Goal: Transaction & Acquisition: Book appointment/travel/reservation

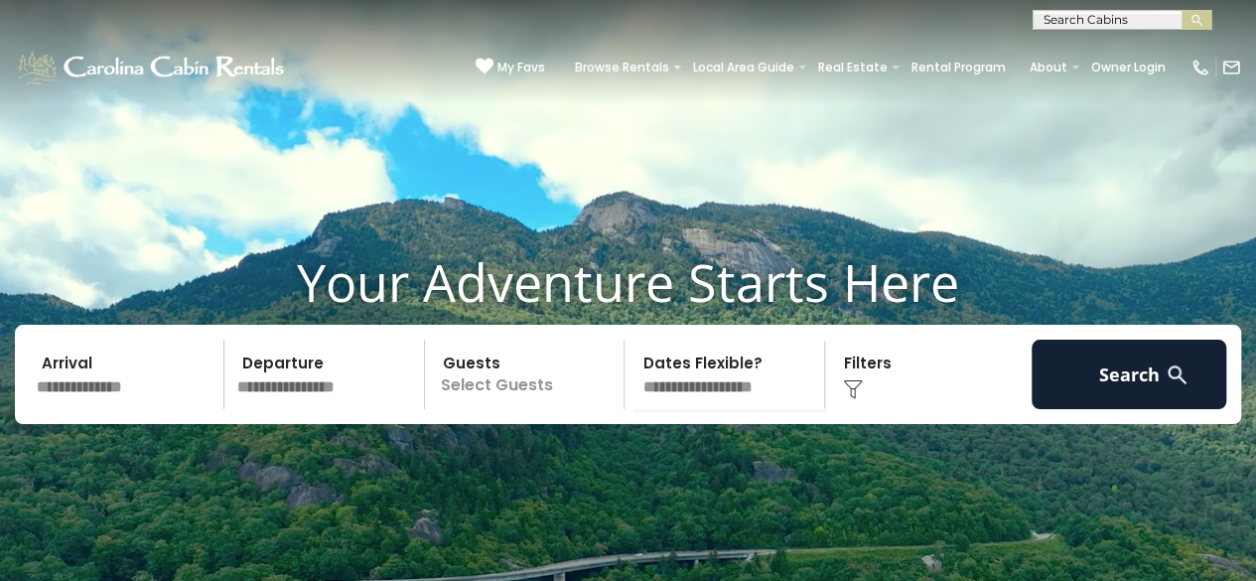
click at [68, 409] on input "text" at bounding box center [127, 373] width 195 height 69
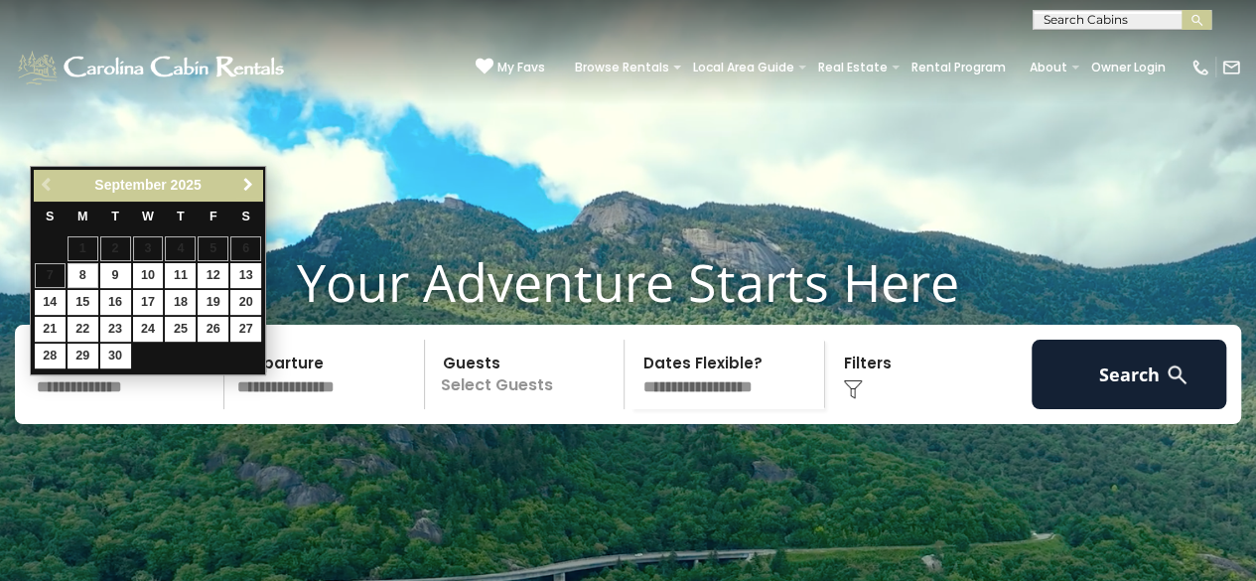
click at [251, 186] on span "Next" at bounding box center [248, 185] width 16 height 16
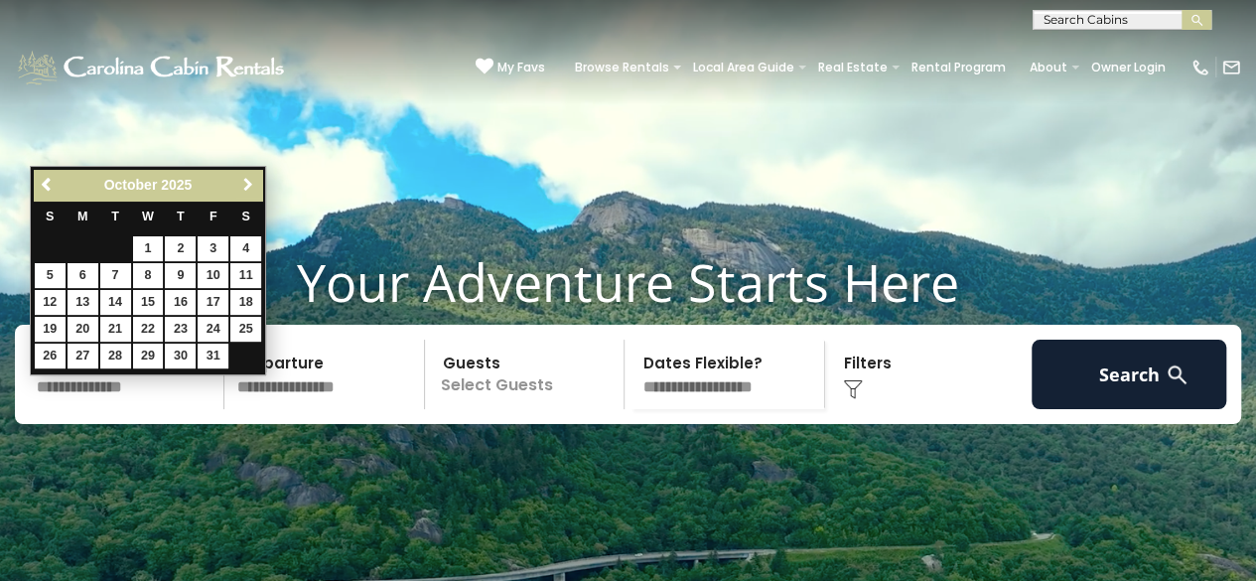
click at [251, 185] on span "Next" at bounding box center [248, 185] width 16 height 16
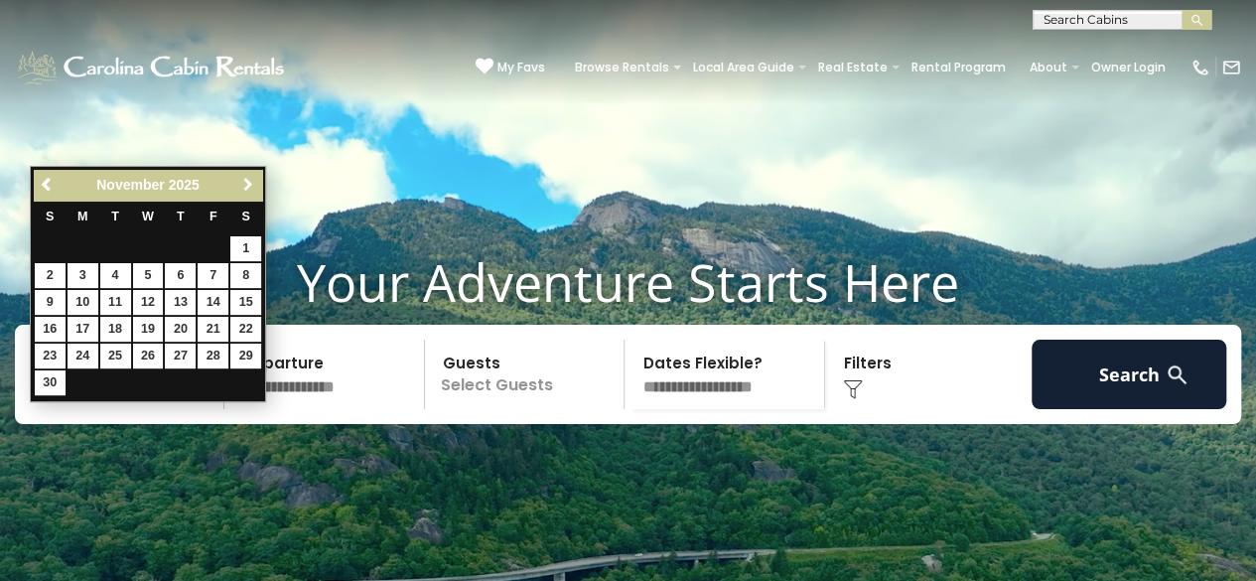
click at [248, 184] on span "Next" at bounding box center [248, 185] width 16 height 16
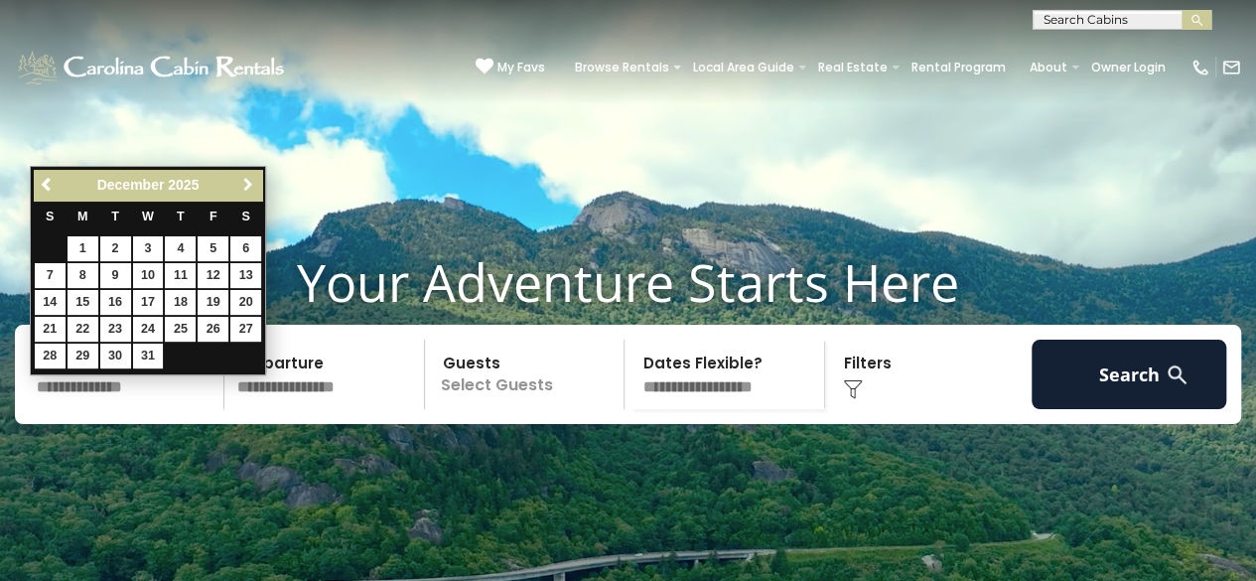
click at [248, 184] on span "Next" at bounding box center [248, 185] width 16 height 16
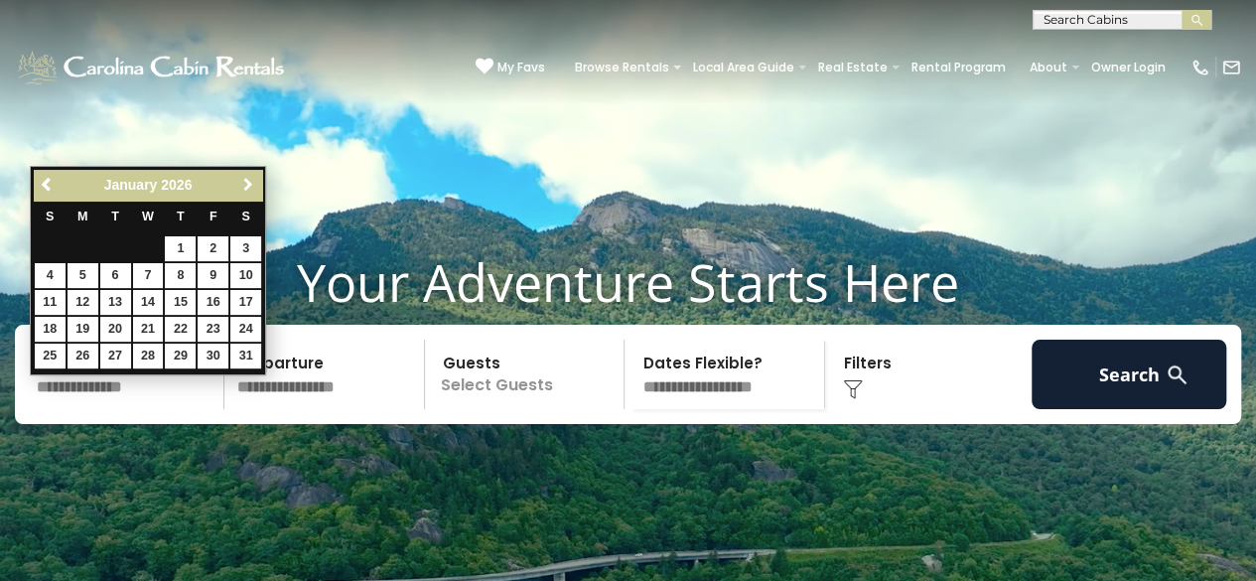
click at [248, 183] on span "Next" at bounding box center [248, 185] width 16 height 16
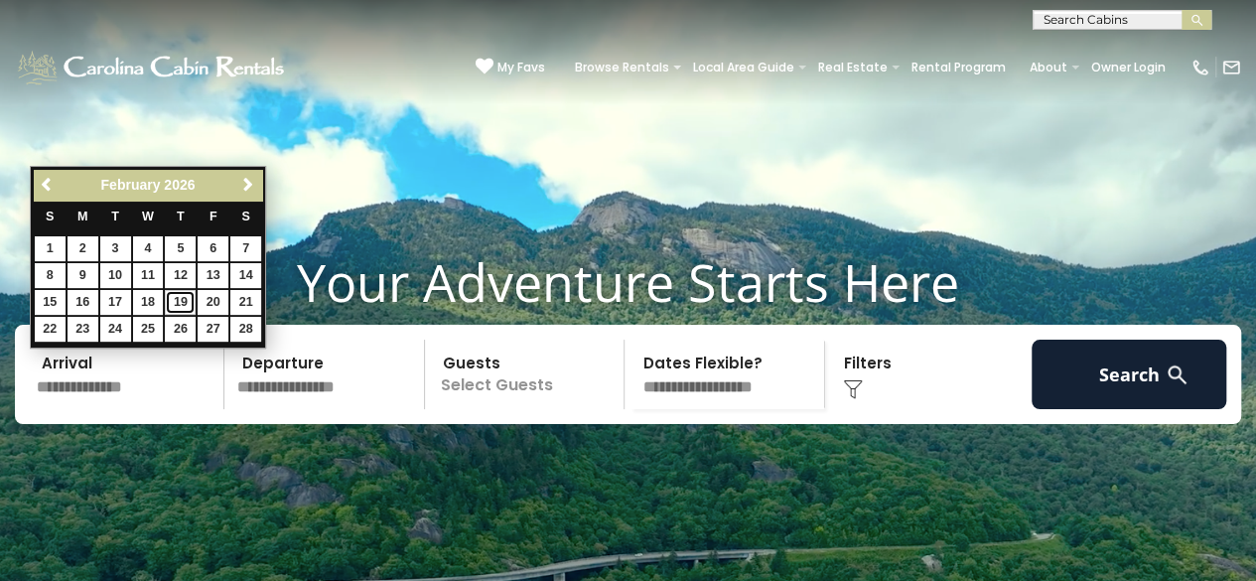
click at [185, 297] on link "19" at bounding box center [180, 302] width 31 height 25
type input "*******"
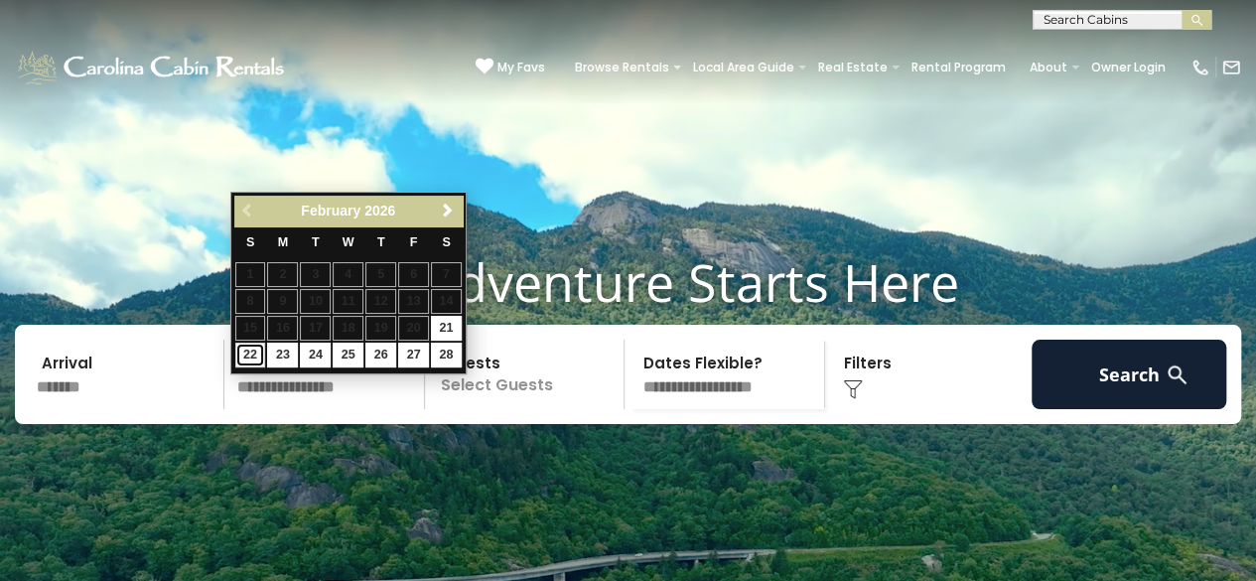
click at [246, 351] on link "22" at bounding box center [250, 354] width 31 height 25
type input "*******"
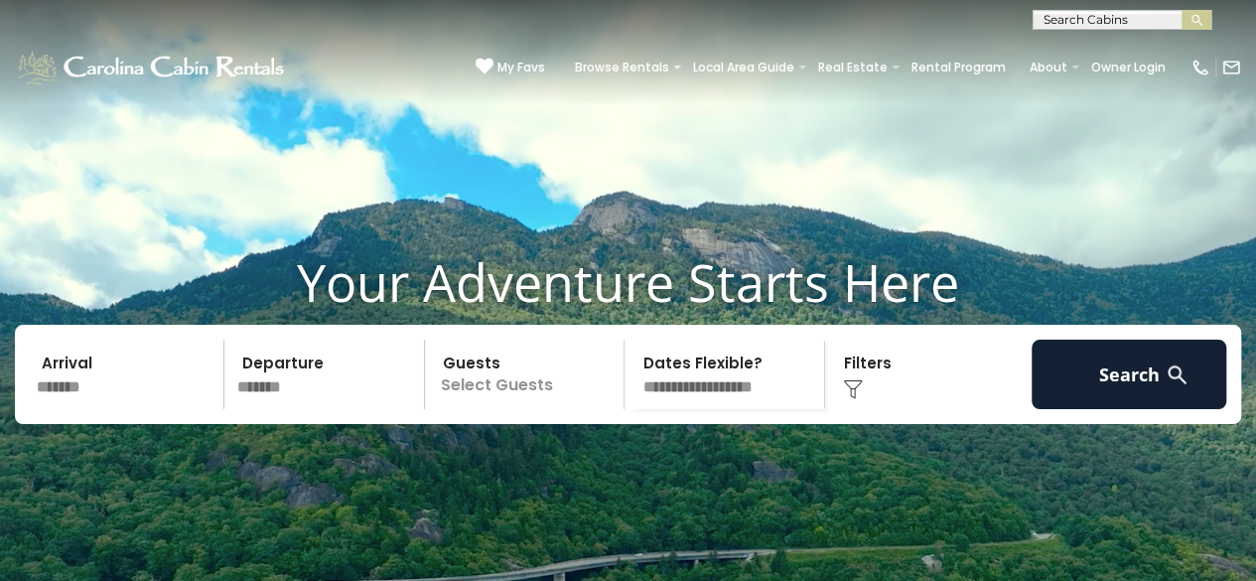
click at [548, 409] on p "Select Guests" at bounding box center [528, 373] width 194 height 69
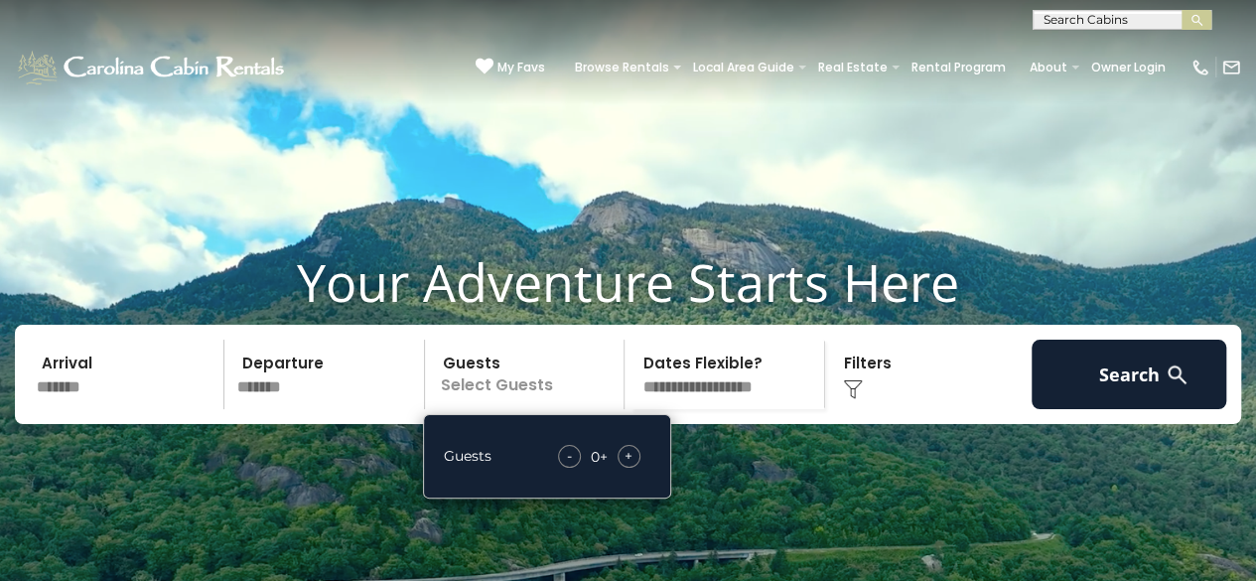
click at [627, 466] on span "+" at bounding box center [628, 456] width 8 height 20
click at [633, 468] on div "+" at bounding box center [628, 456] width 23 height 23
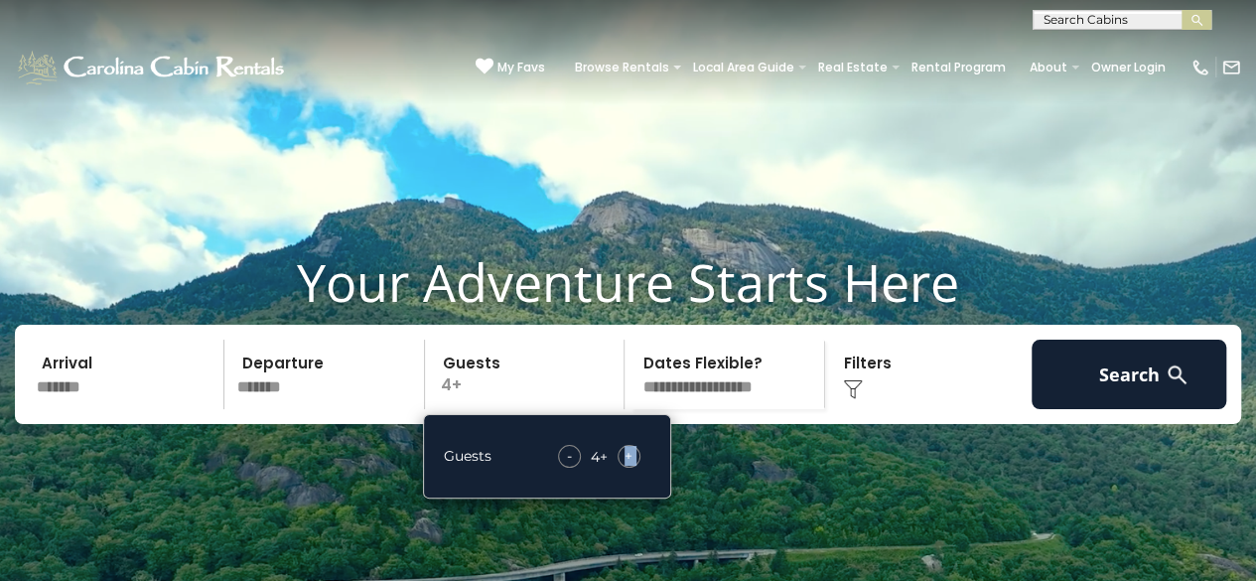
click at [633, 468] on div "+" at bounding box center [628, 456] width 23 height 23
click at [632, 466] on span "+" at bounding box center [628, 456] width 8 height 20
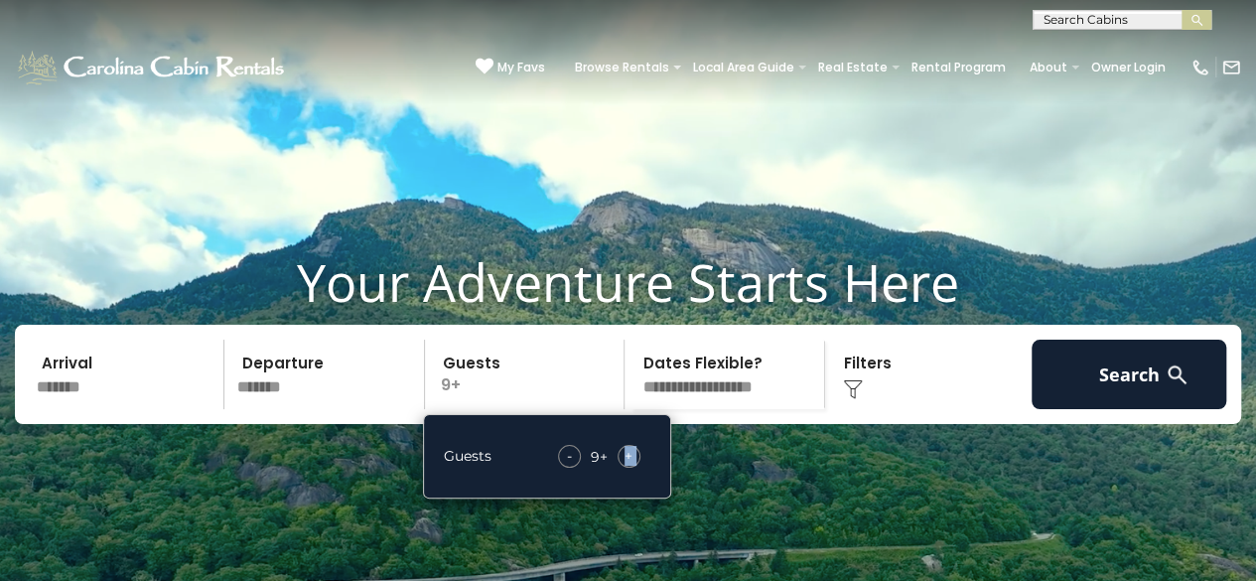
click at [632, 466] on span "+" at bounding box center [628, 456] width 8 height 20
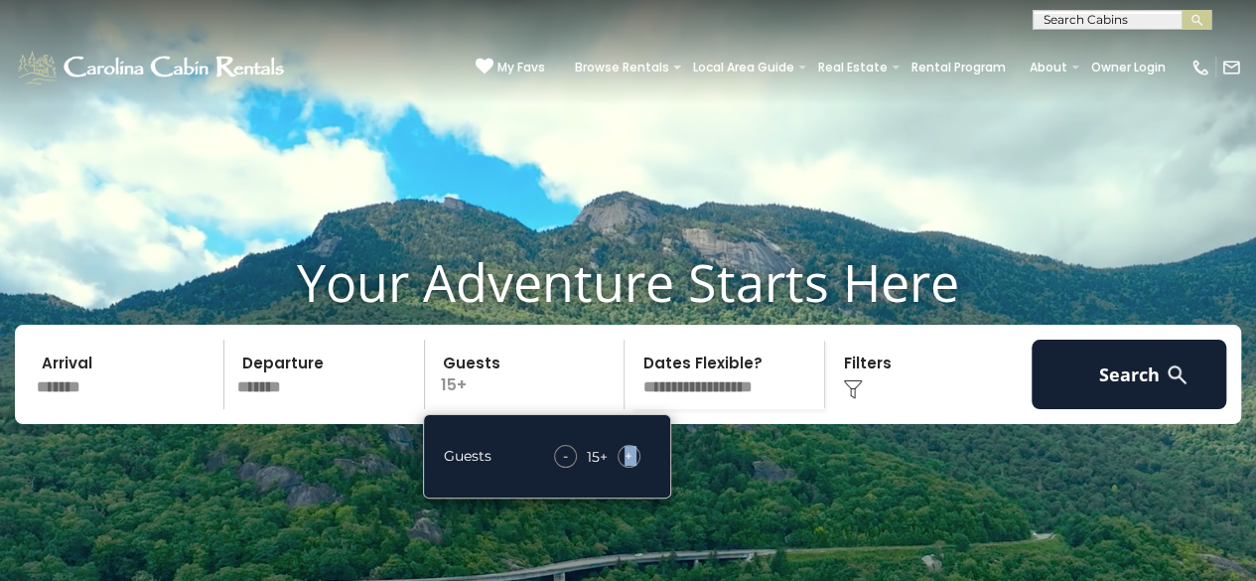
click at [632, 466] on span "+" at bounding box center [628, 456] width 8 height 20
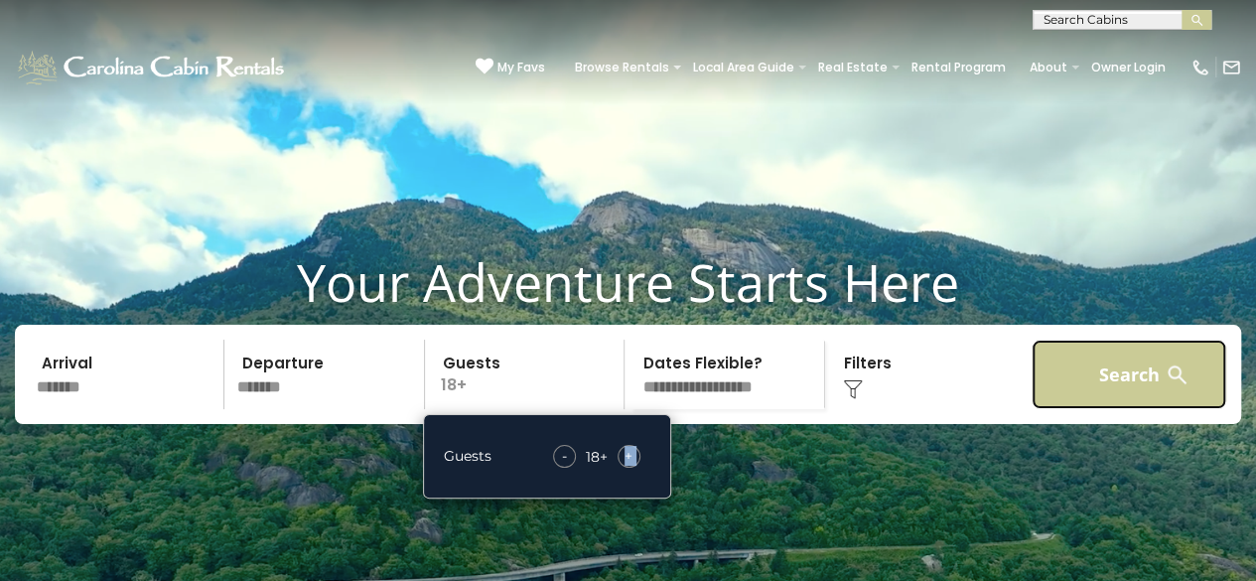
click at [1111, 407] on button "Search" at bounding box center [1128, 373] width 195 height 69
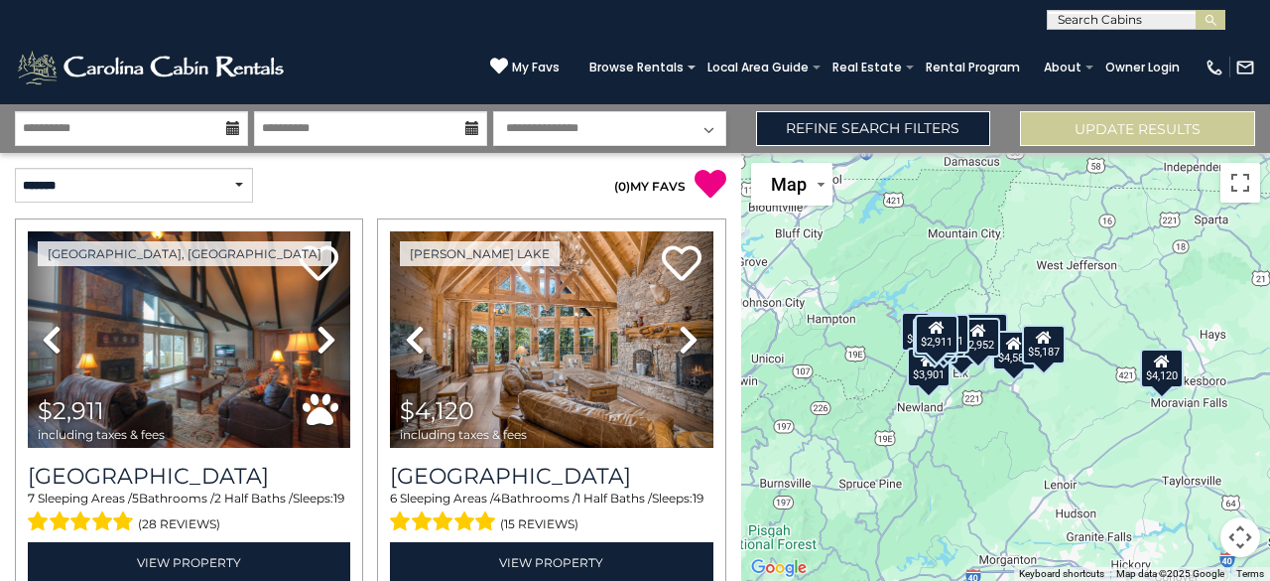
click at [200, 28] on div "**********" at bounding box center [635, 15] width 1270 height 30
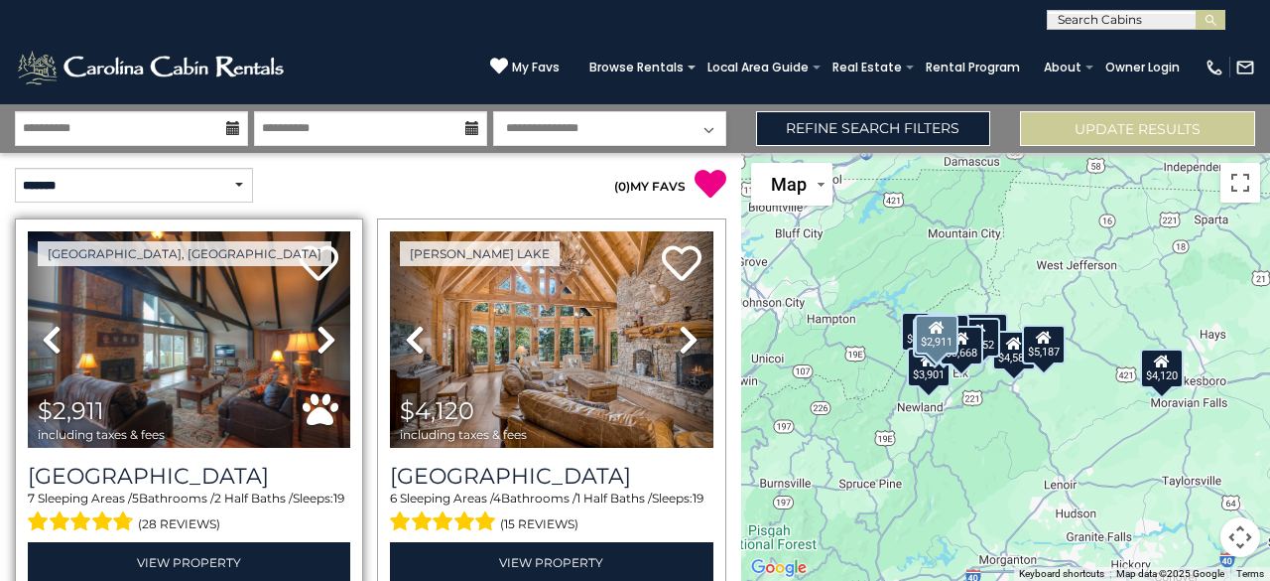
click at [317, 494] on div "7 Sleeping Areas / 5 Bathrooms / 2 Half Baths / Sleeps: 19 (28 reviews)" at bounding box center [189, 513] width 323 height 48
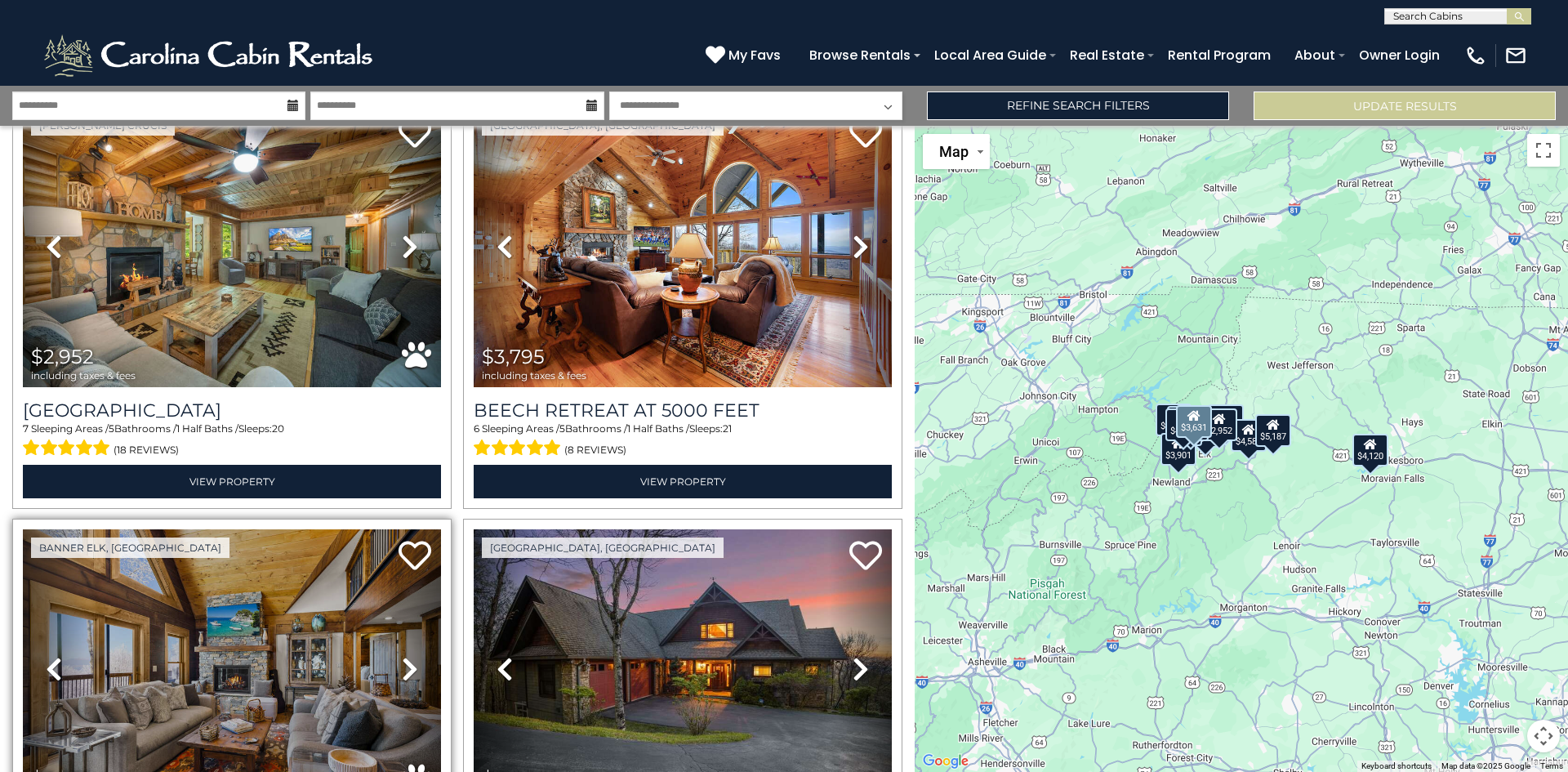
scroll to position [2159, 0]
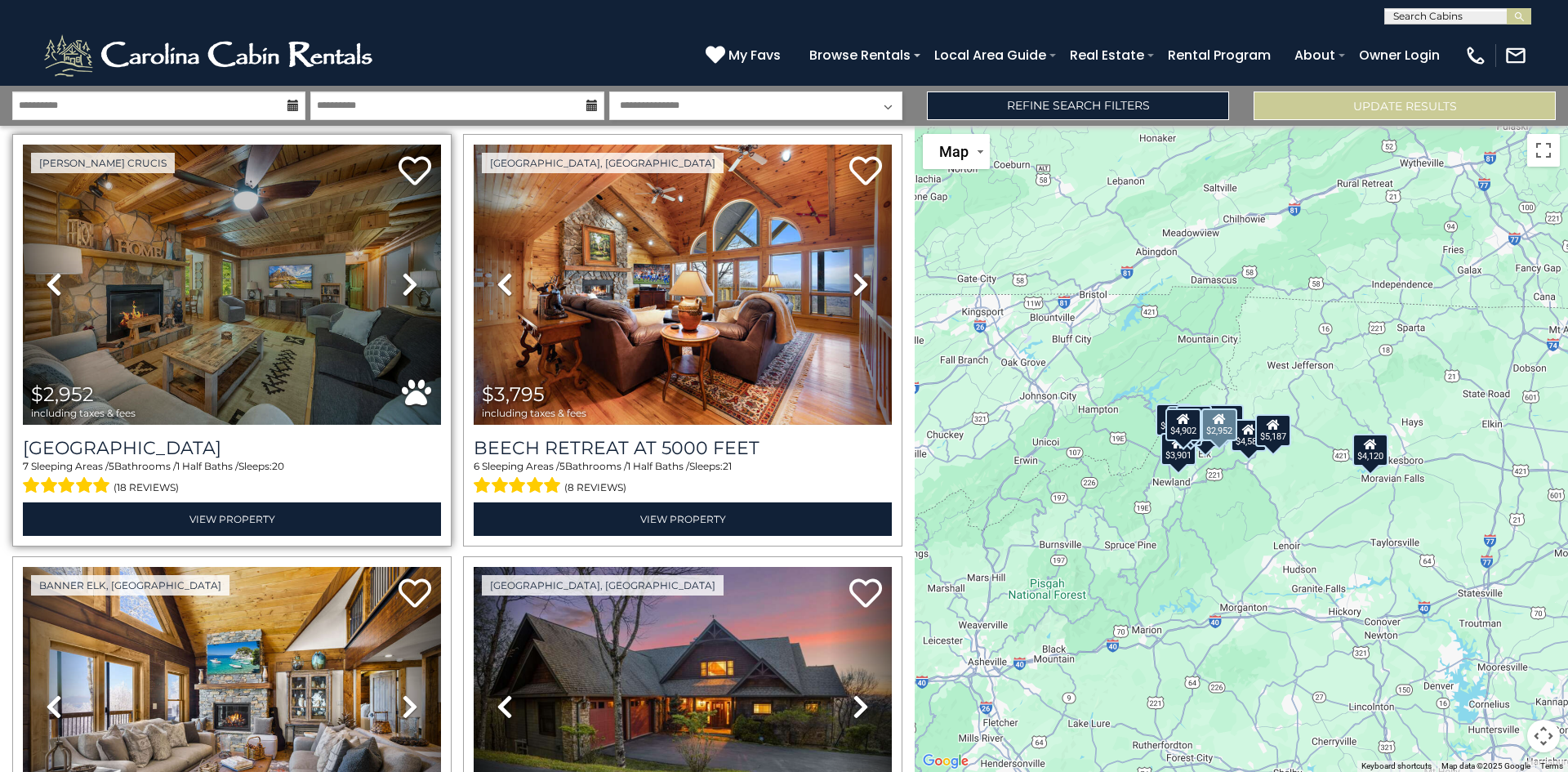
click at [406, 272] on icon at bounding box center [410, 285] width 16 height 26
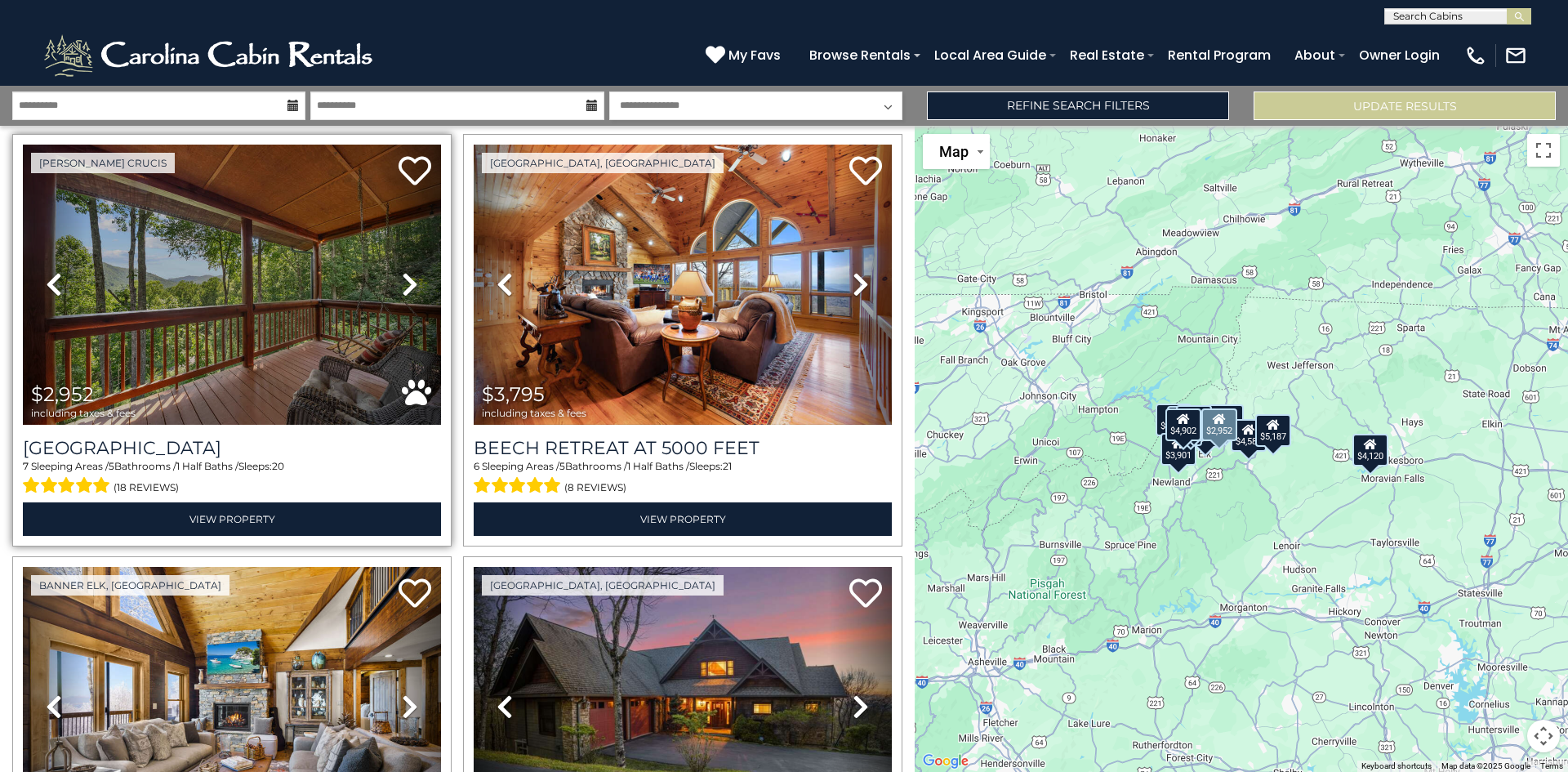
click at [405, 272] on icon at bounding box center [410, 285] width 16 height 26
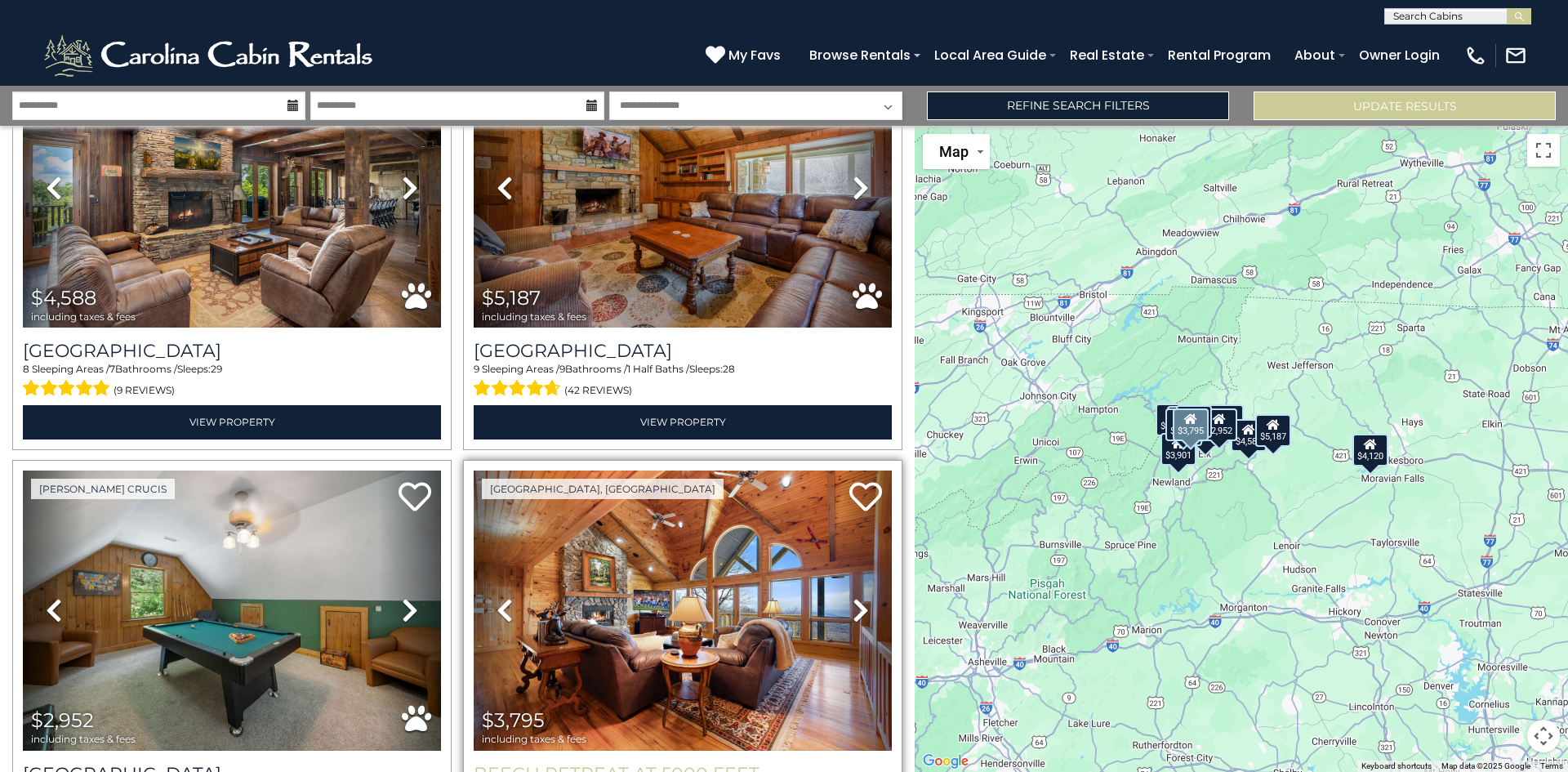
scroll to position [1832, 0]
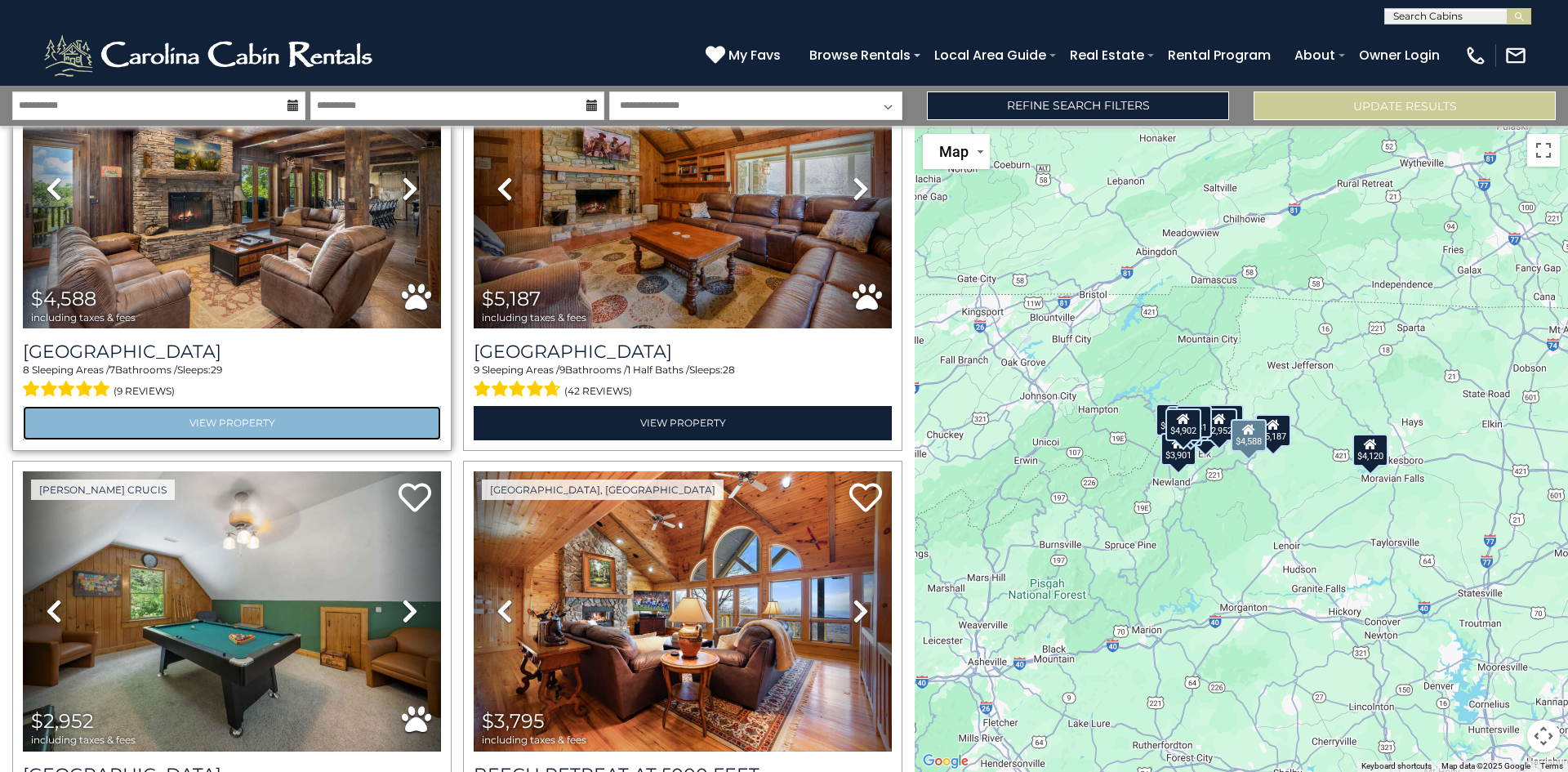
click at [280, 406] on link "View Property" at bounding box center [232, 422] width 418 height 34
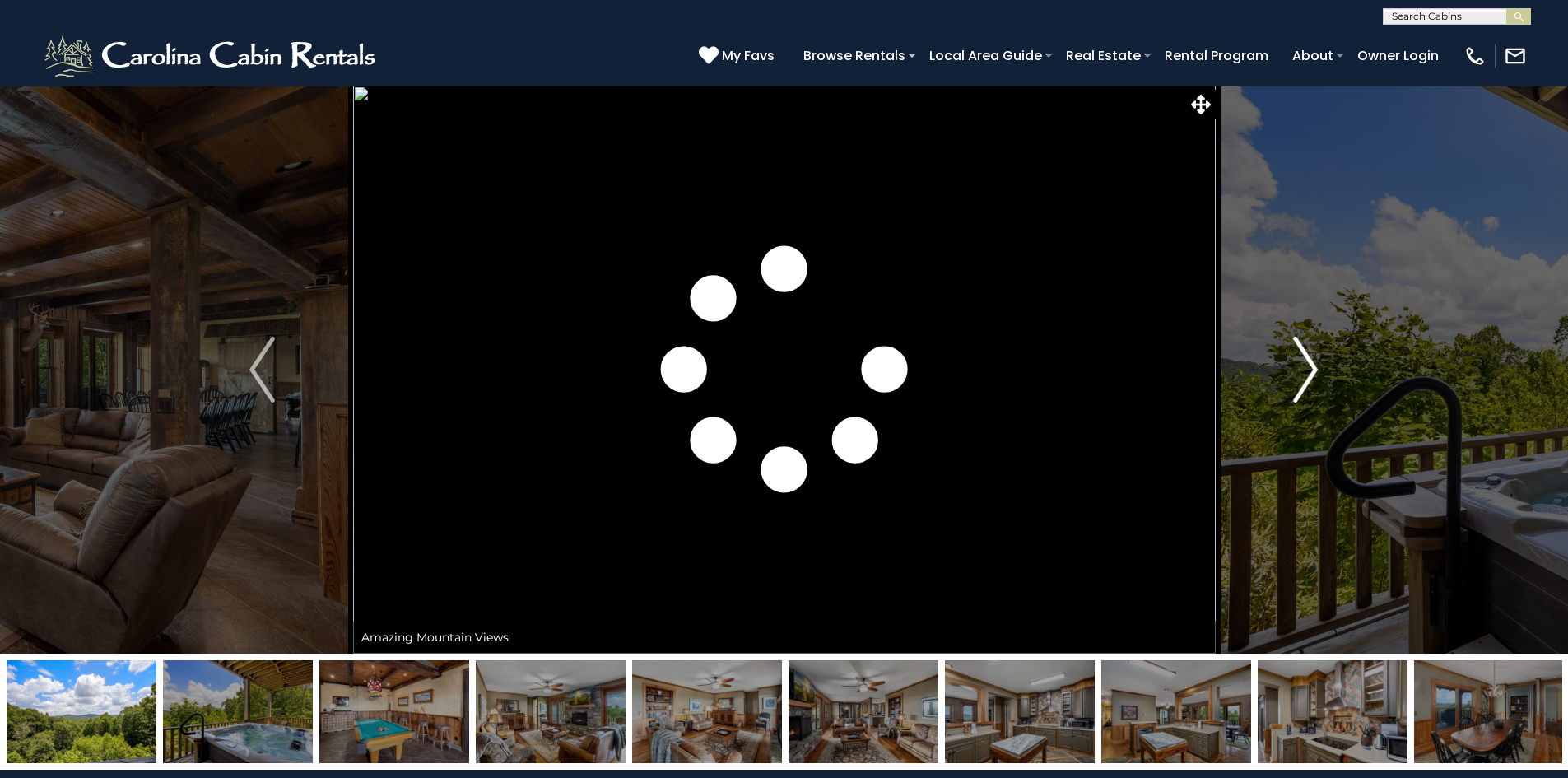
click at [1293, 364] on img "Next" at bounding box center [1305, 369] width 25 height 66
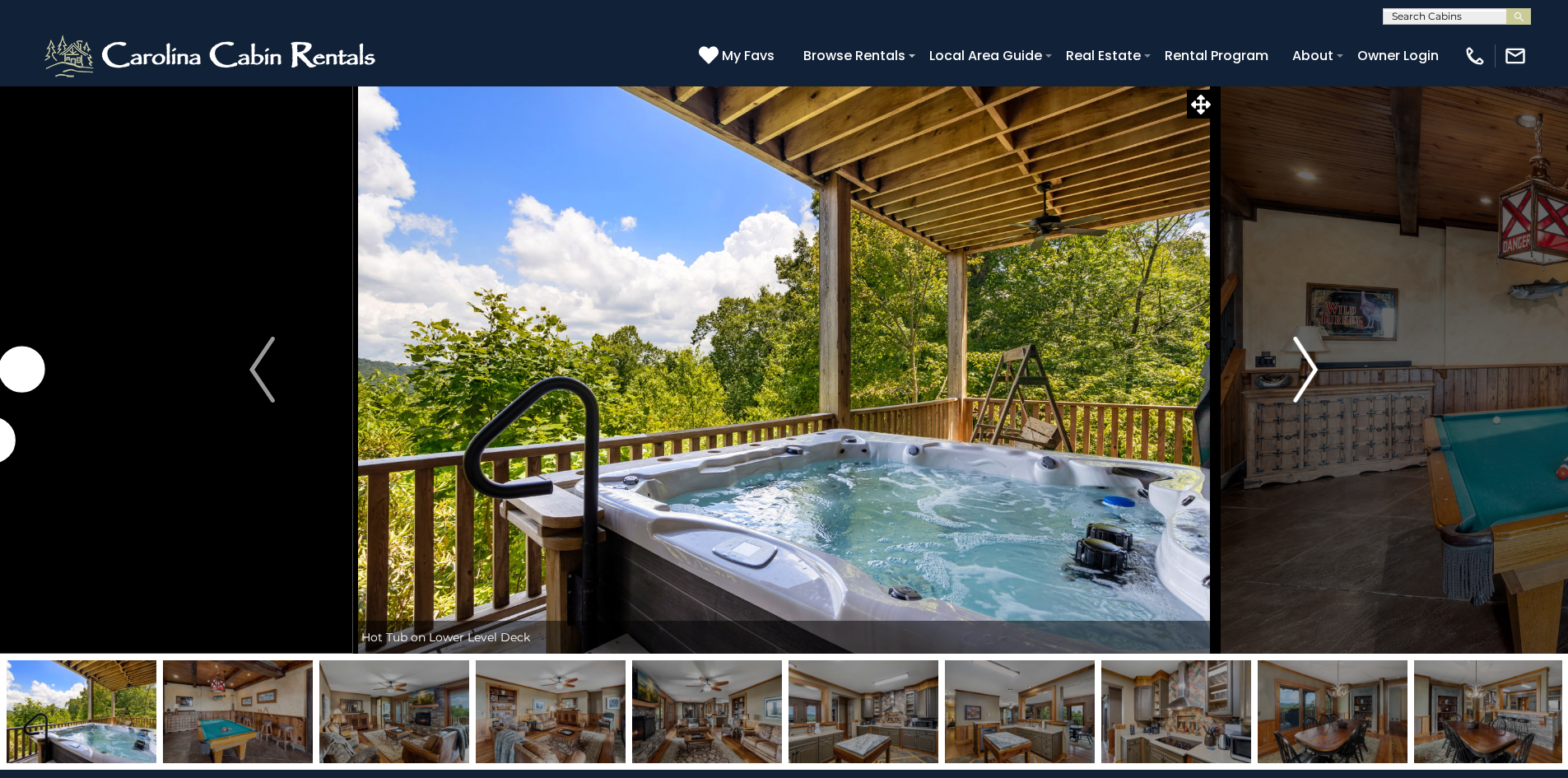
click at [1293, 364] on img "Next" at bounding box center [1305, 369] width 25 height 66
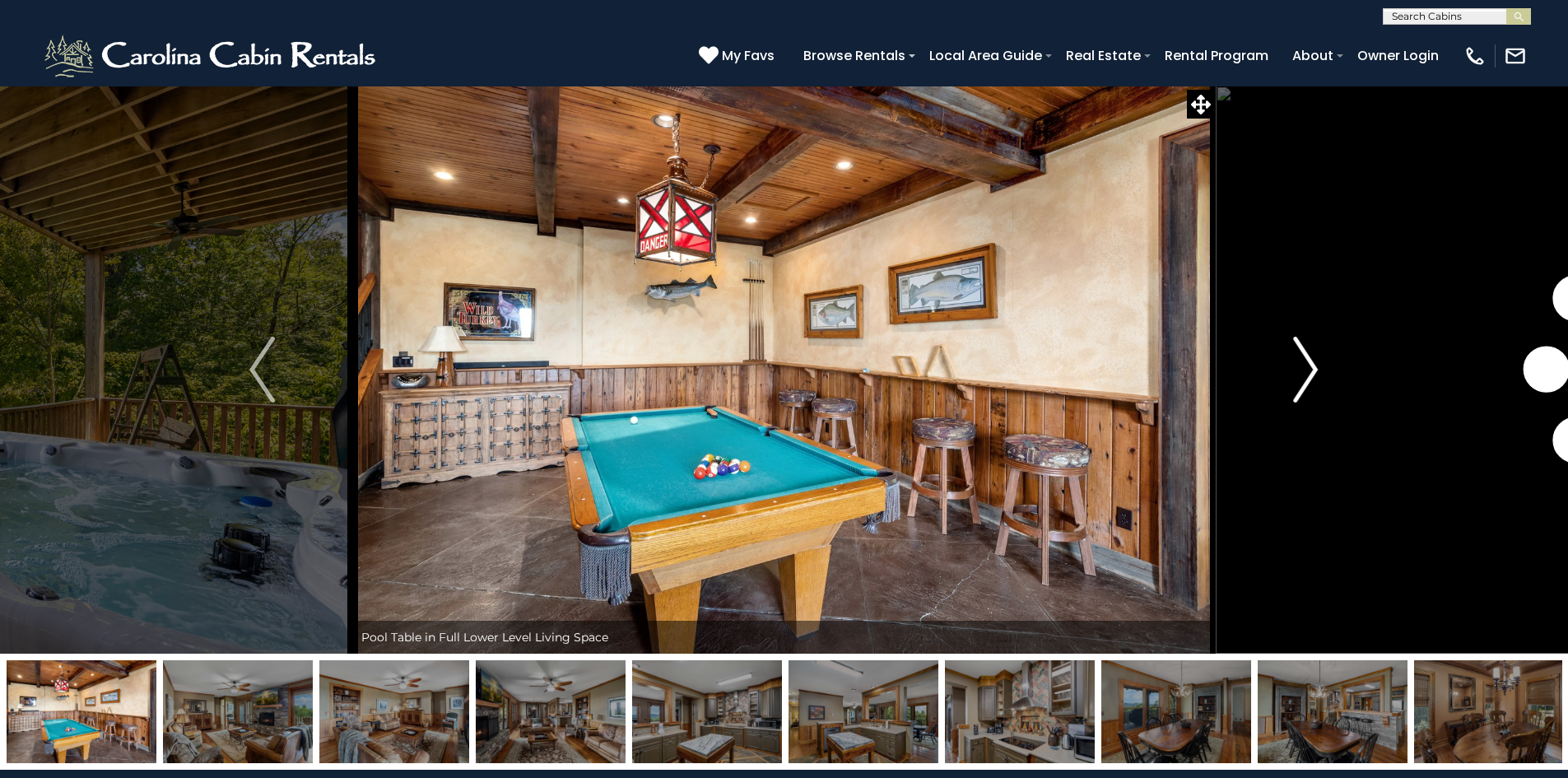
click at [1293, 365] on img "Next" at bounding box center [1305, 369] width 25 height 66
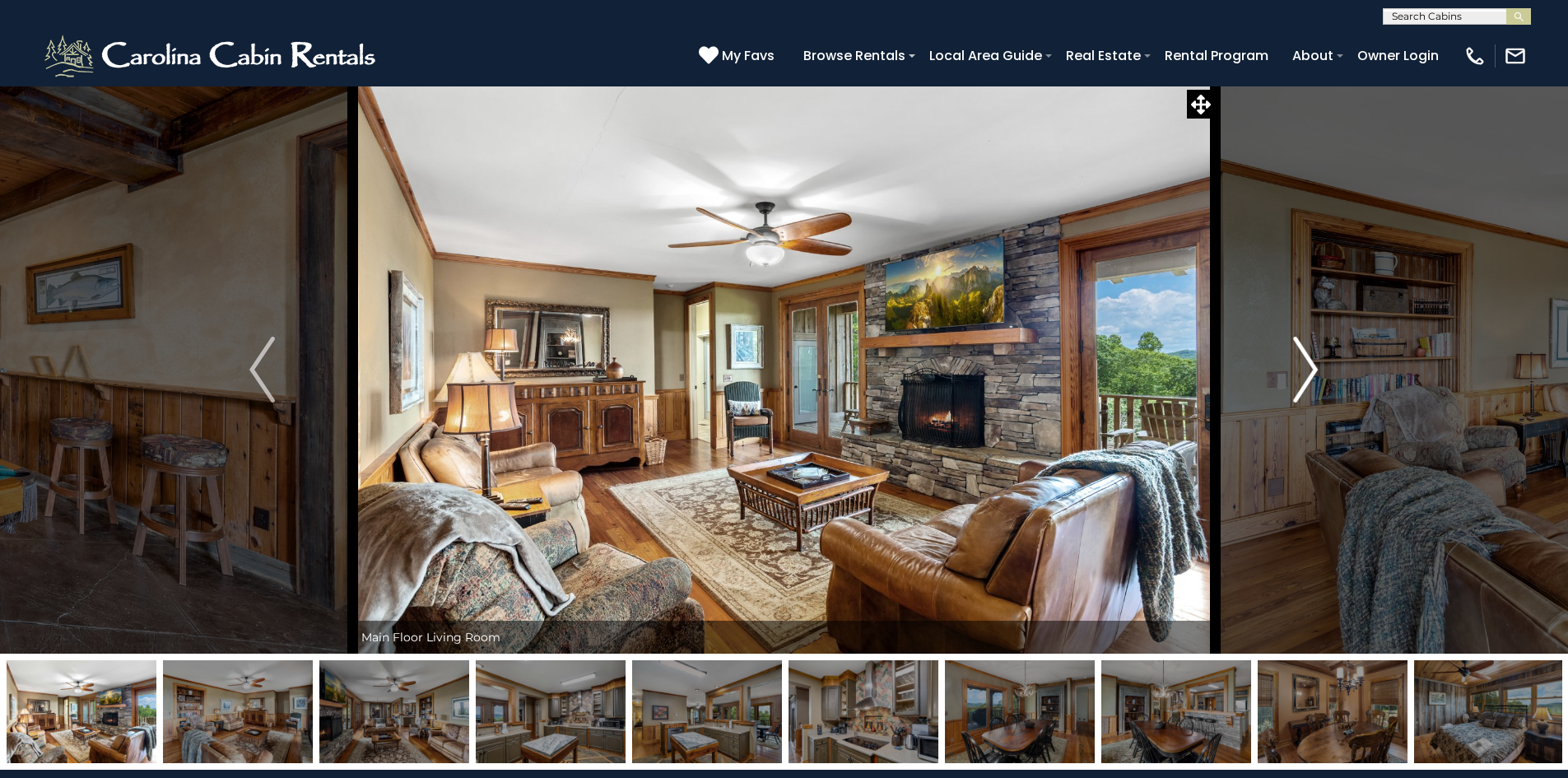
click at [1293, 365] on img "Next" at bounding box center [1305, 369] width 25 height 66
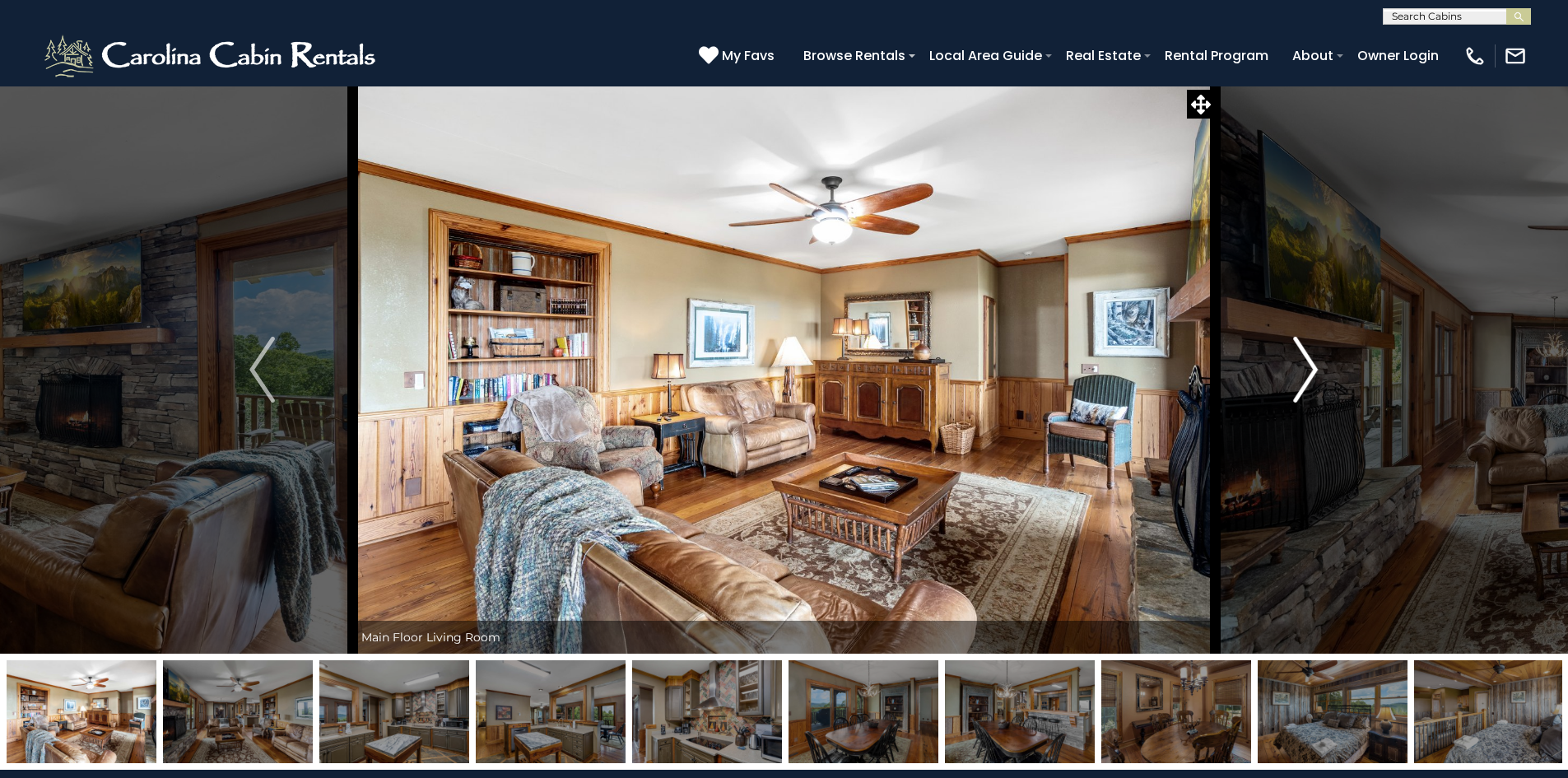
click at [1293, 365] on img "Next" at bounding box center [1305, 369] width 25 height 66
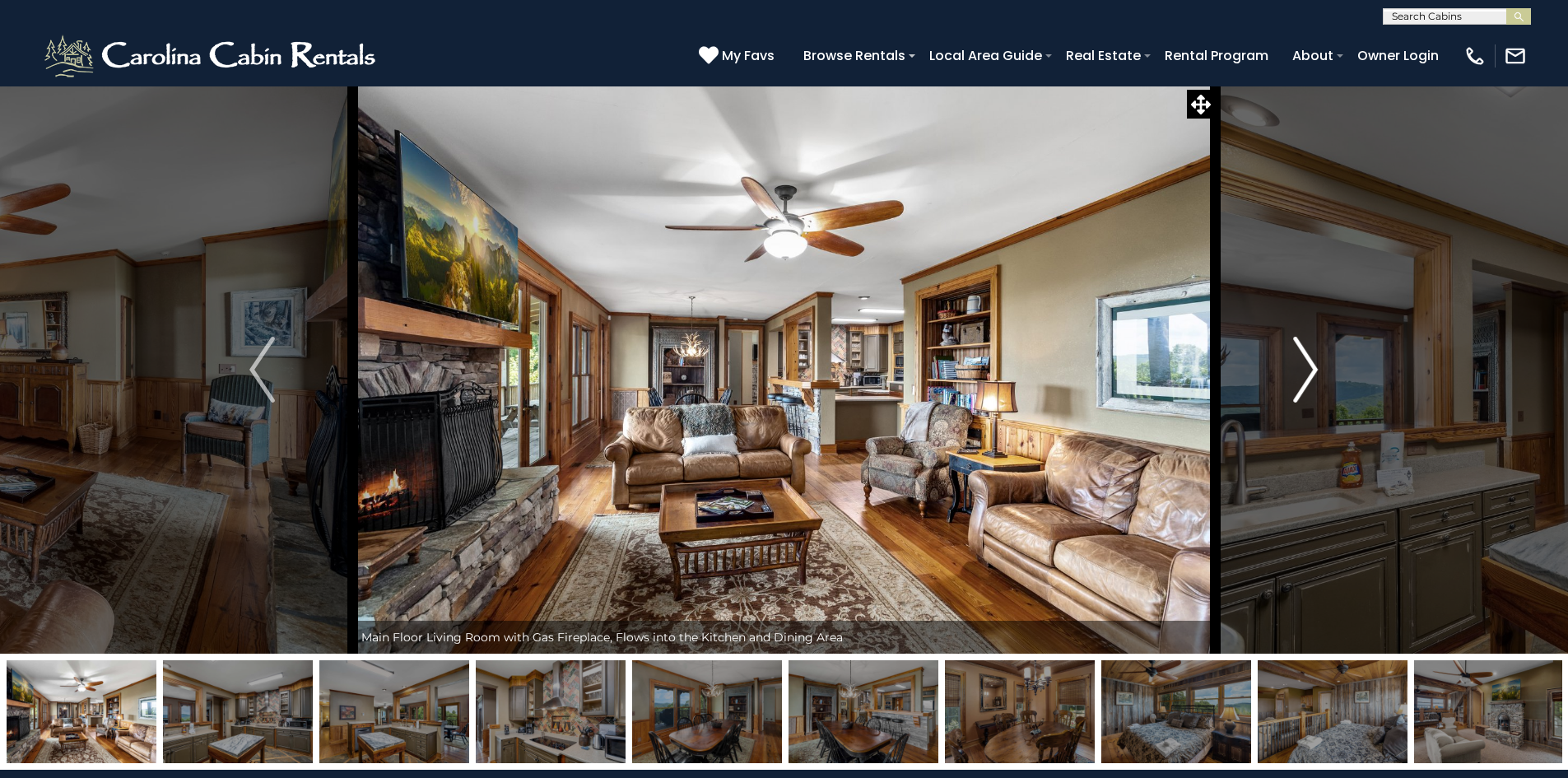
click at [1293, 365] on img "Next" at bounding box center [1305, 369] width 25 height 66
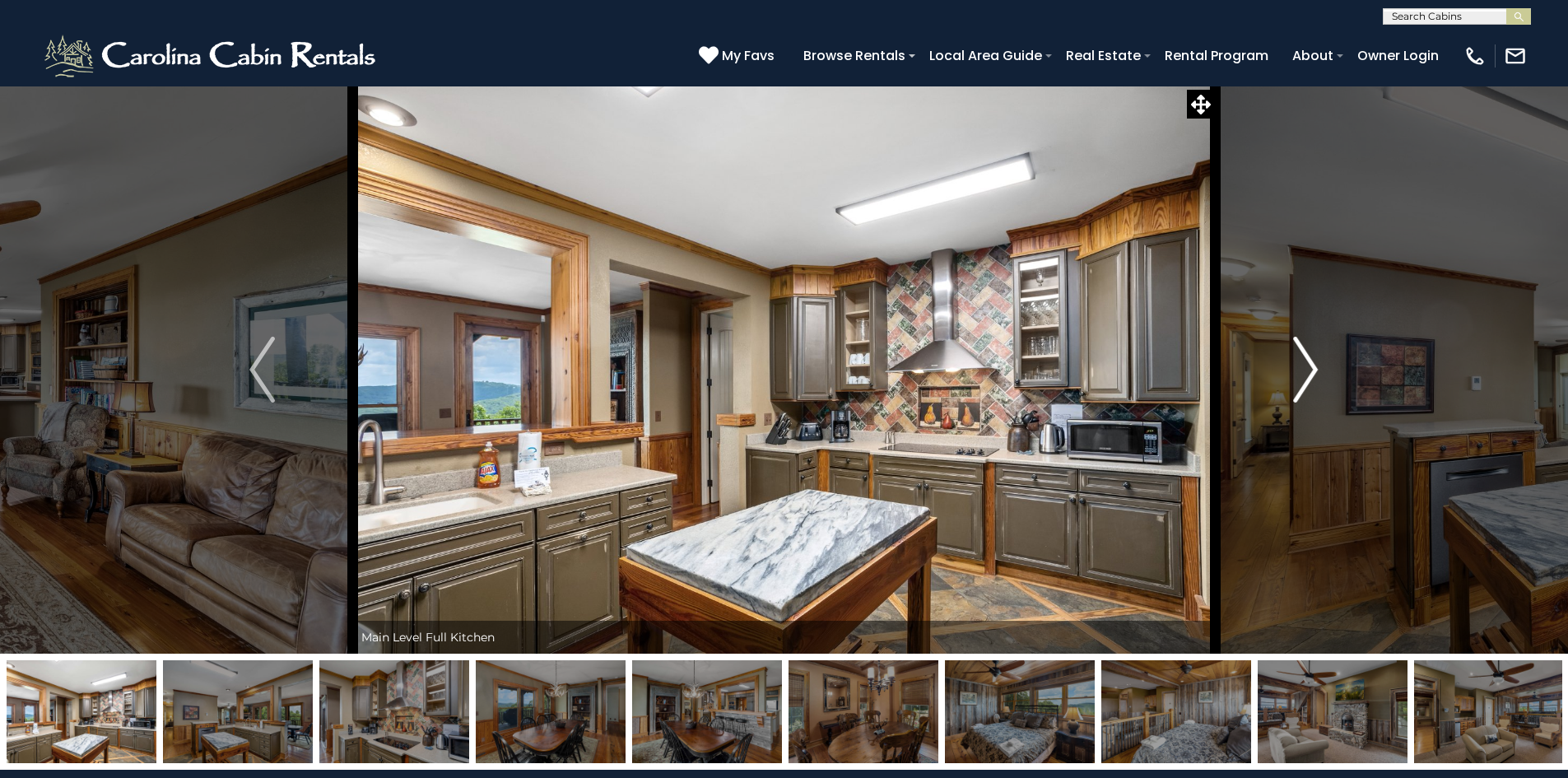
click at [1293, 365] on img "Next" at bounding box center [1305, 369] width 25 height 66
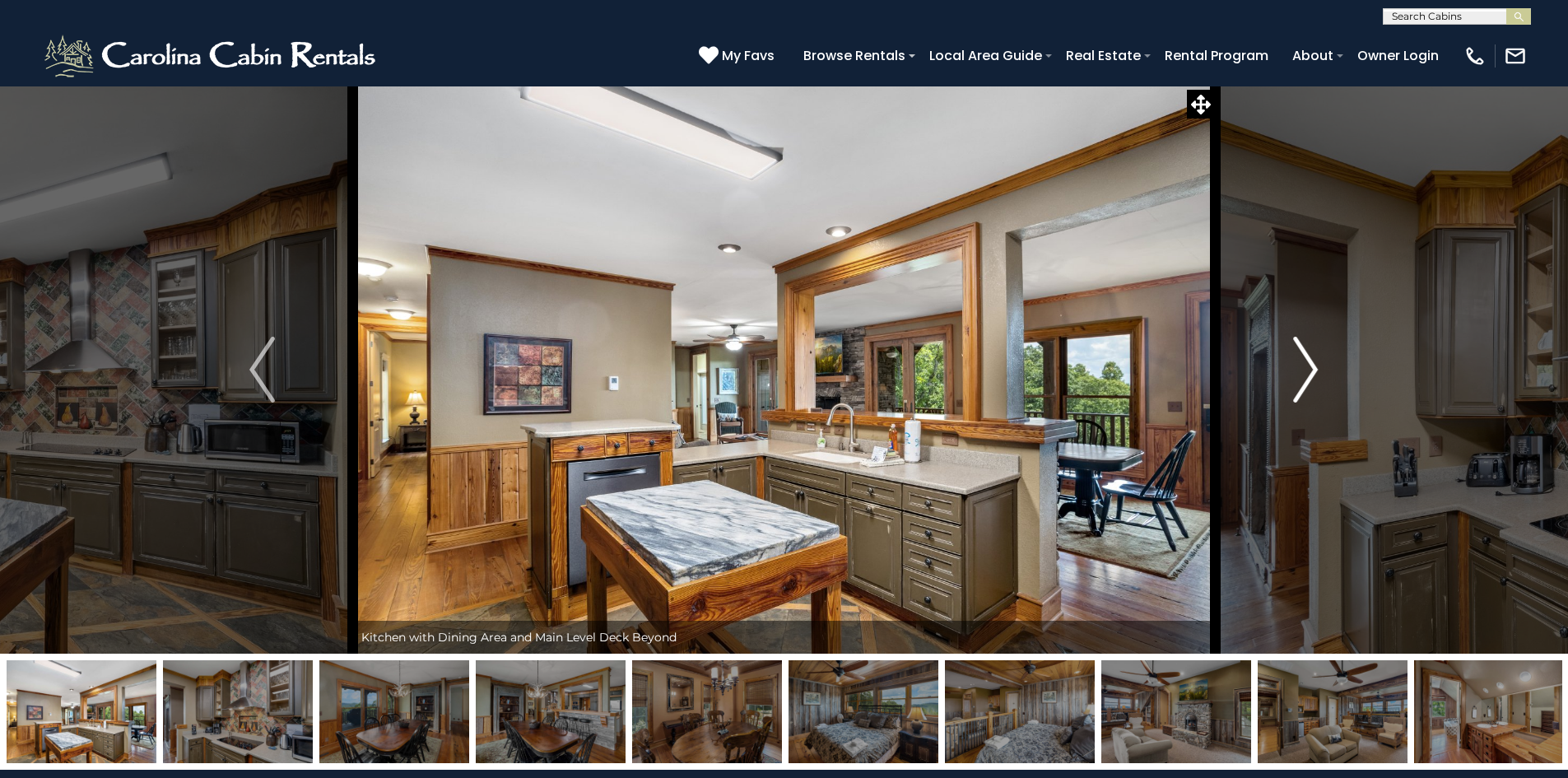
click at [1293, 366] on img "Next" at bounding box center [1305, 369] width 25 height 66
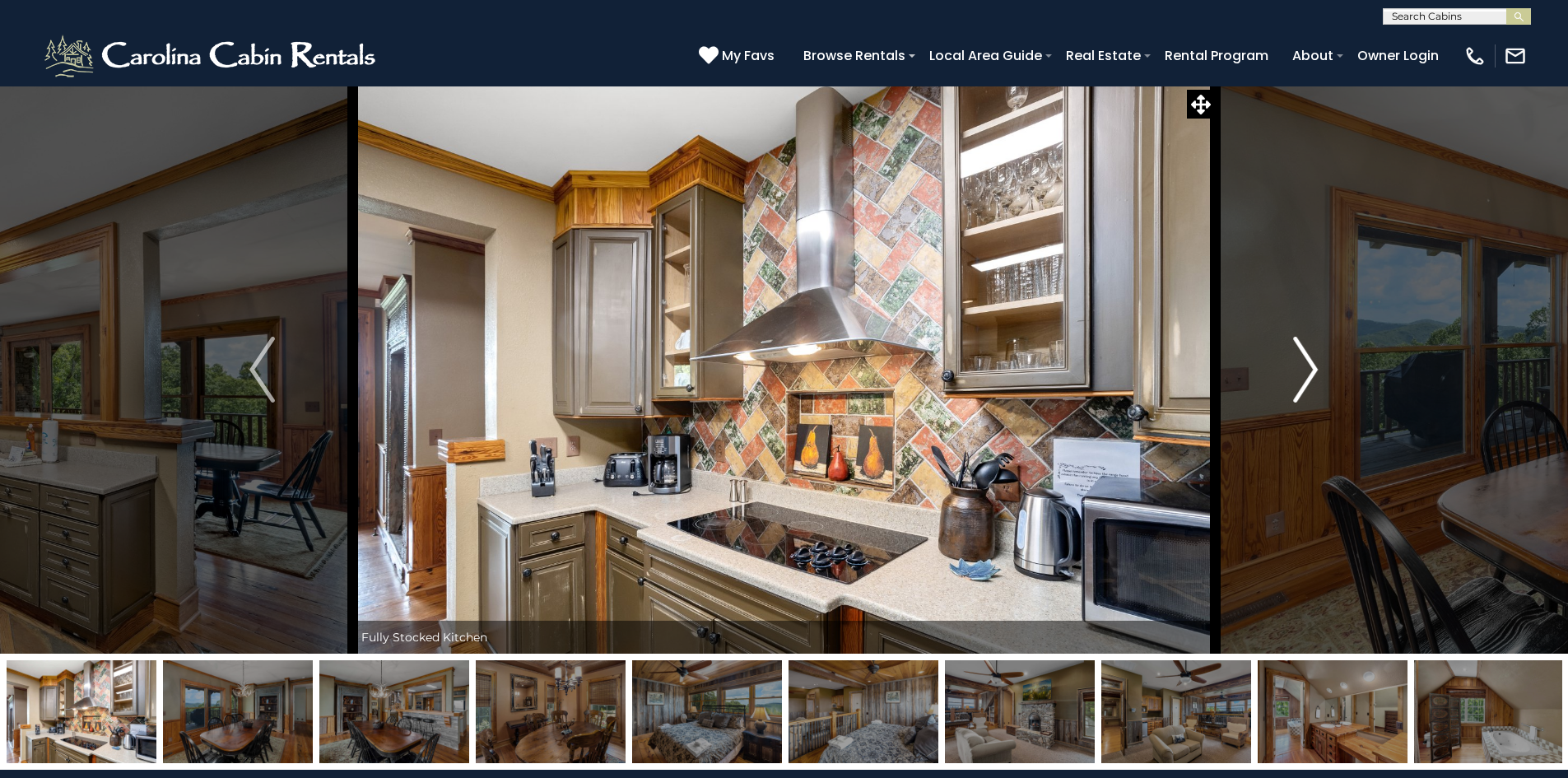
click at [1293, 366] on img "Next" at bounding box center [1305, 369] width 25 height 66
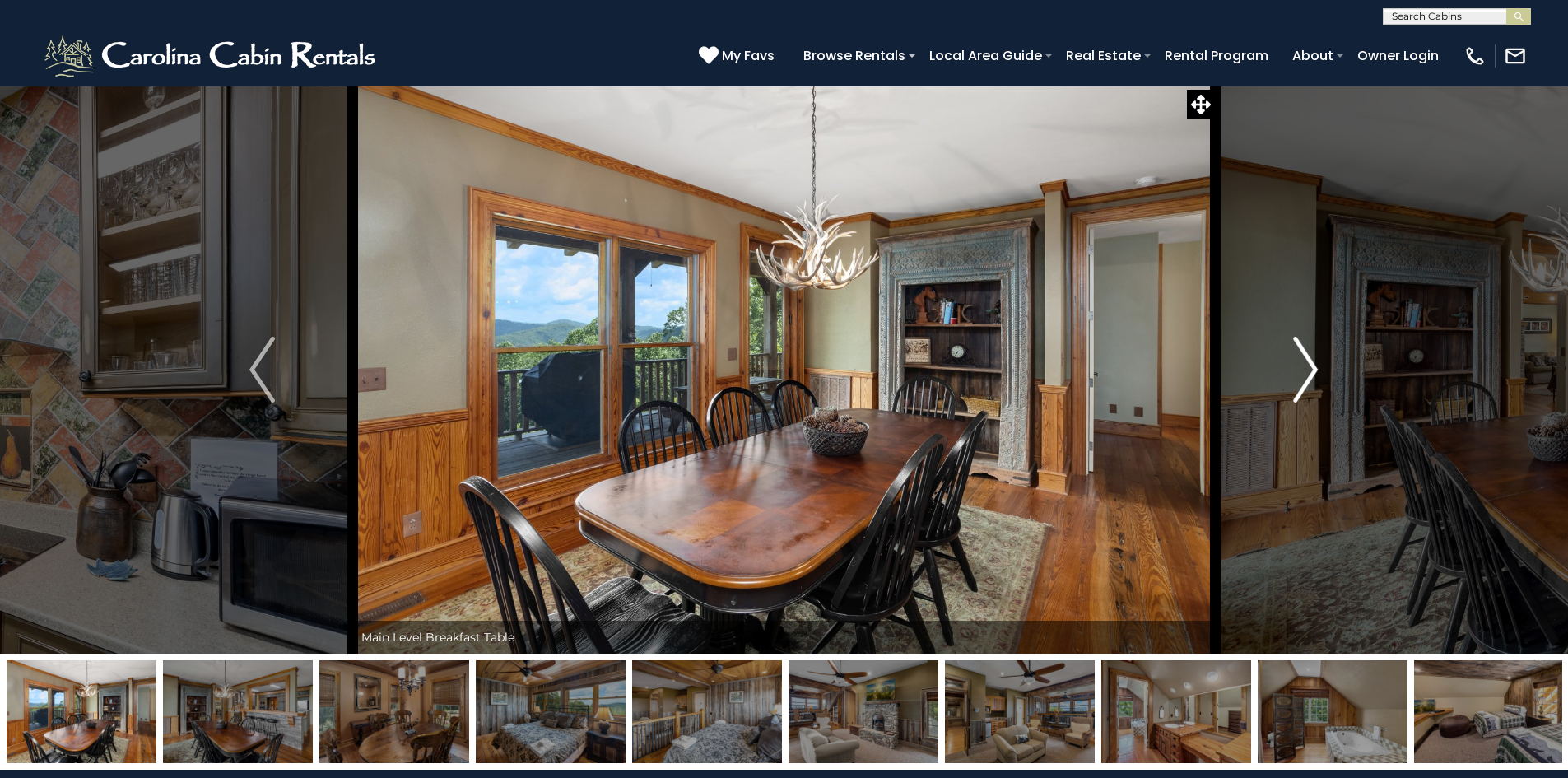
click at [1292, 366] on button "Next" at bounding box center [1305, 369] width 181 height 568
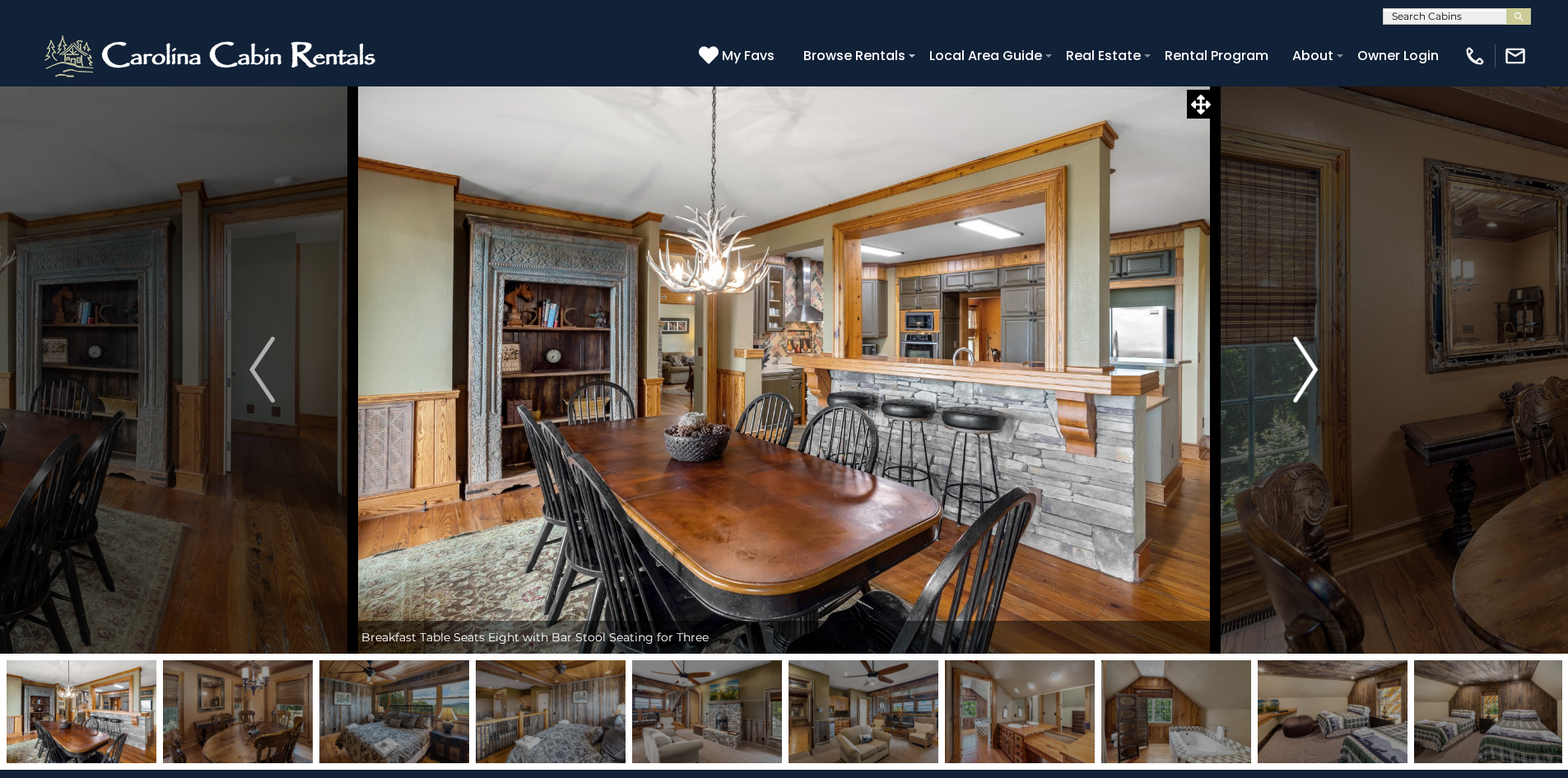
click at [1292, 366] on button "Next" at bounding box center [1305, 369] width 181 height 568
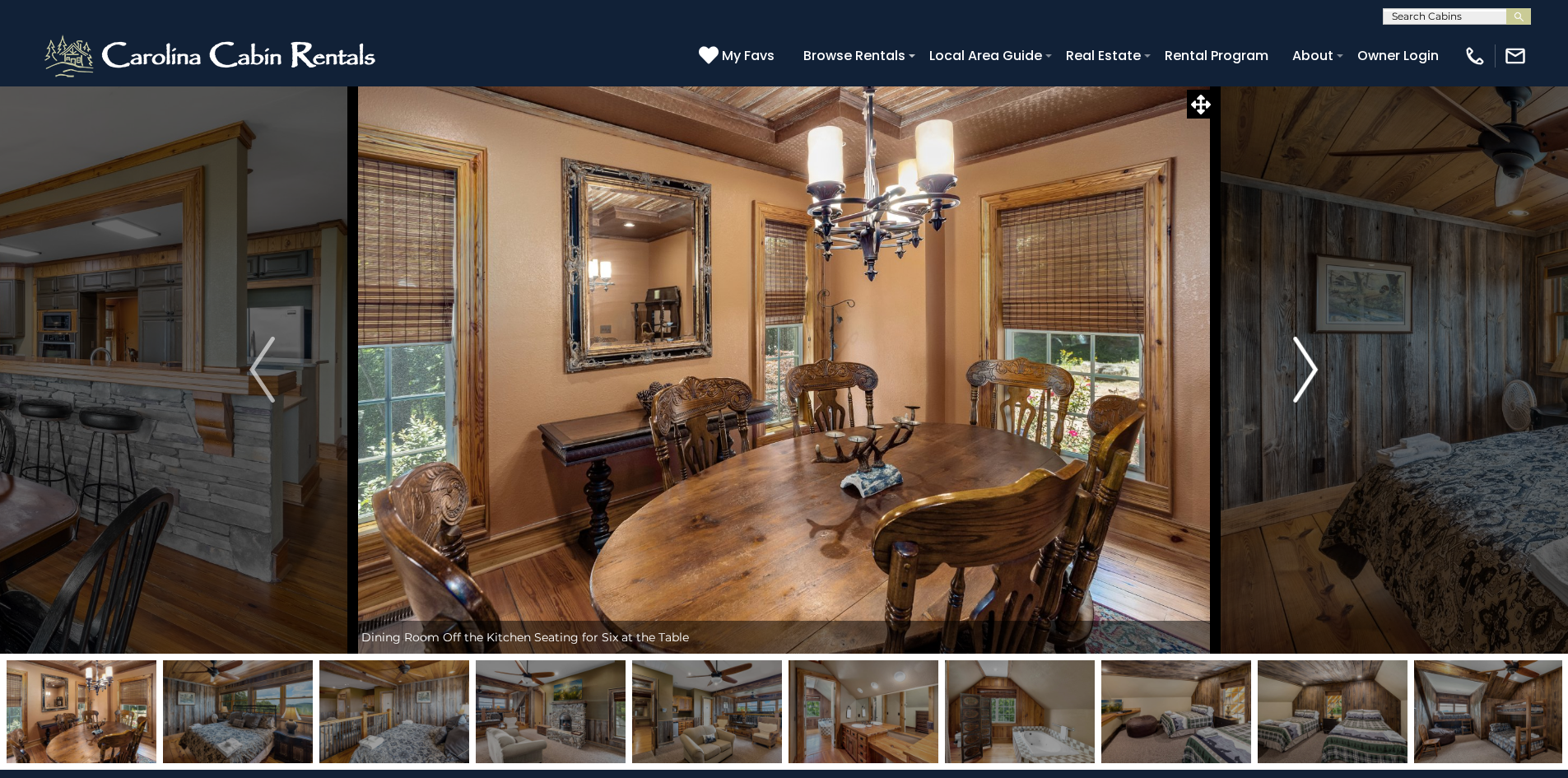
click at [1292, 367] on button "Next" at bounding box center [1305, 369] width 181 height 568
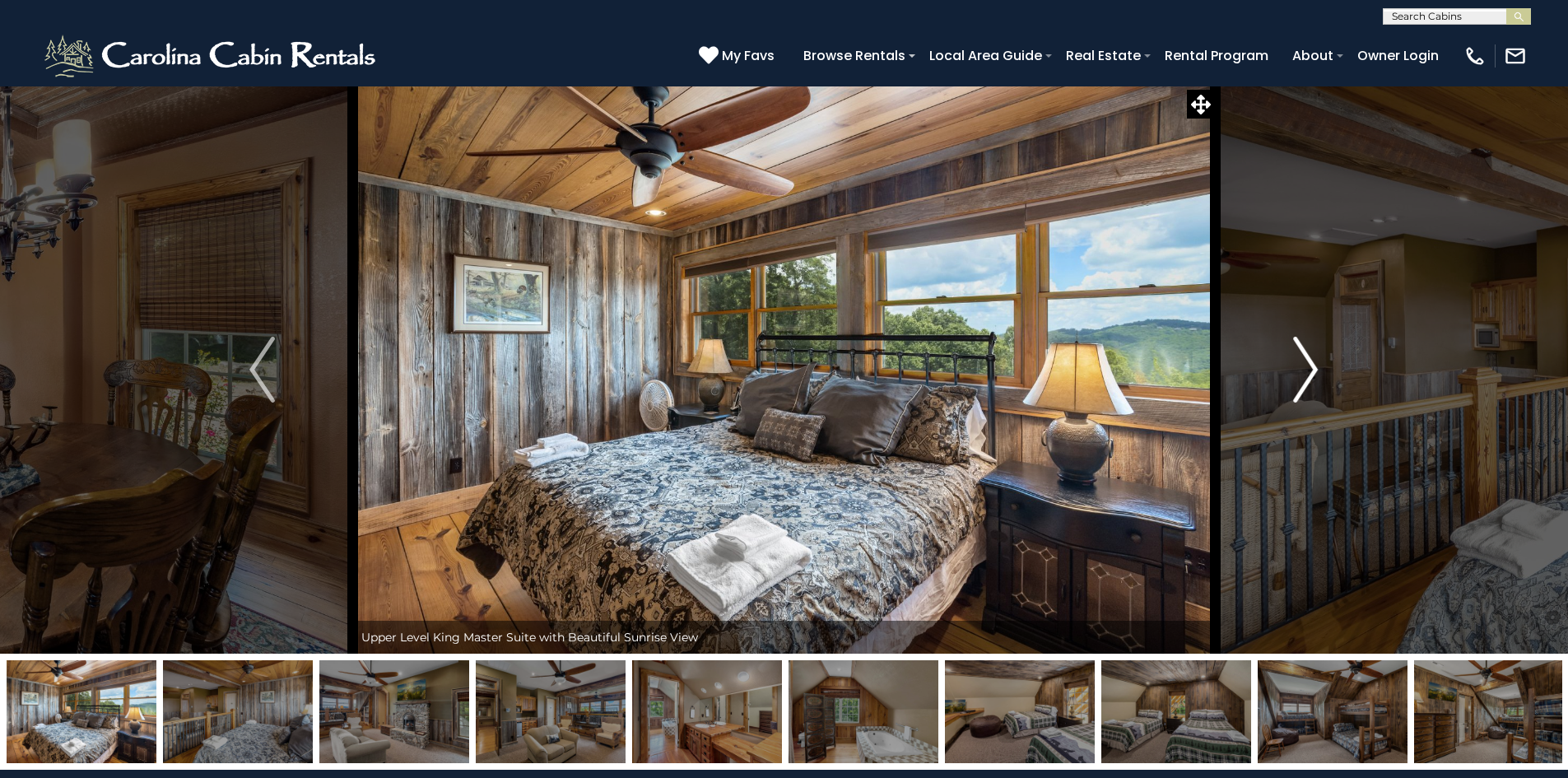
click at [1292, 367] on button "Next" at bounding box center [1305, 369] width 181 height 568
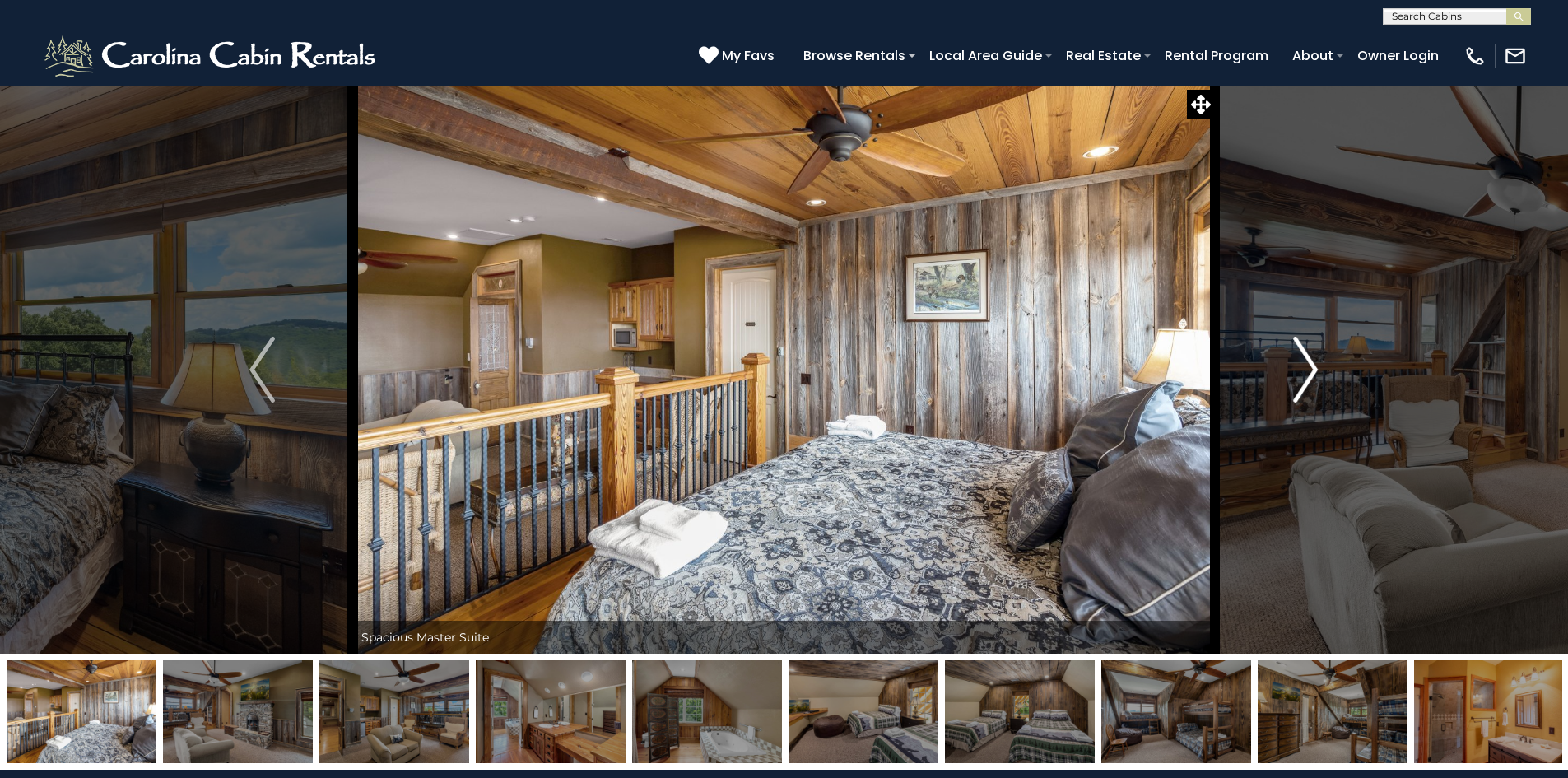
click at [1292, 367] on button "Next" at bounding box center [1305, 369] width 181 height 568
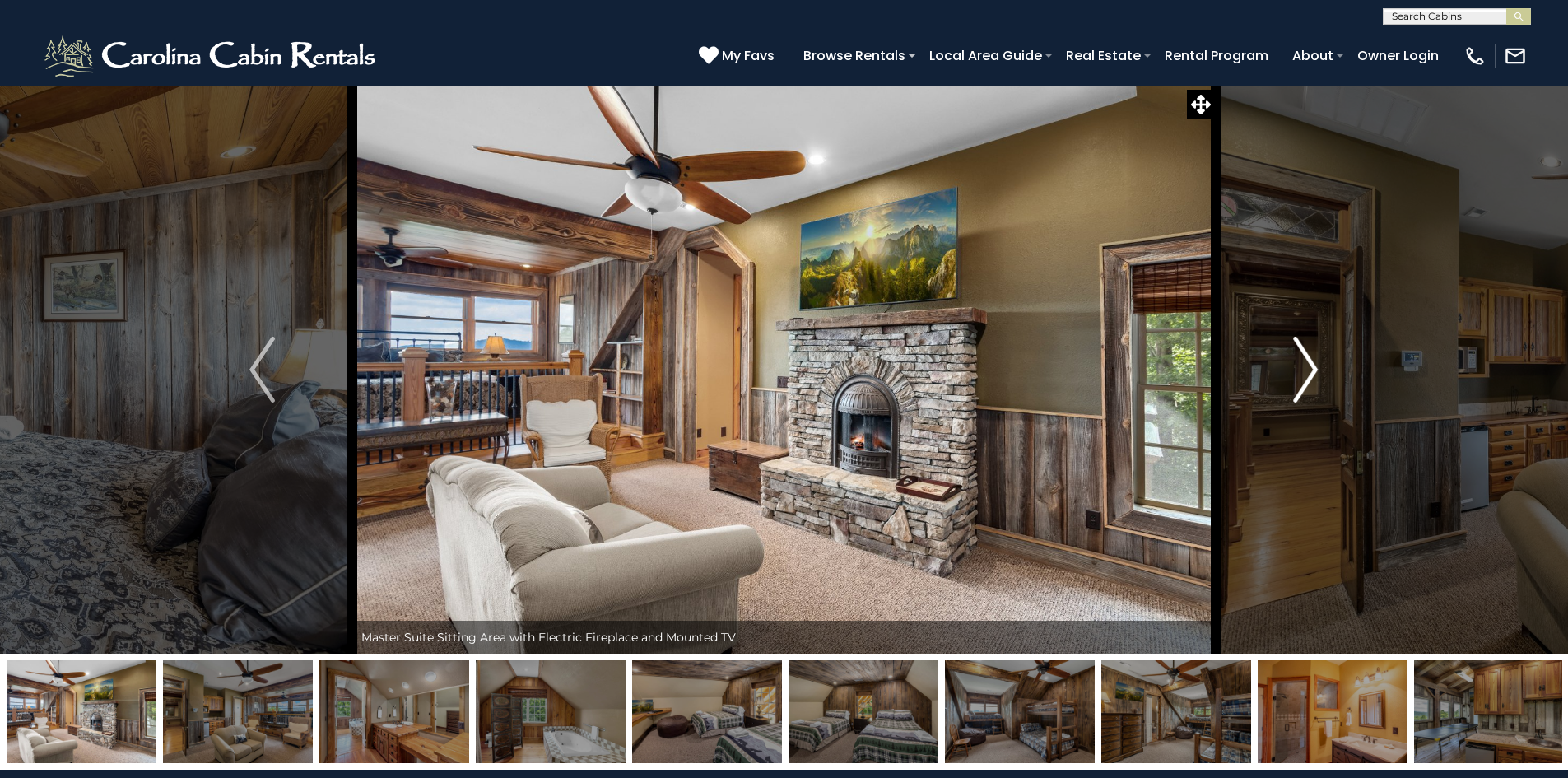
click at [1291, 368] on button "Next" at bounding box center [1305, 369] width 181 height 568
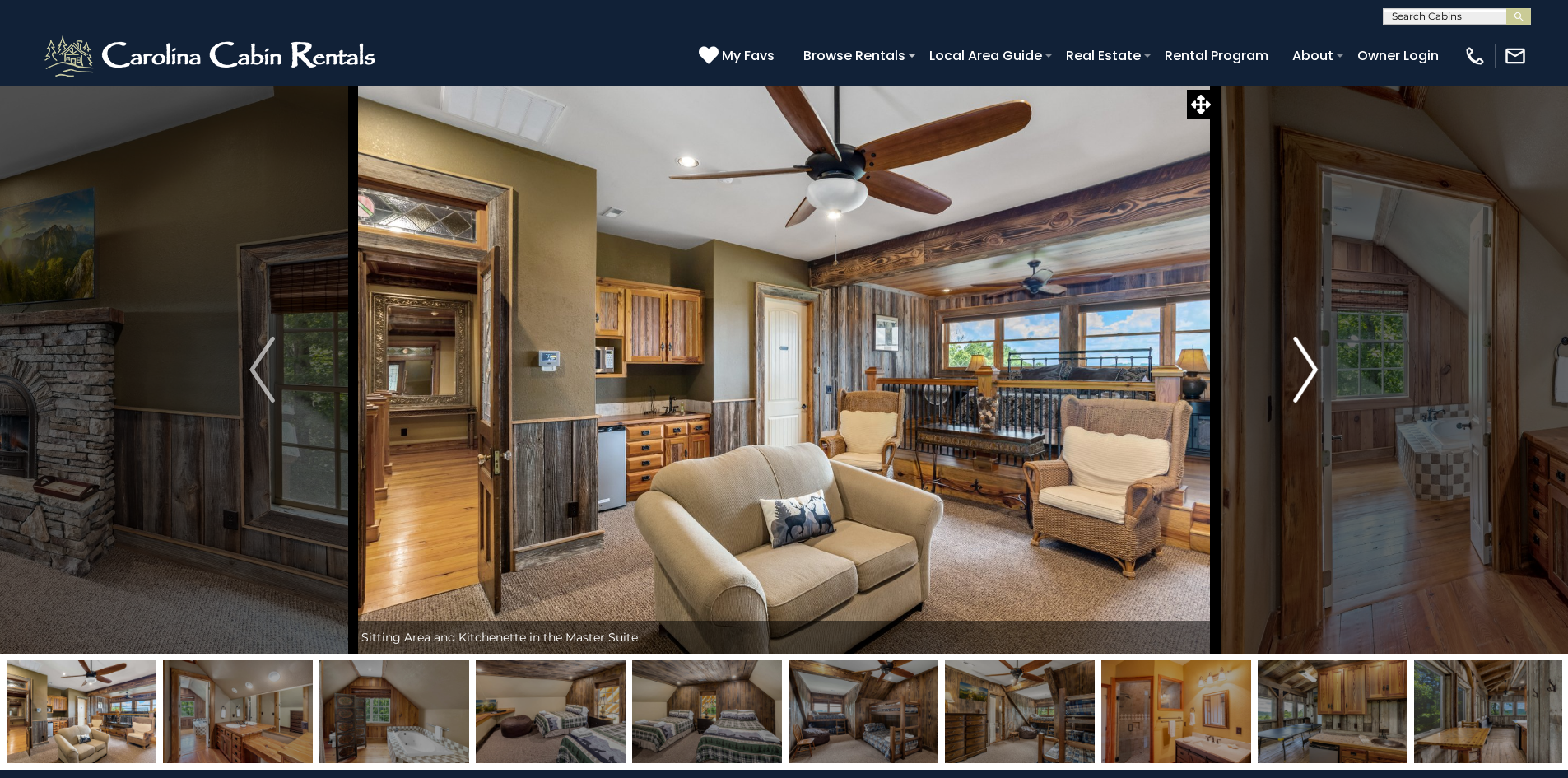
click at [1290, 368] on button "Next" at bounding box center [1305, 369] width 181 height 568
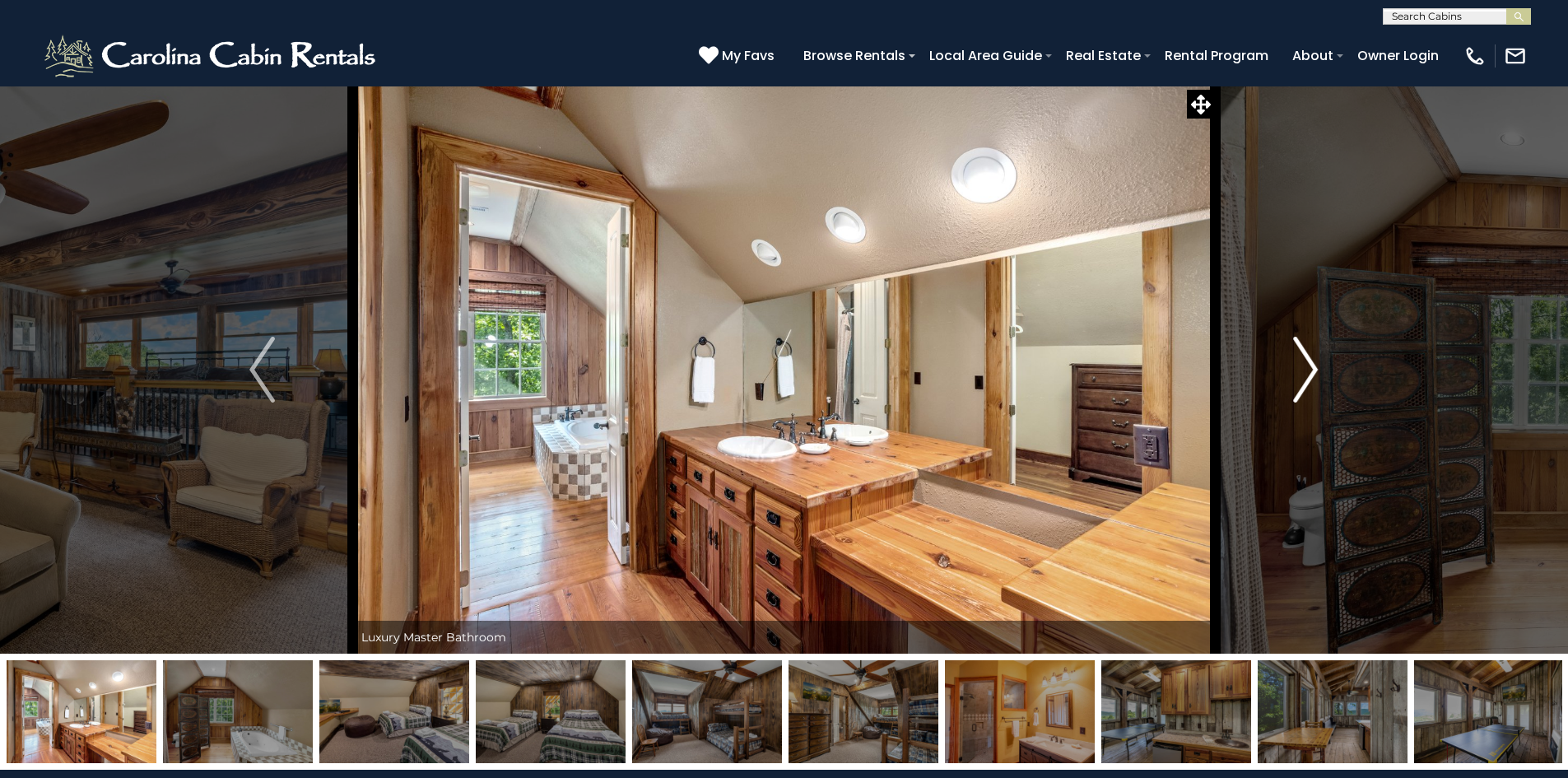
click at [1290, 368] on button "Next" at bounding box center [1305, 369] width 181 height 568
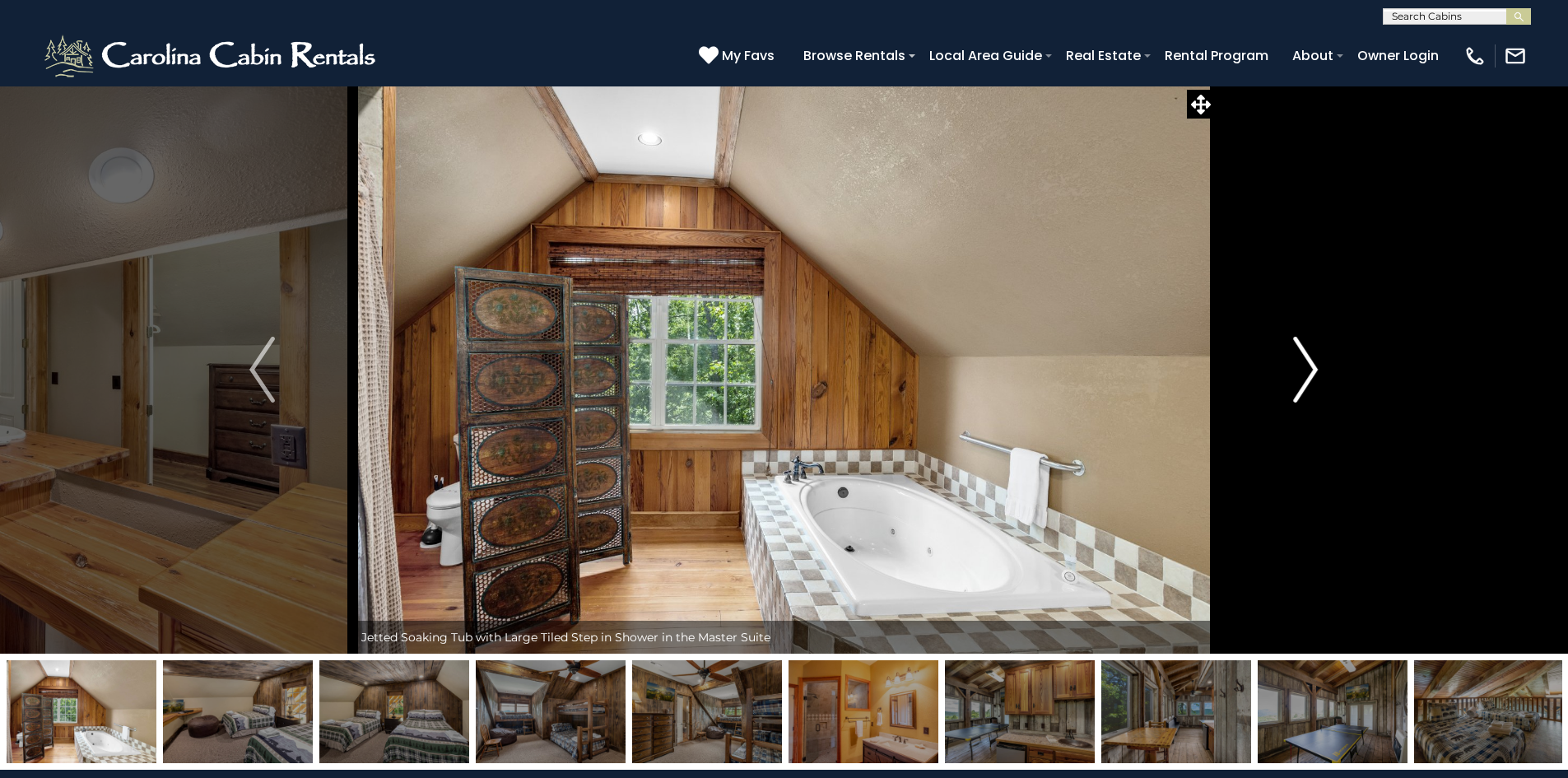
click at [1290, 368] on button "Next" at bounding box center [1305, 369] width 181 height 568
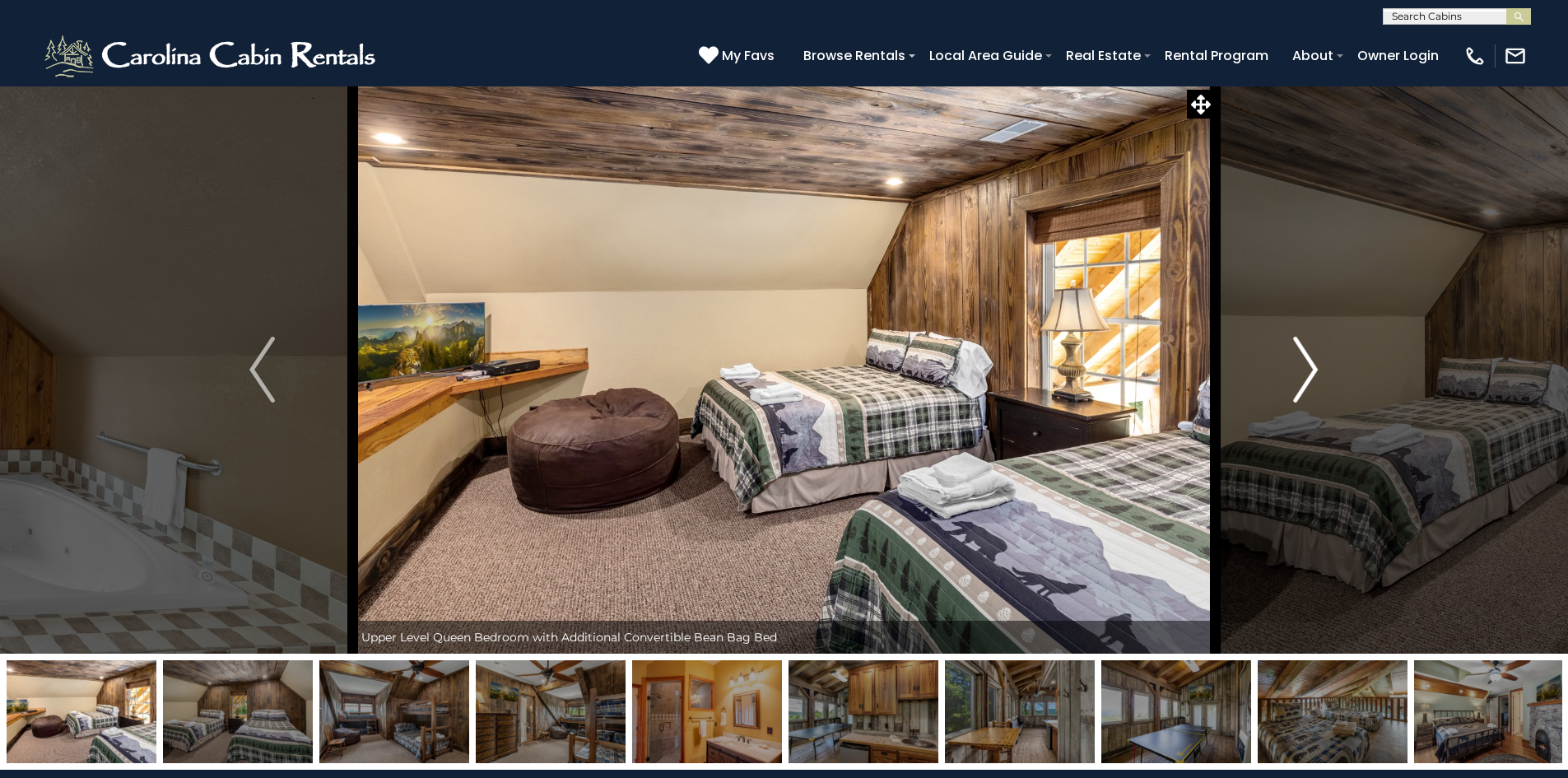
click at [1290, 368] on button "Next" at bounding box center [1305, 369] width 181 height 568
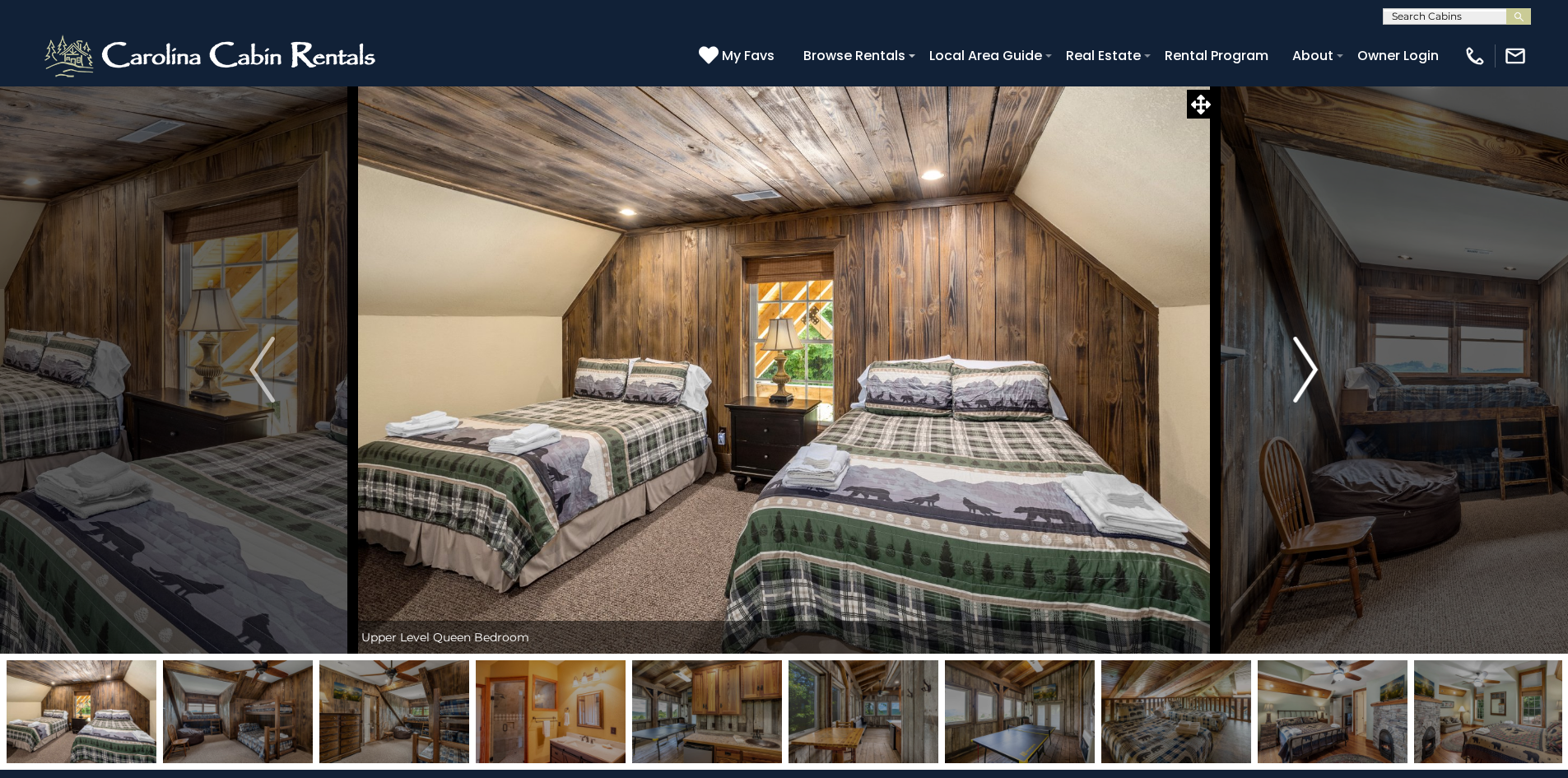
click at [1290, 368] on button "Next" at bounding box center [1305, 369] width 181 height 568
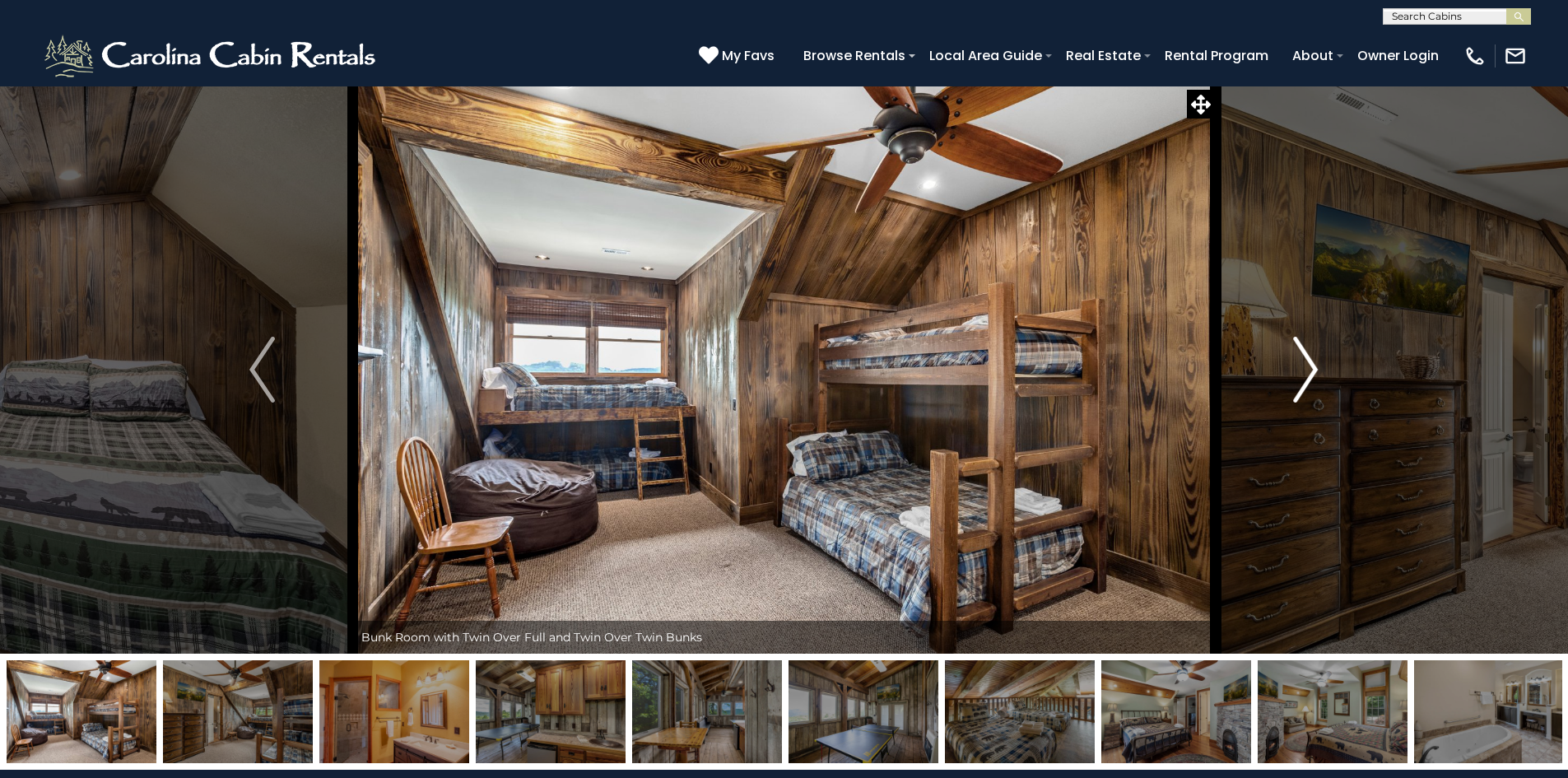
click at [1290, 369] on button "Next" at bounding box center [1305, 369] width 181 height 568
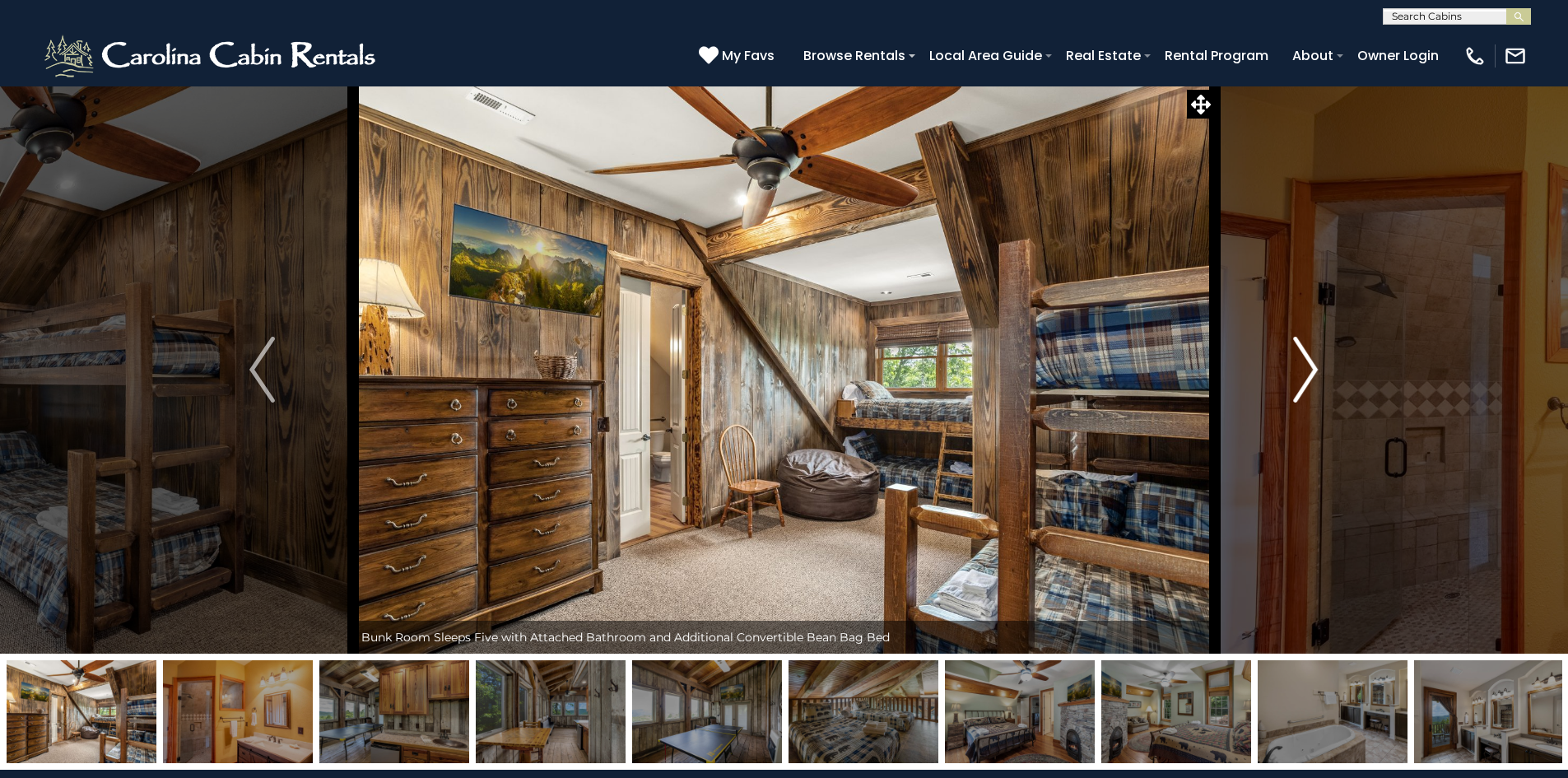
click at [1290, 369] on button "Next" at bounding box center [1305, 369] width 181 height 568
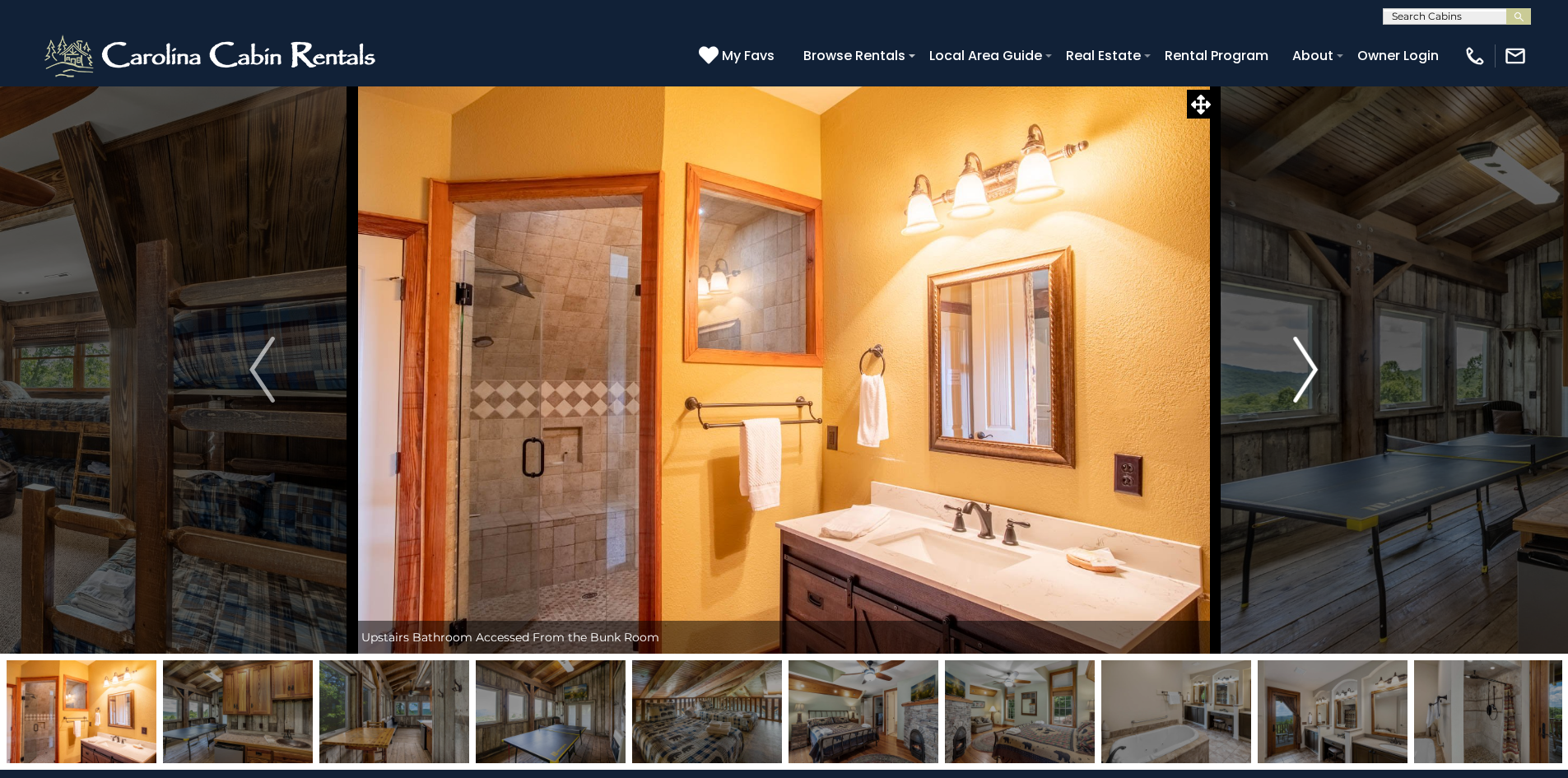
click at [1290, 369] on button "Next" at bounding box center [1305, 369] width 181 height 568
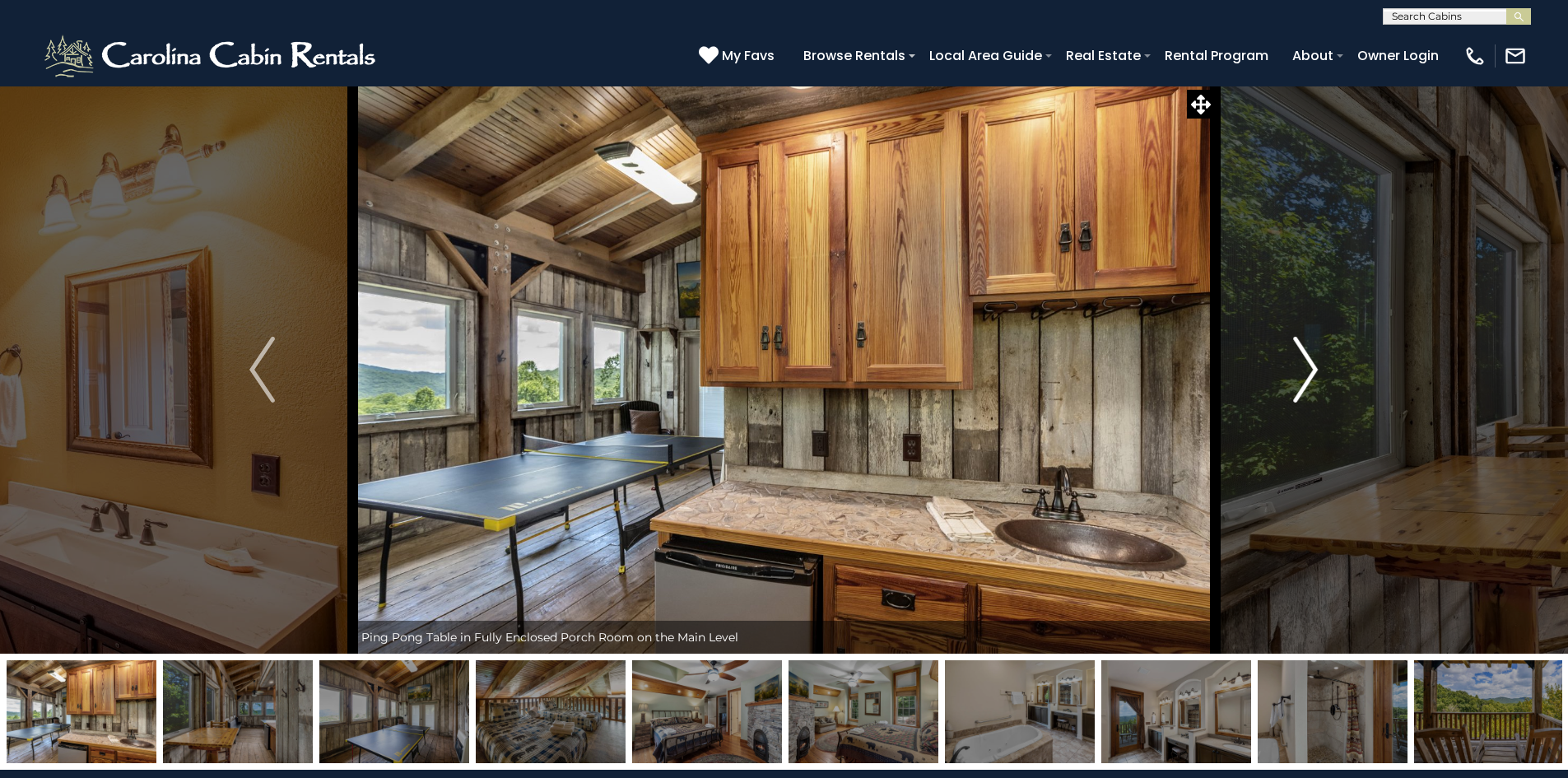
click at [1290, 369] on button "Next" at bounding box center [1305, 369] width 181 height 568
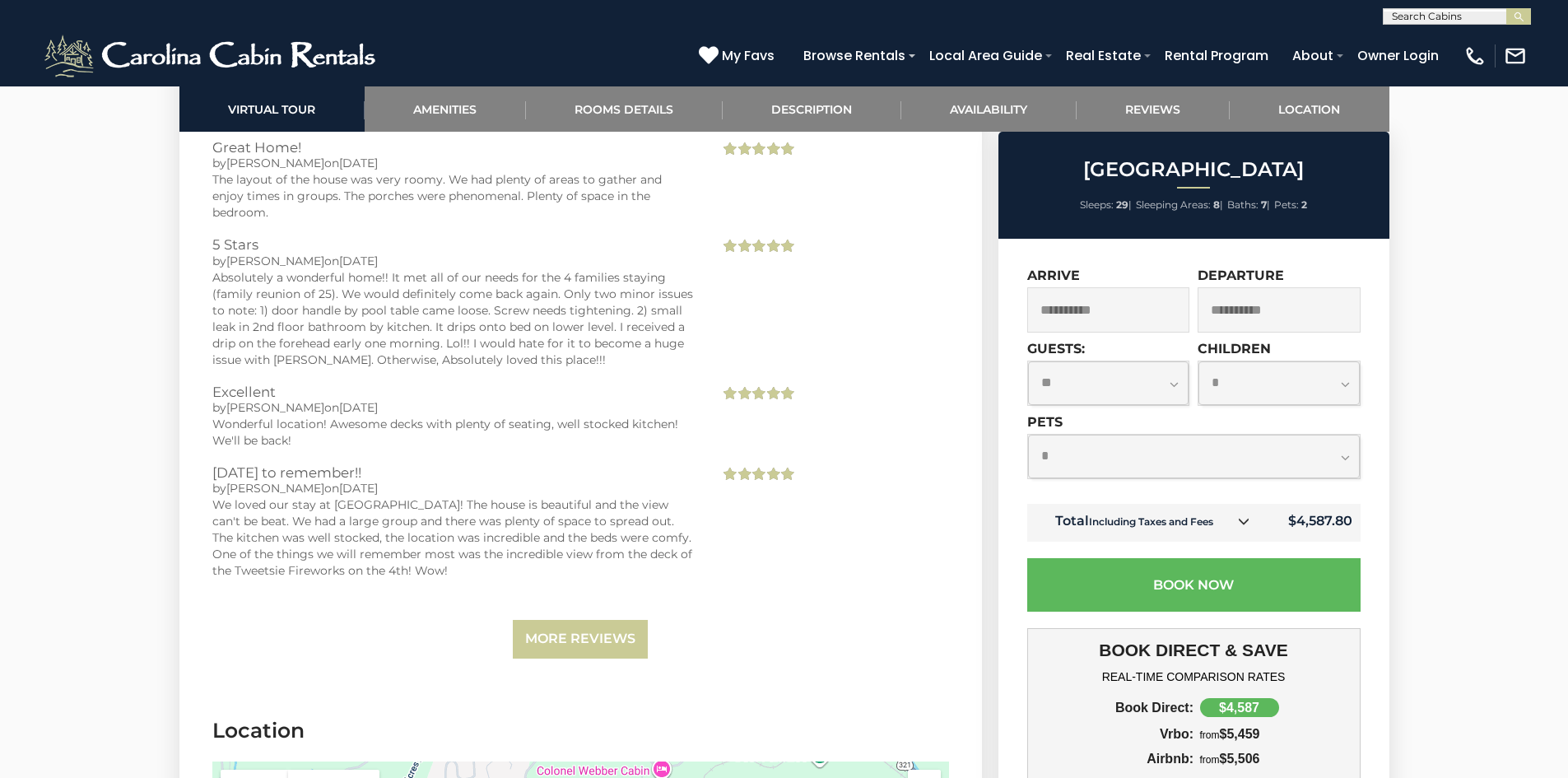
scroll to position [5434, 0]
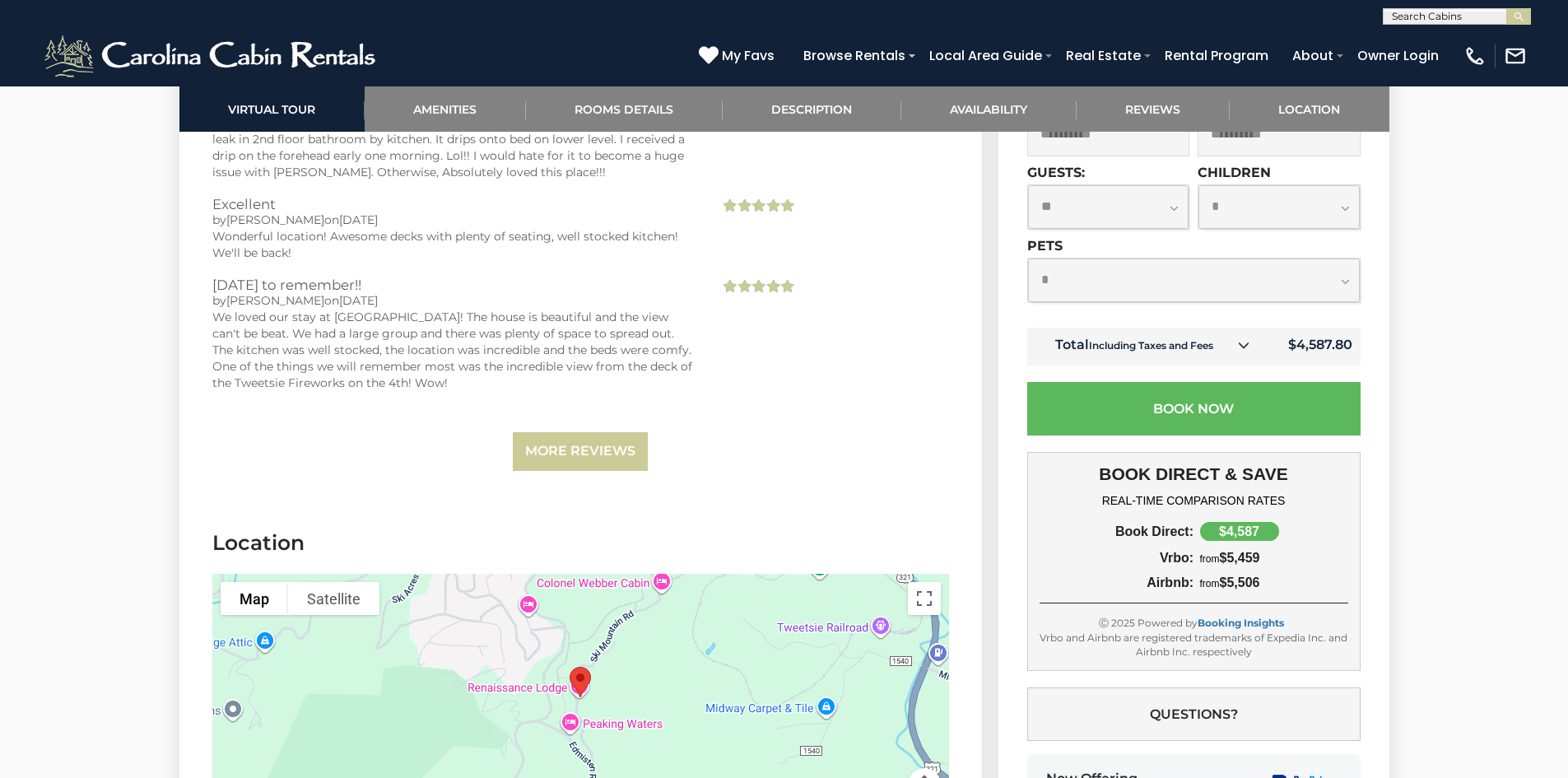
click at [1235, 335] on link at bounding box center [1244, 346] width 22 height 22
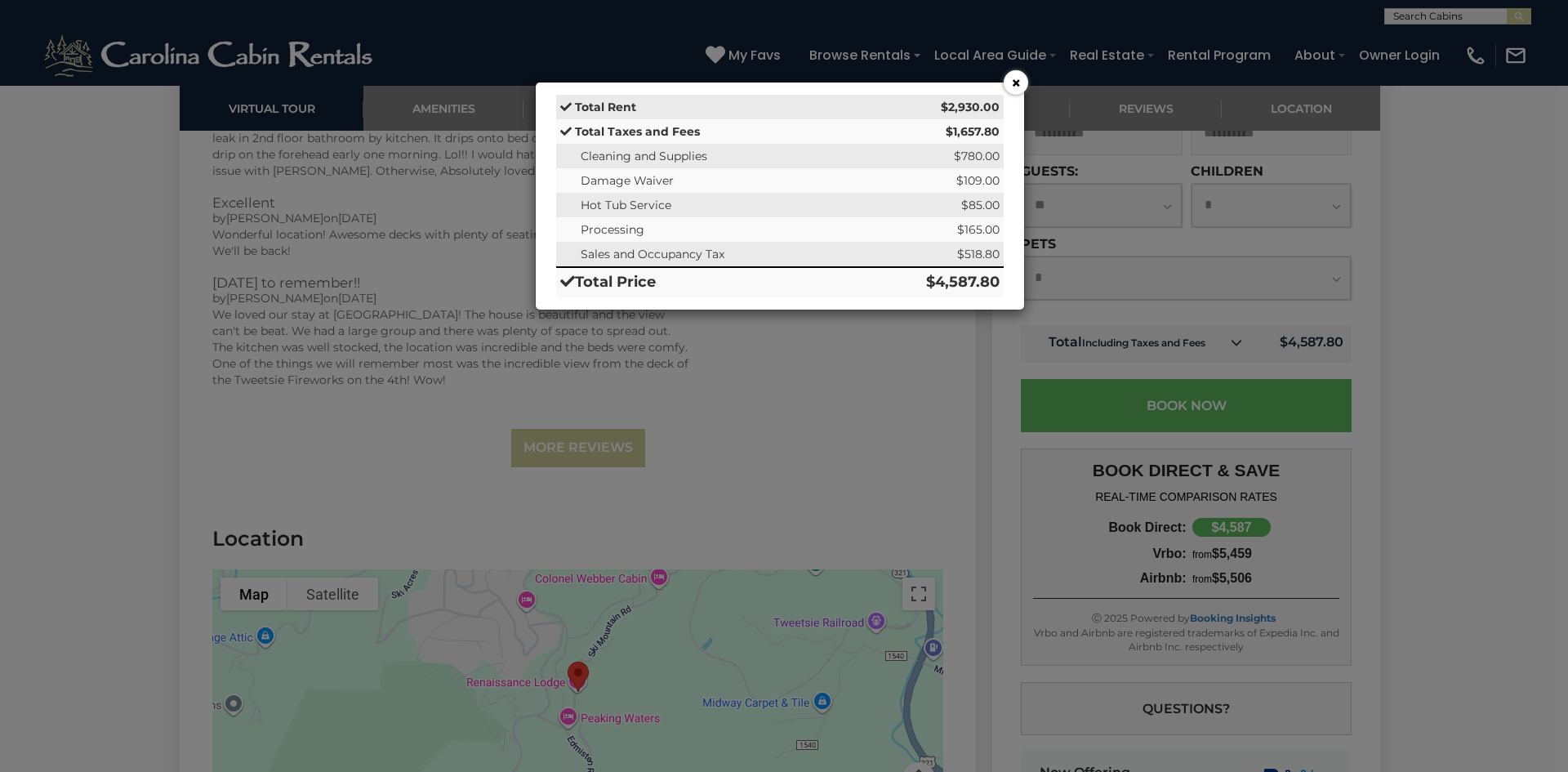
click at [1022, 77] on button "×" at bounding box center [1016, 82] width 25 height 25
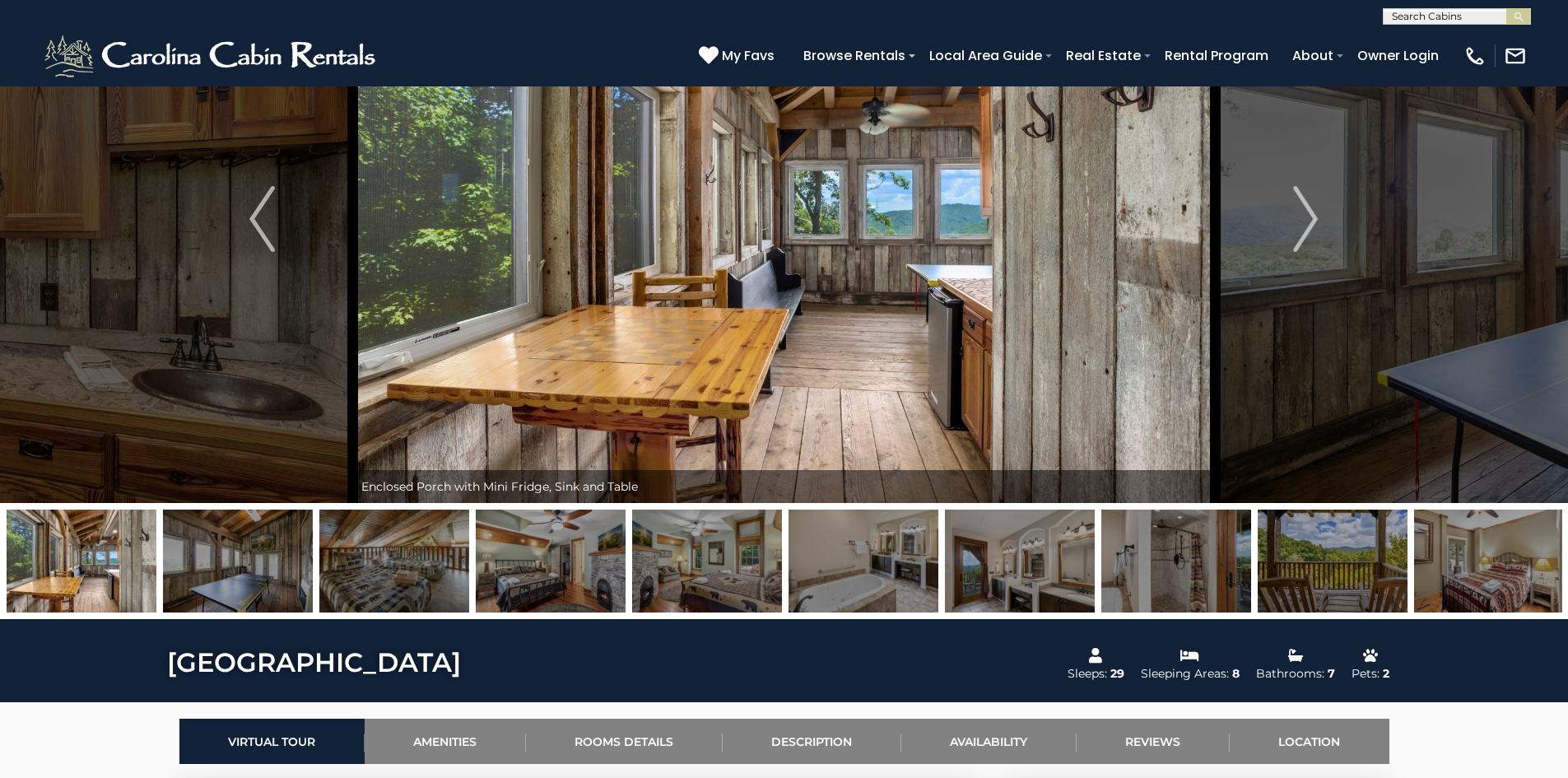
scroll to position [0, 0]
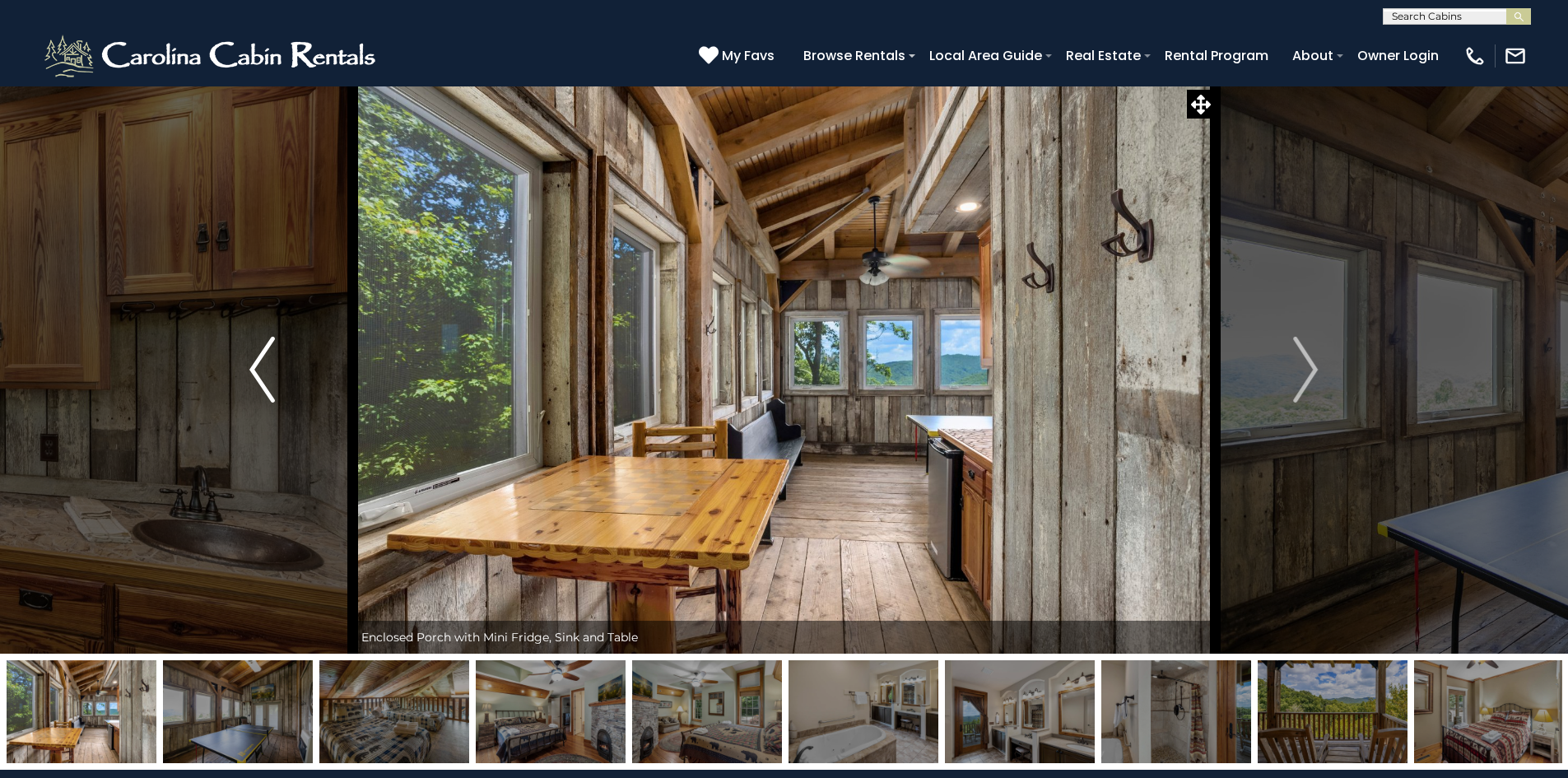
click at [247, 371] on button "Previous" at bounding box center [261, 369] width 181 height 568
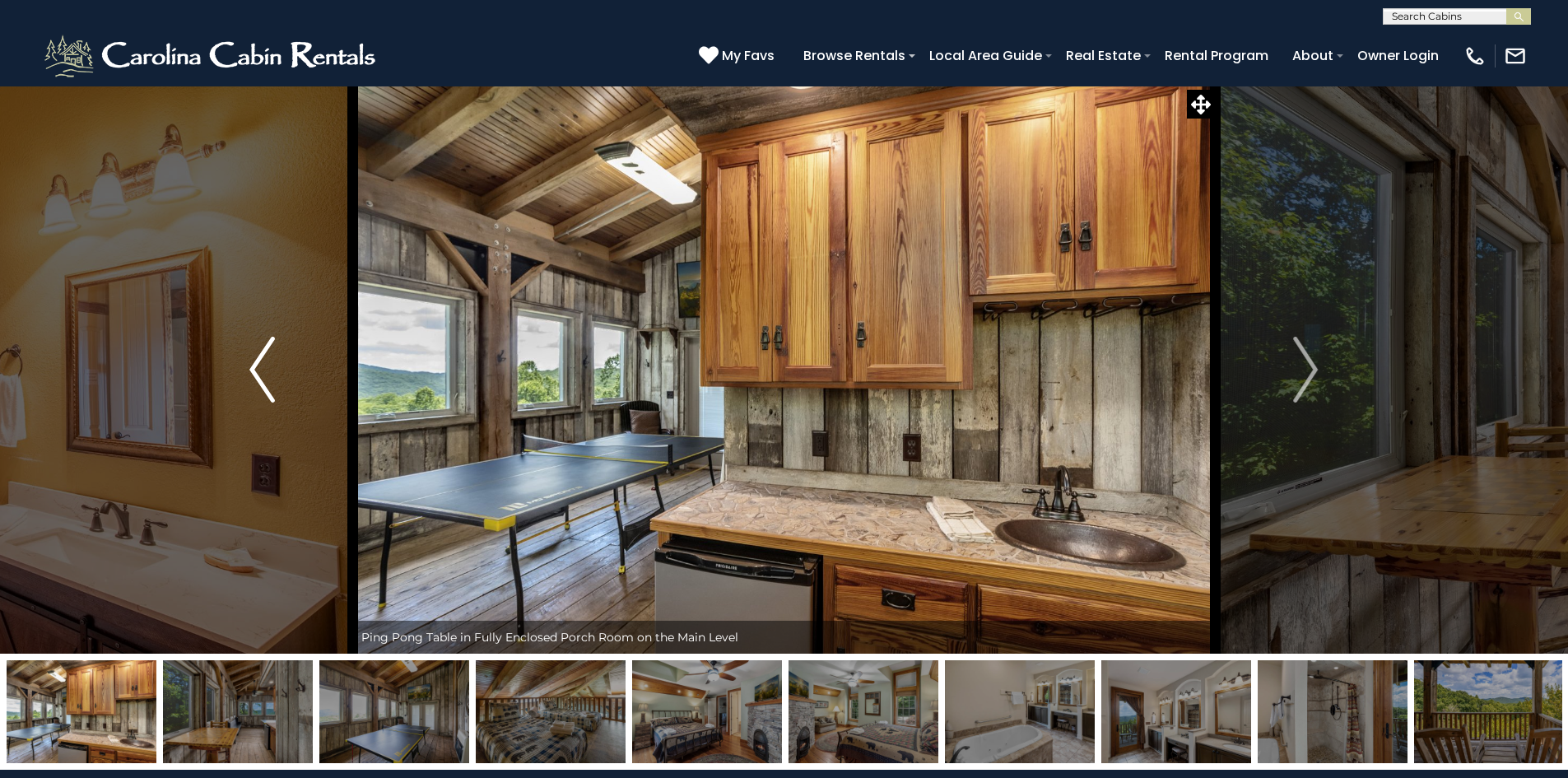
click at [248, 370] on button "Previous" at bounding box center [261, 369] width 181 height 568
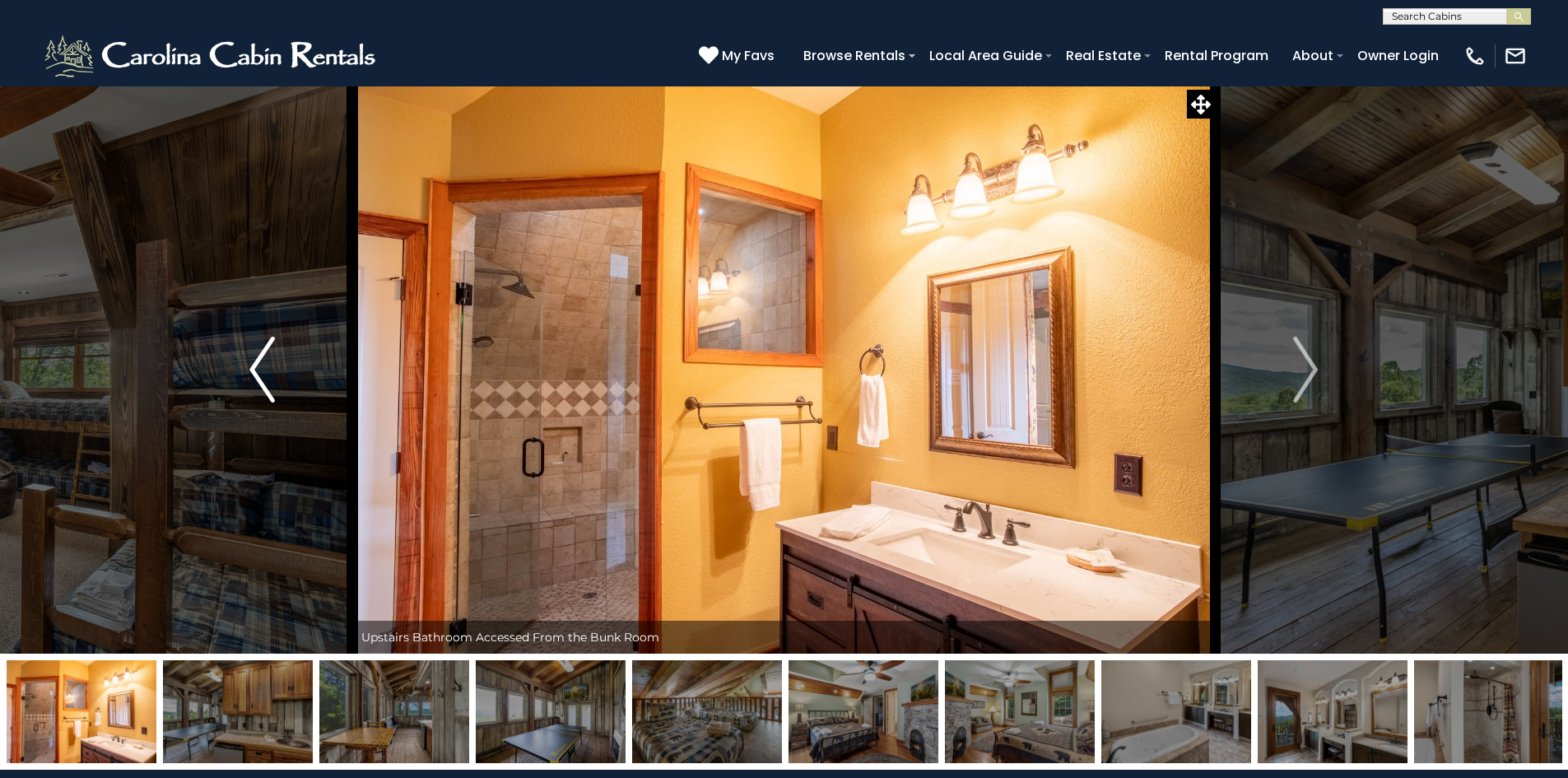
click at [249, 369] on button "Previous" at bounding box center [261, 369] width 181 height 568
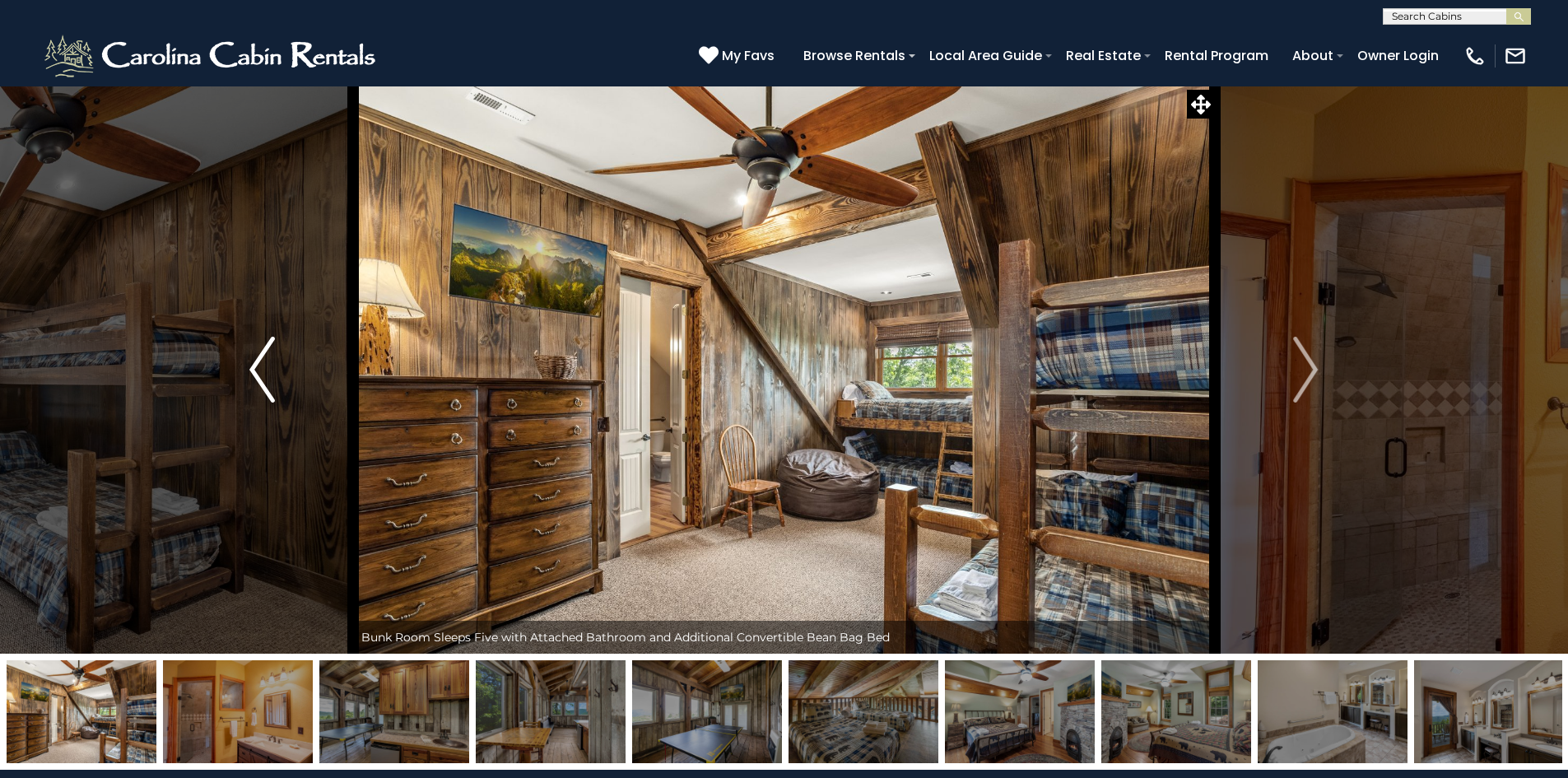
click at [249, 369] on button "Previous" at bounding box center [261, 369] width 181 height 568
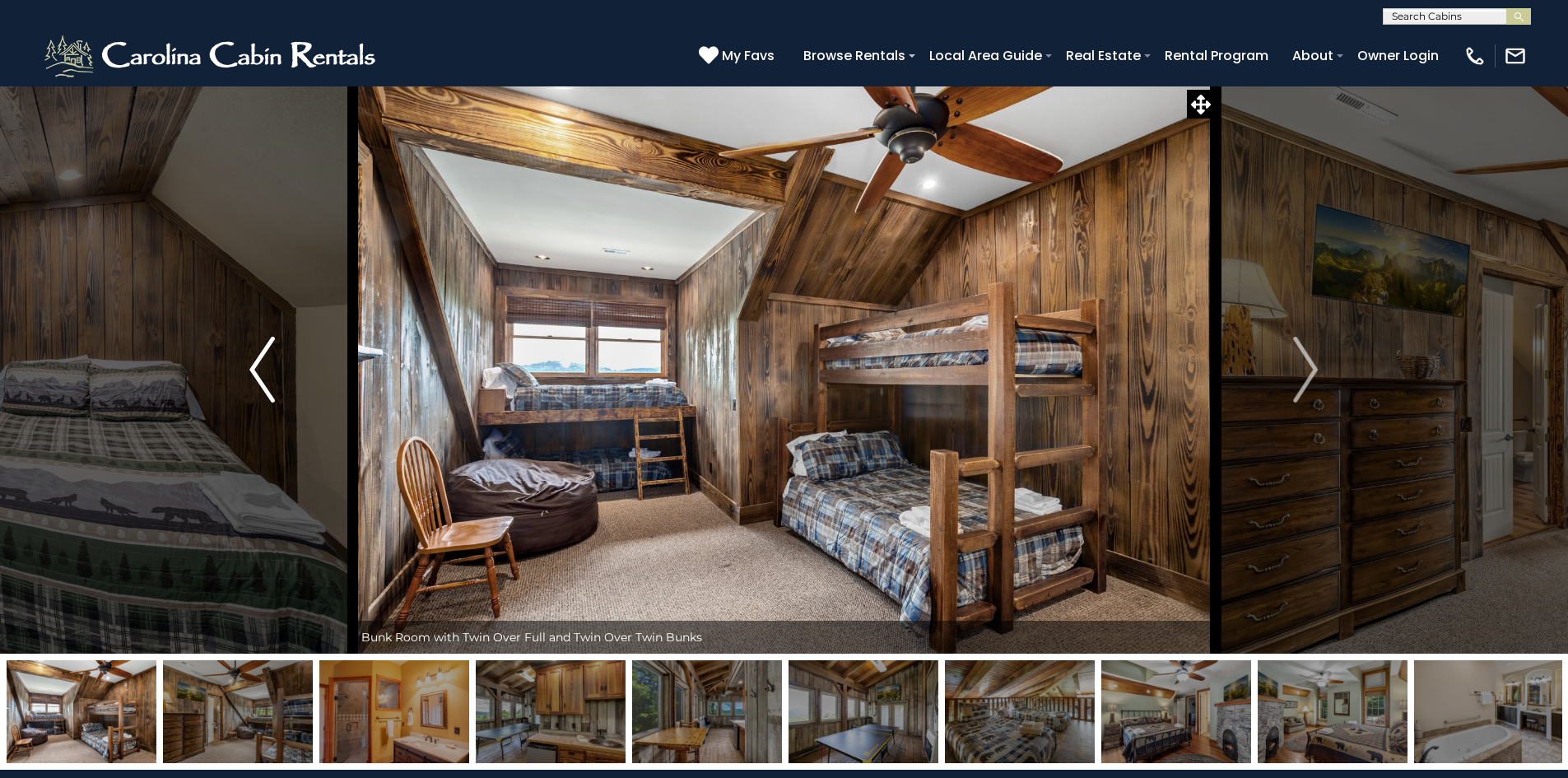
click at [249, 369] on button "Previous" at bounding box center [261, 369] width 181 height 568
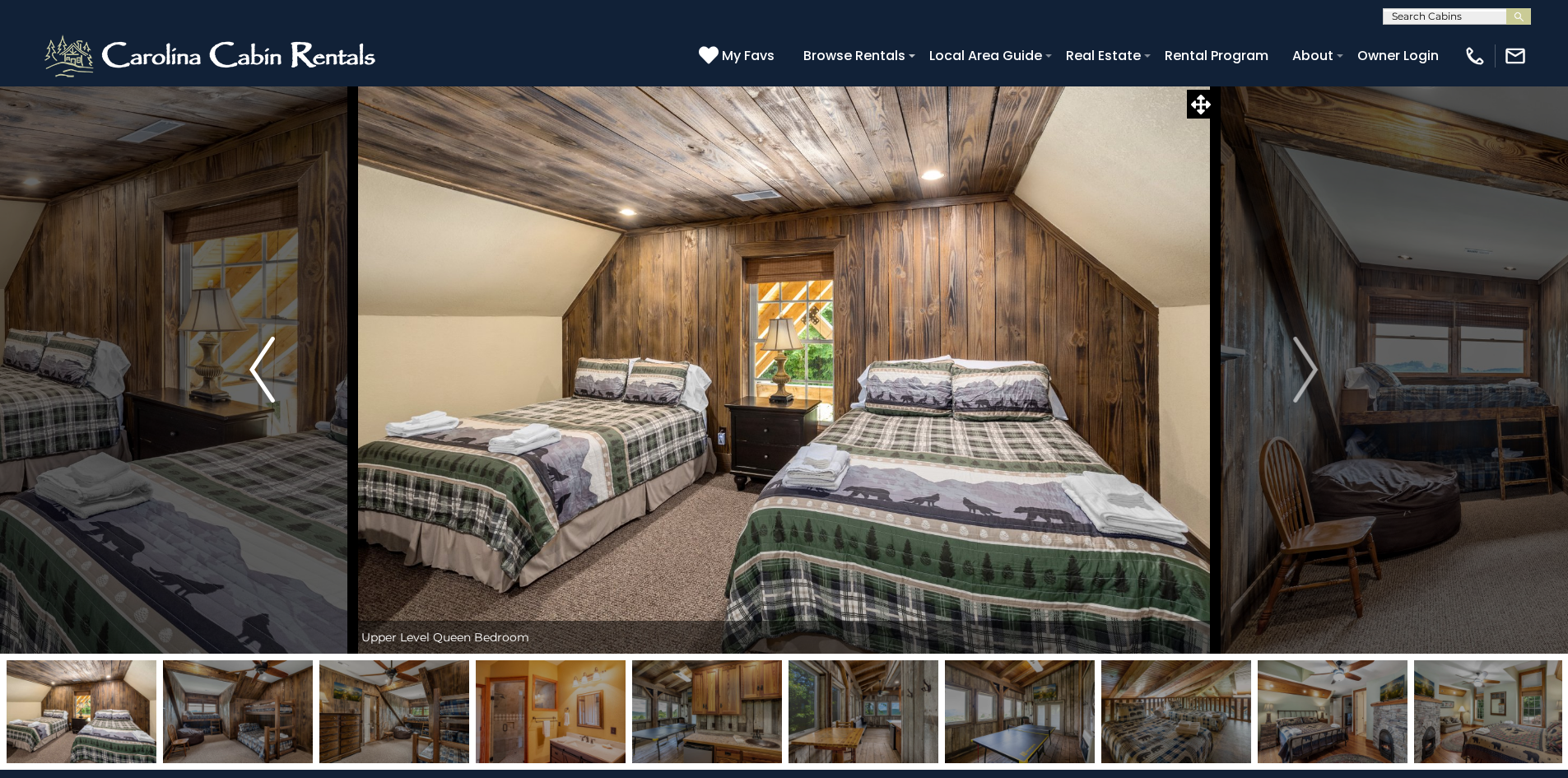
click at [249, 368] on button "Previous" at bounding box center [261, 369] width 181 height 568
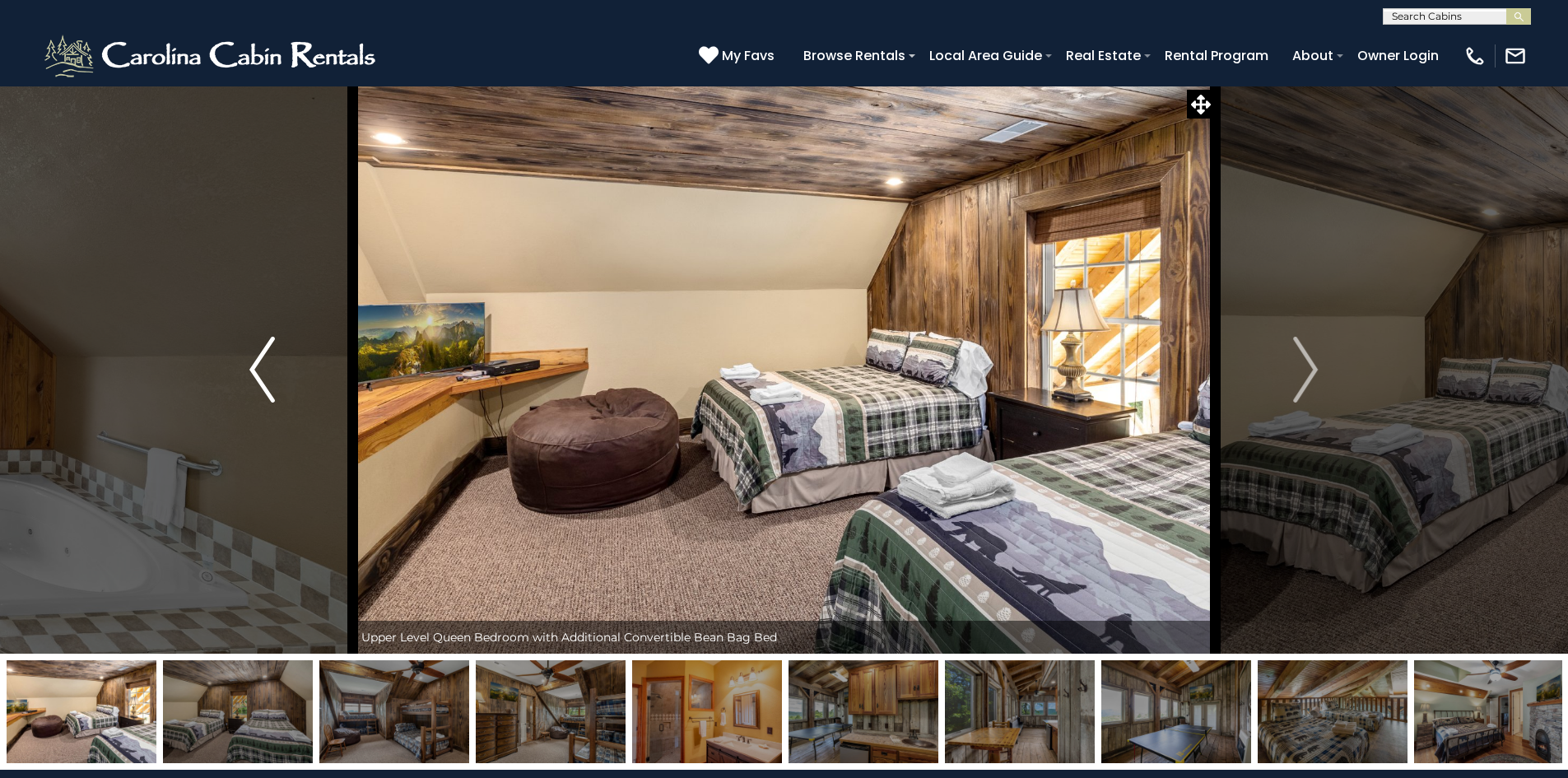
click at [249, 368] on button "Previous" at bounding box center [261, 369] width 181 height 568
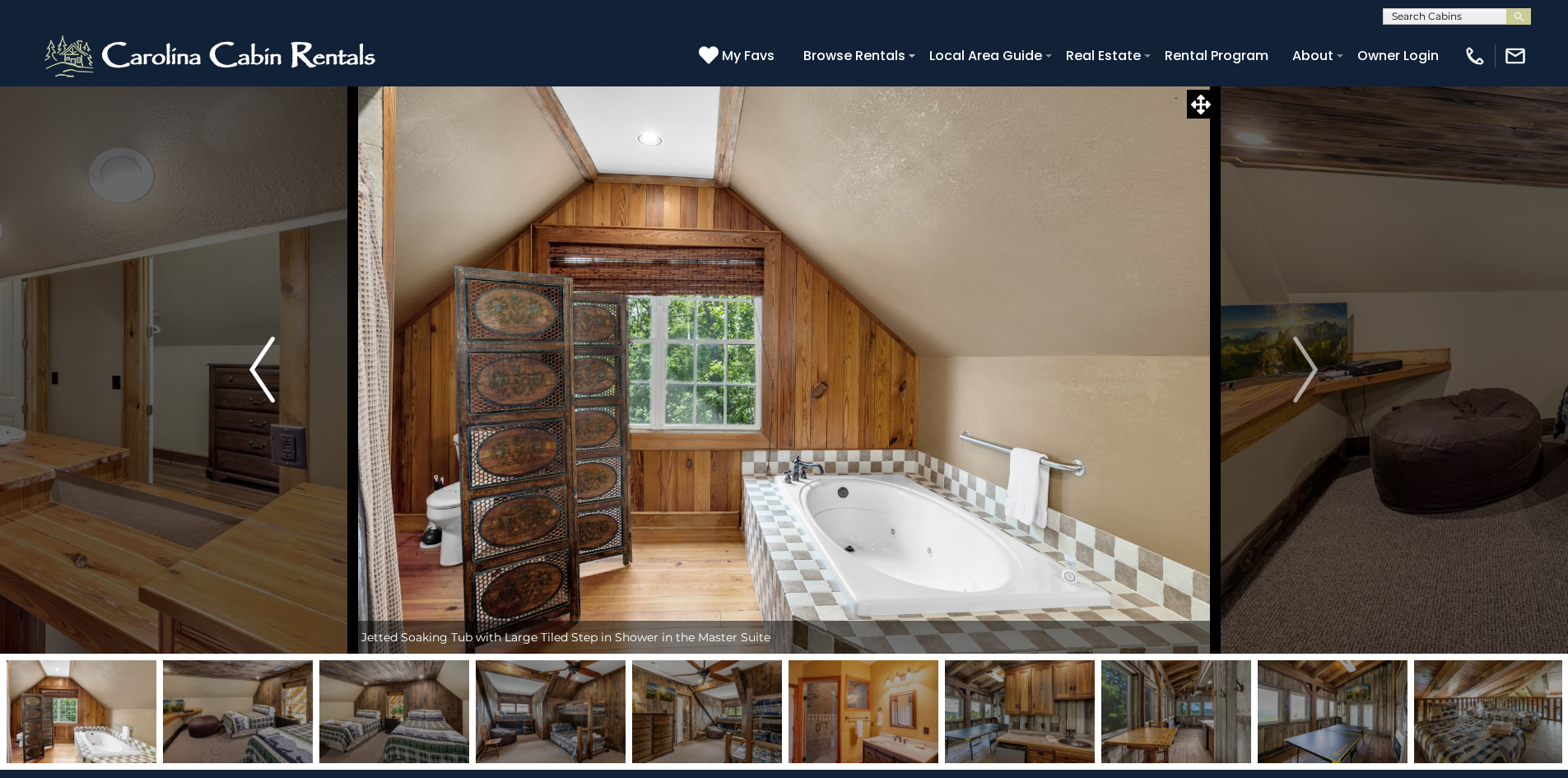
click at [249, 368] on button "Previous" at bounding box center [261, 369] width 181 height 568
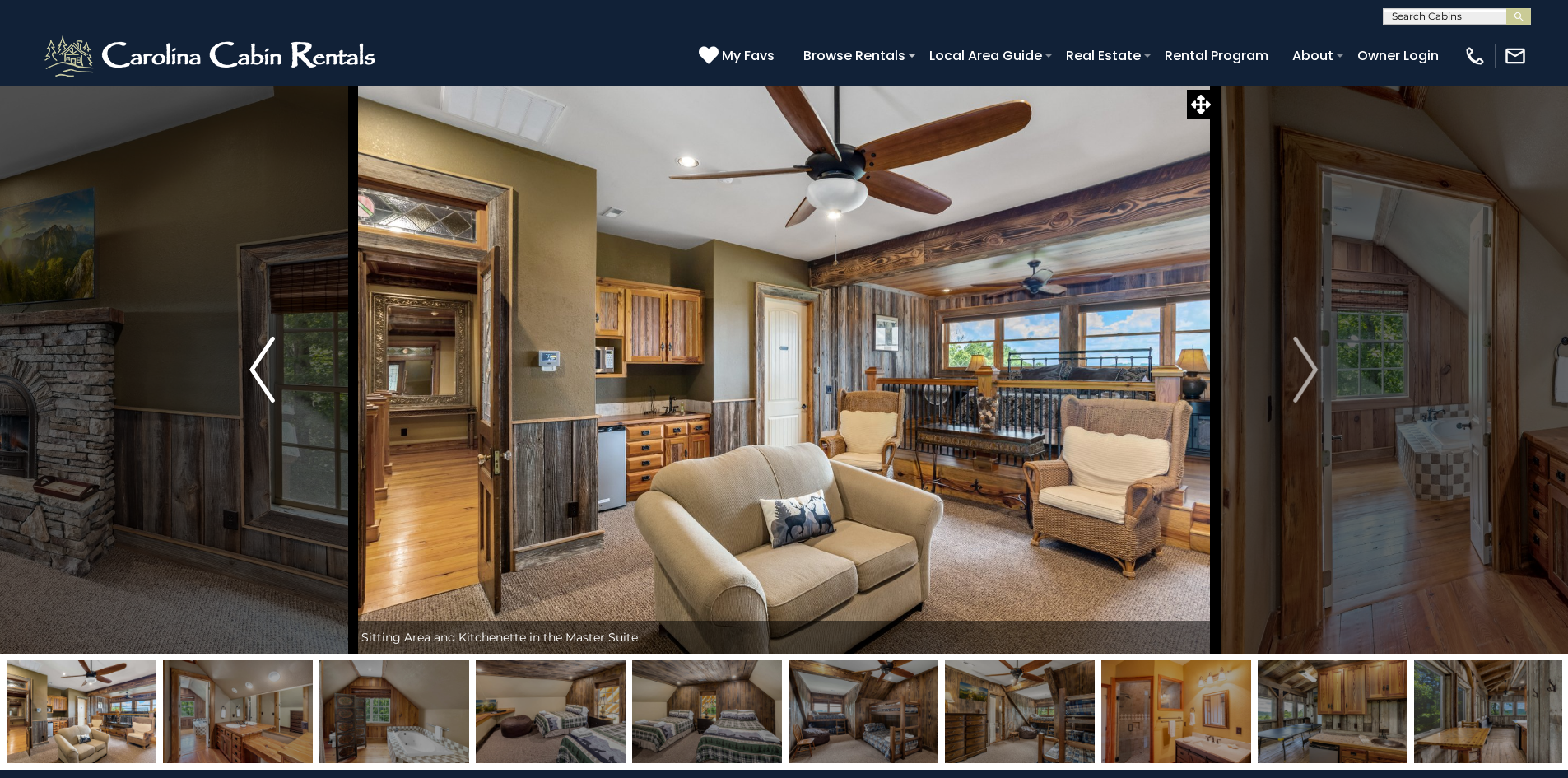
click at [249, 368] on button "Previous" at bounding box center [261, 369] width 181 height 568
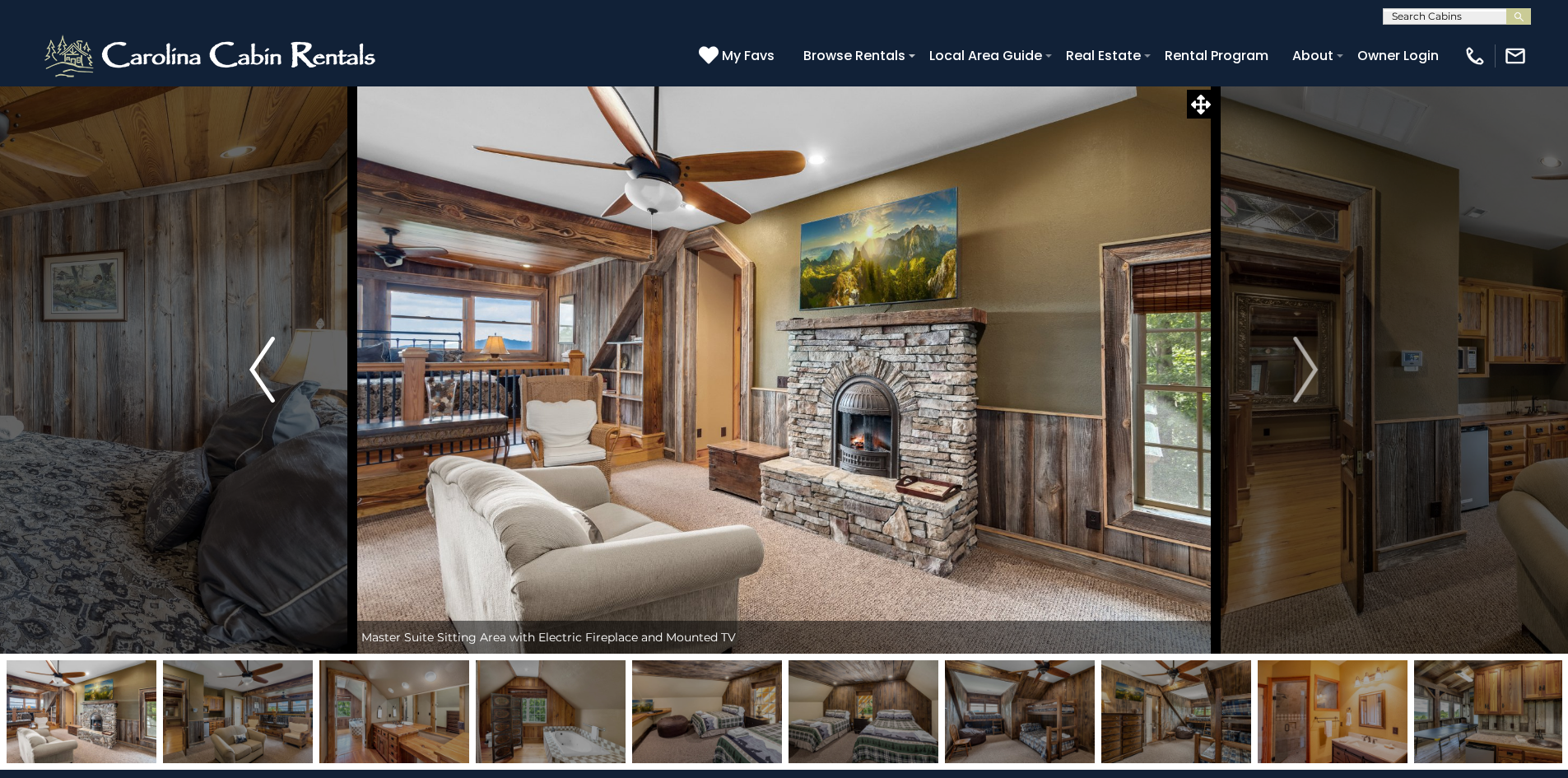
click at [249, 368] on button "Previous" at bounding box center [261, 369] width 181 height 568
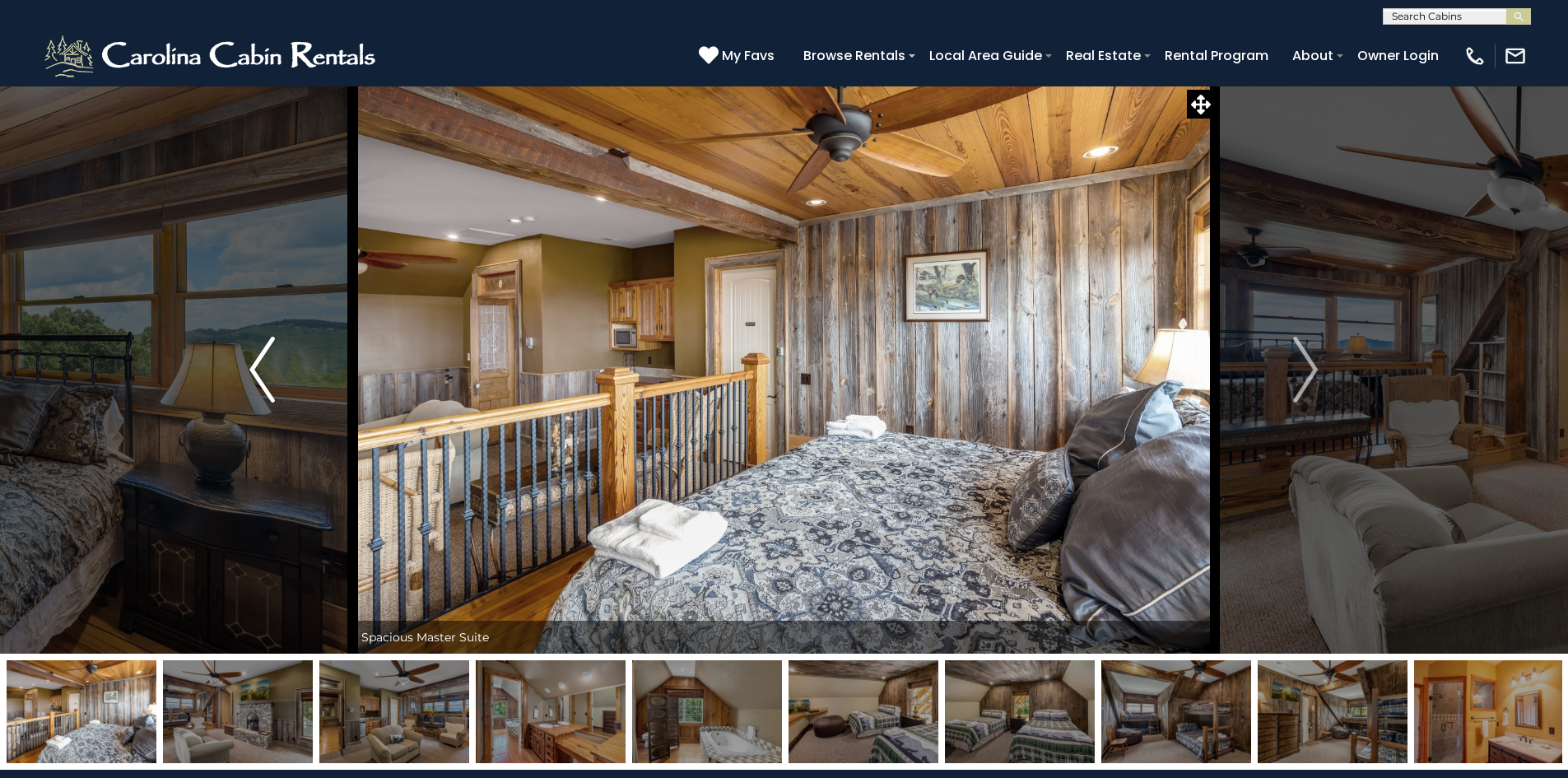
click at [249, 367] on button "Previous" at bounding box center [261, 369] width 181 height 568
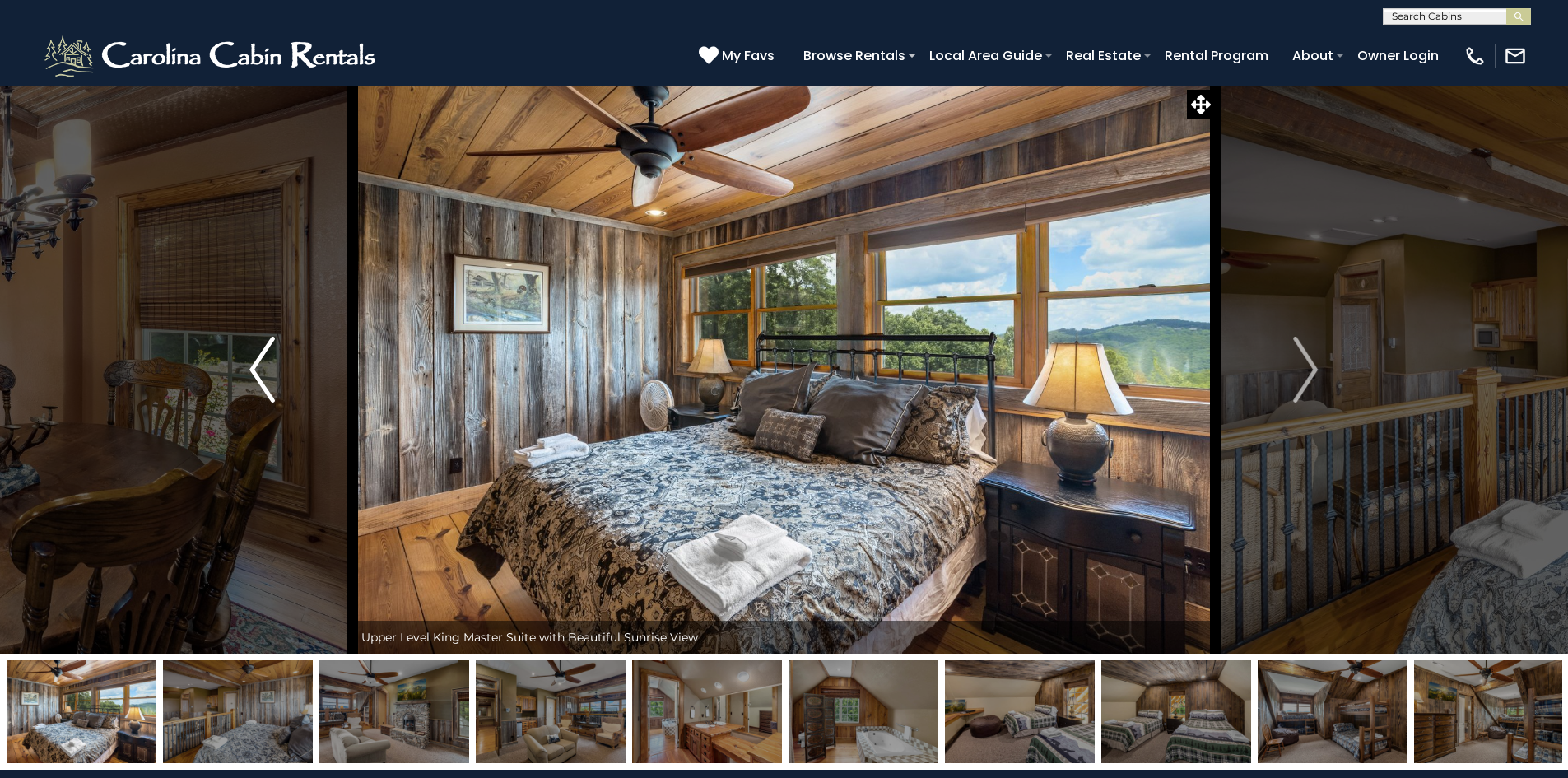
click at [249, 367] on button "Previous" at bounding box center [261, 369] width 181 height 568
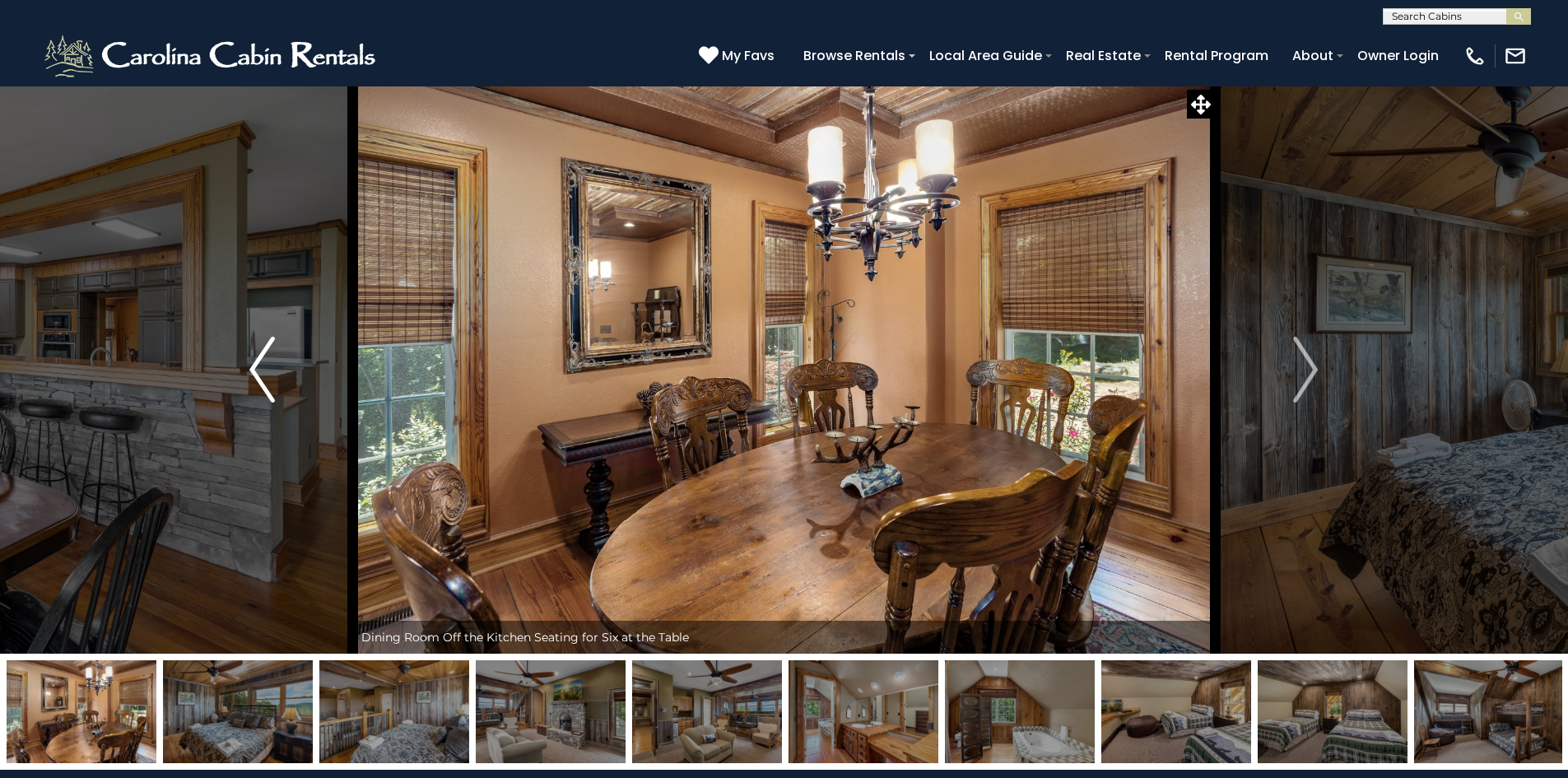
click at [249, 367] on button "Previous" at bounding box center [261, 369] width 181 height 568
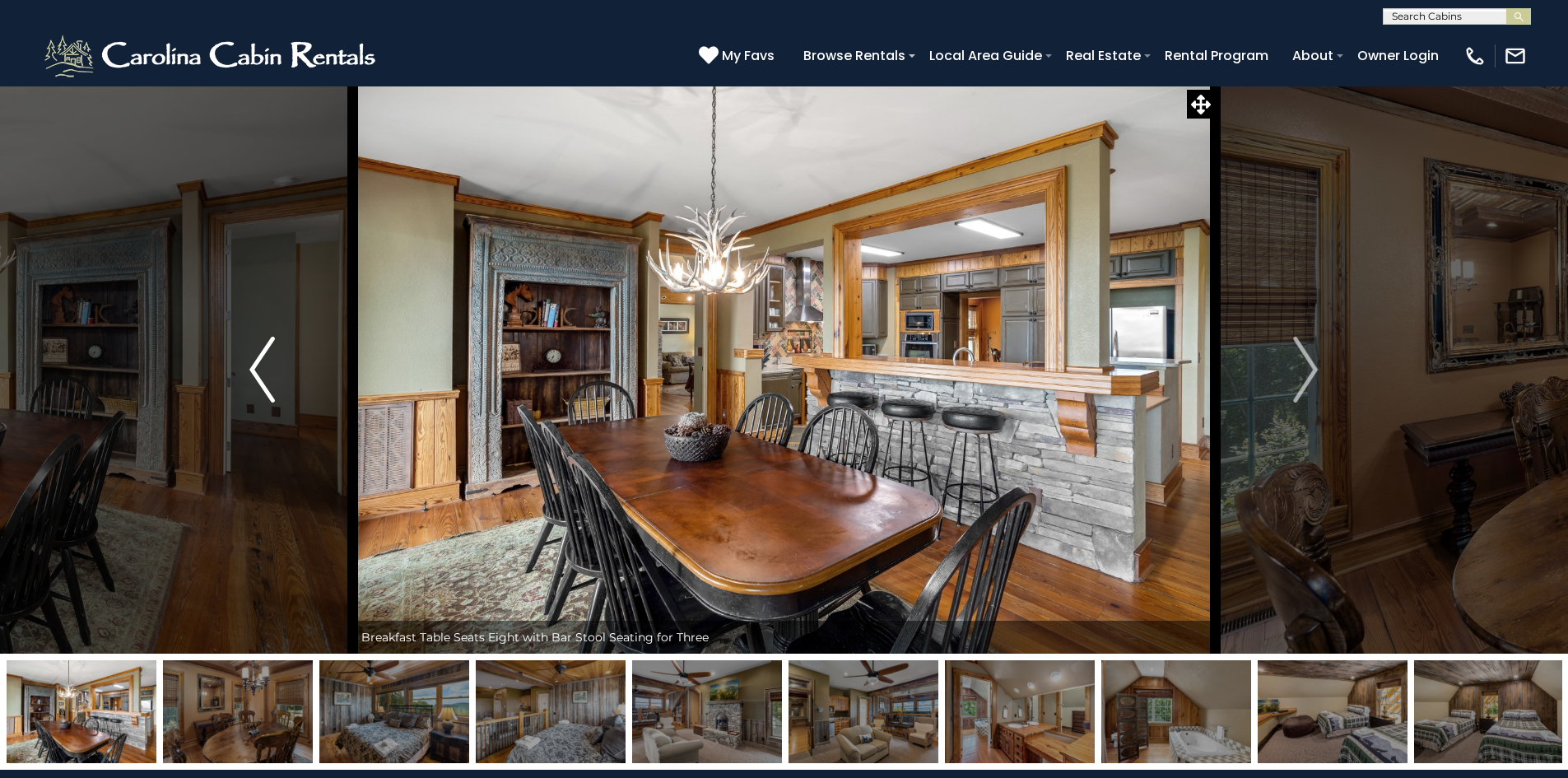
click at [250, 367] on button "Previous" at bounding box center [261, 369] width 181 height 568
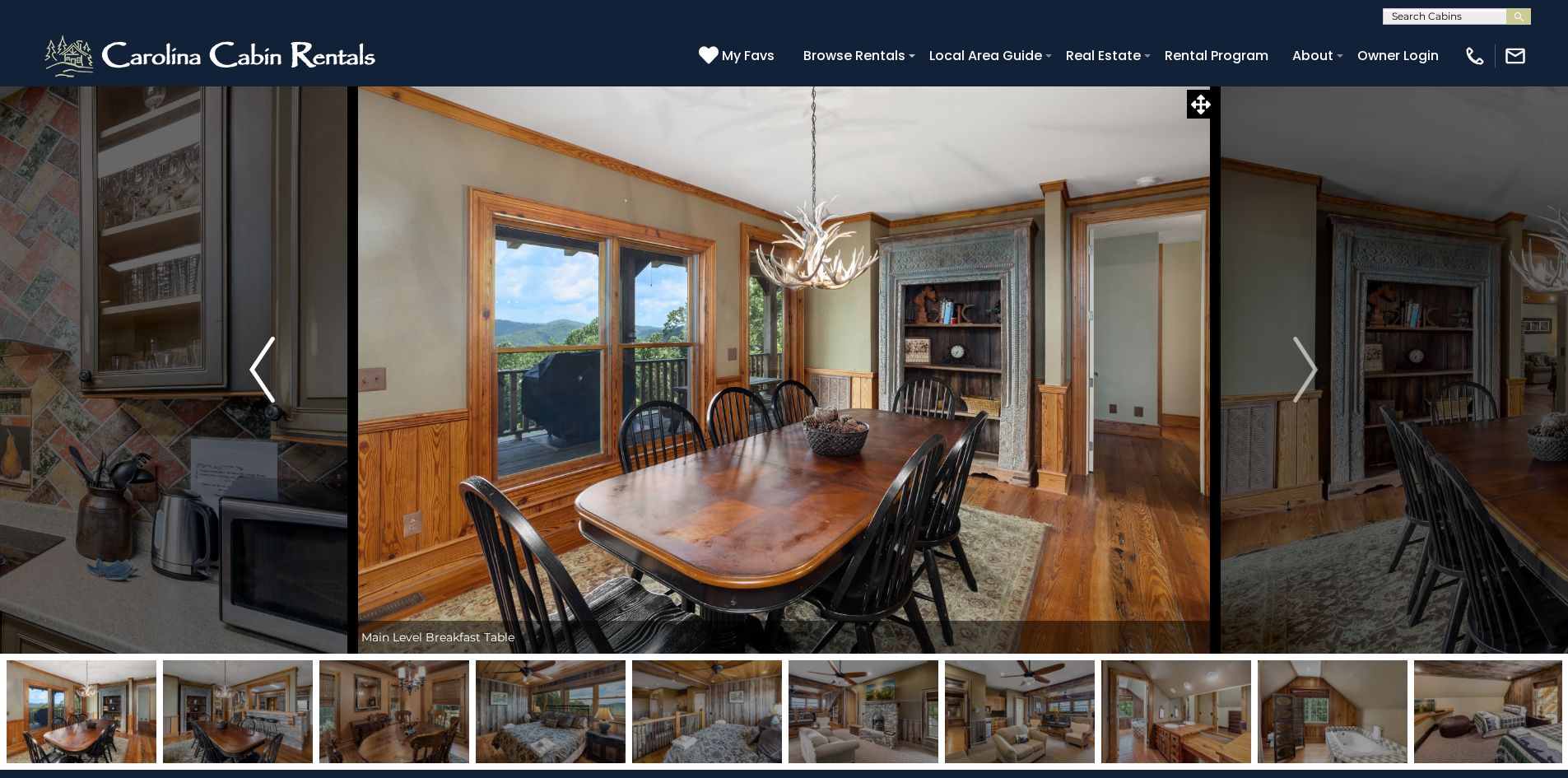
click at [250, 367] on img "Previous" at bounding box center [262, 369] width 25 height 66
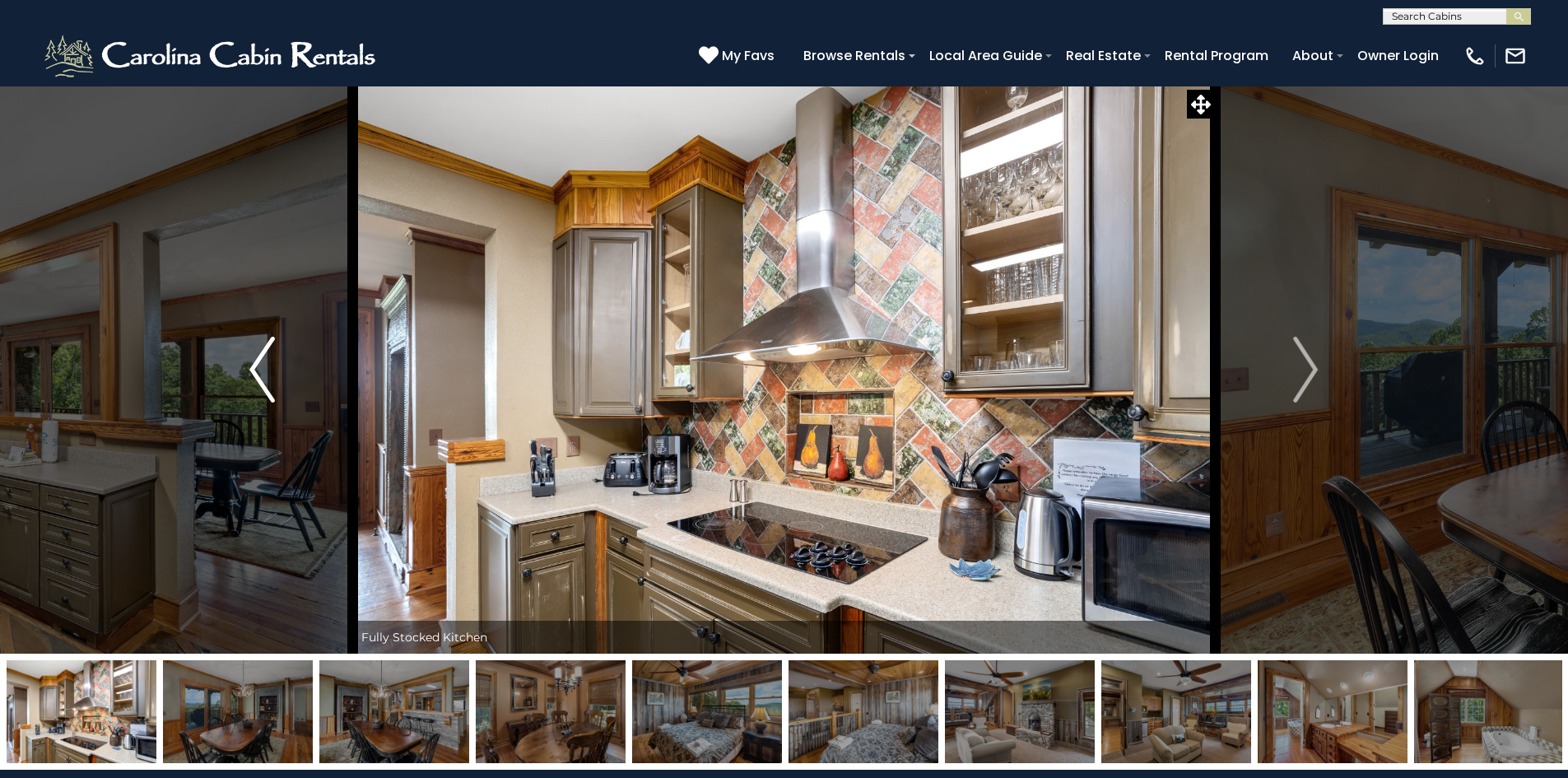
click at [250, 367] on img "Previous" at bounding box center [262, 369] width 25 height 66
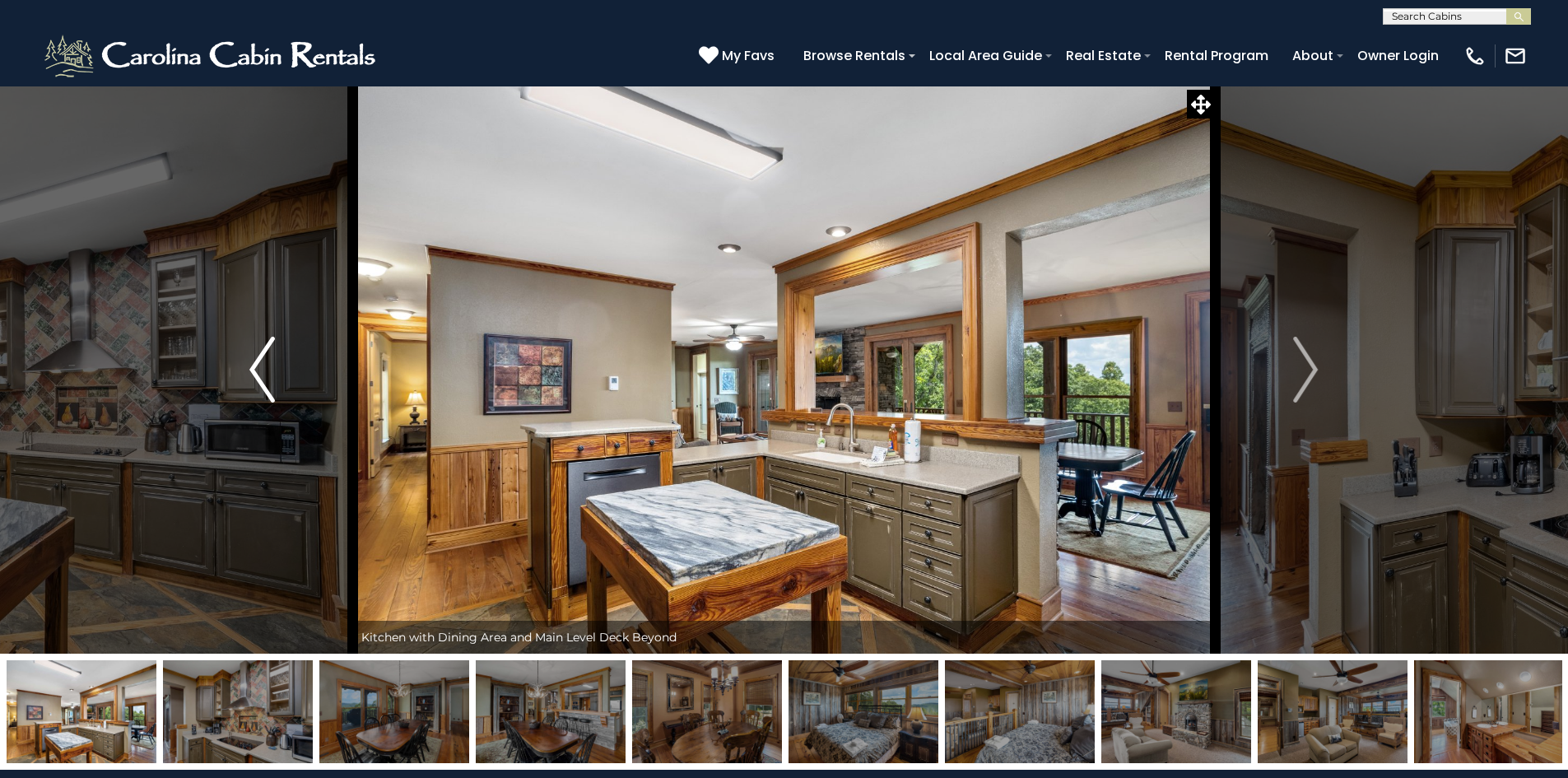
click at [250, 367] on img "Previous" at bounding box center [262, 369] width 25 height 66
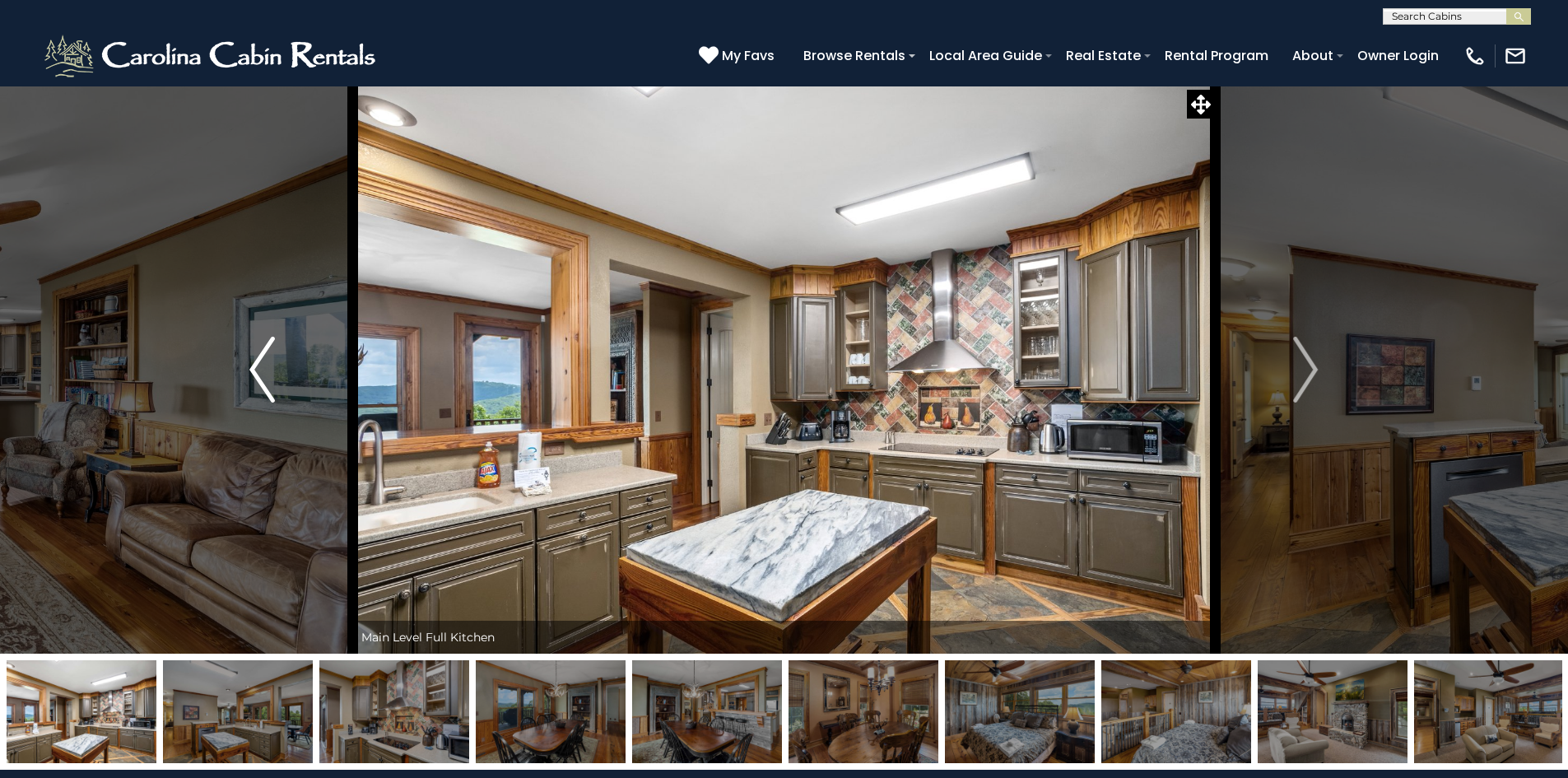
click at [250, 366] on img "Previous" at bounding box center [262, 369] width 25 height 66
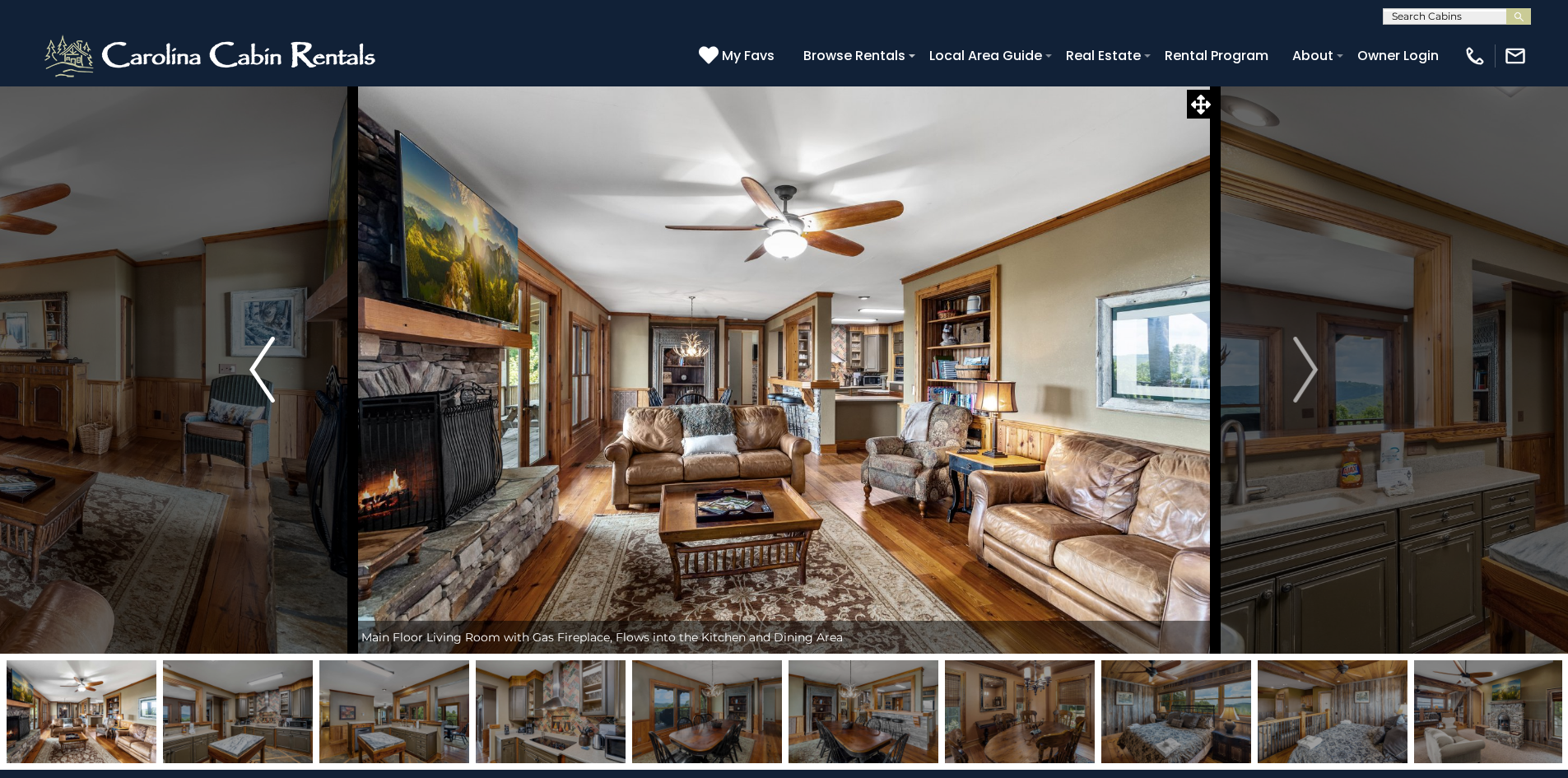
click at [250, 365] on img "Previous" at bounding box center [262, 369] width 25 height 66
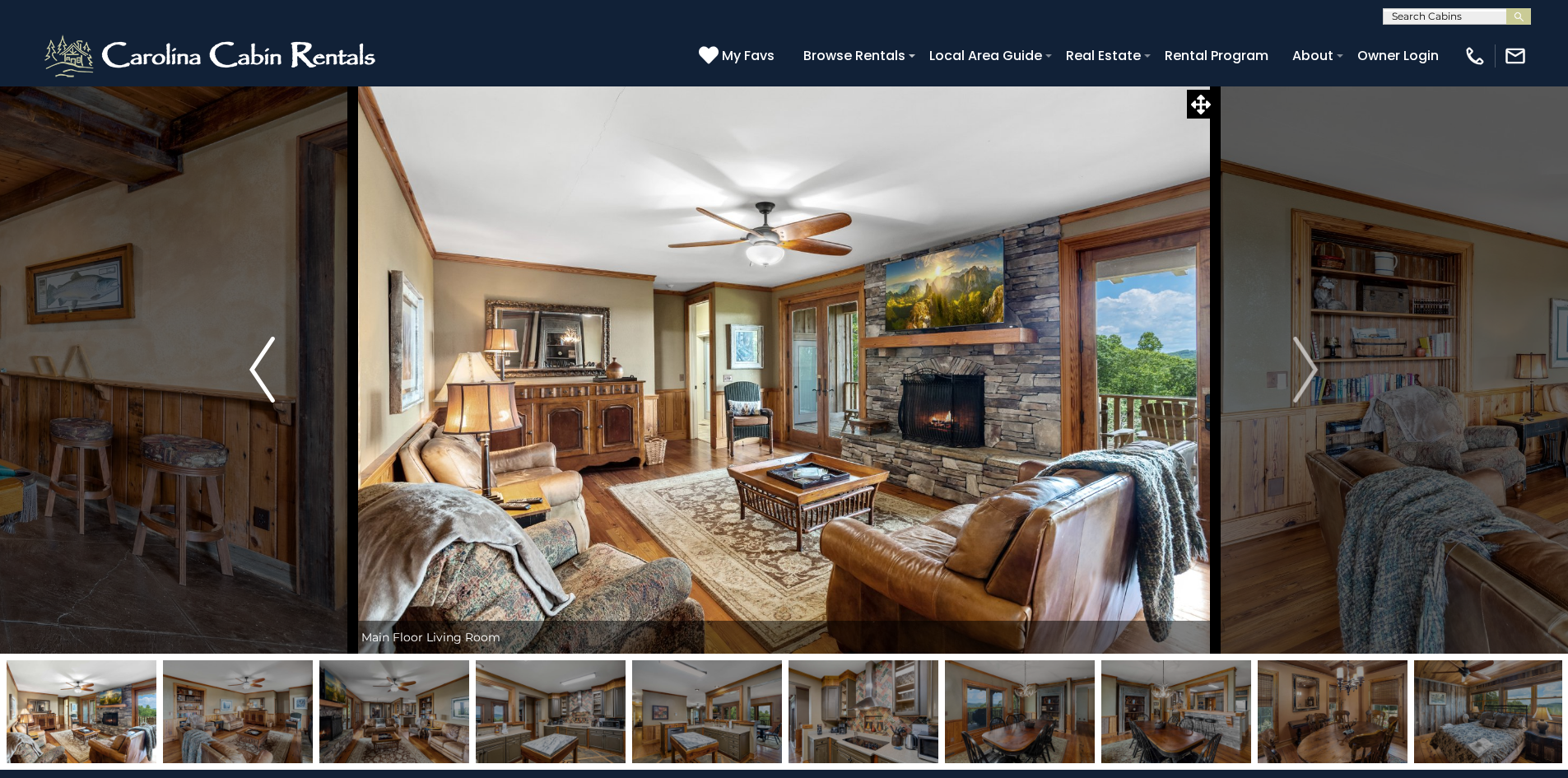
click at [250, 365] on img "Previous" at bounding box center [262, 369] width 25 height 66
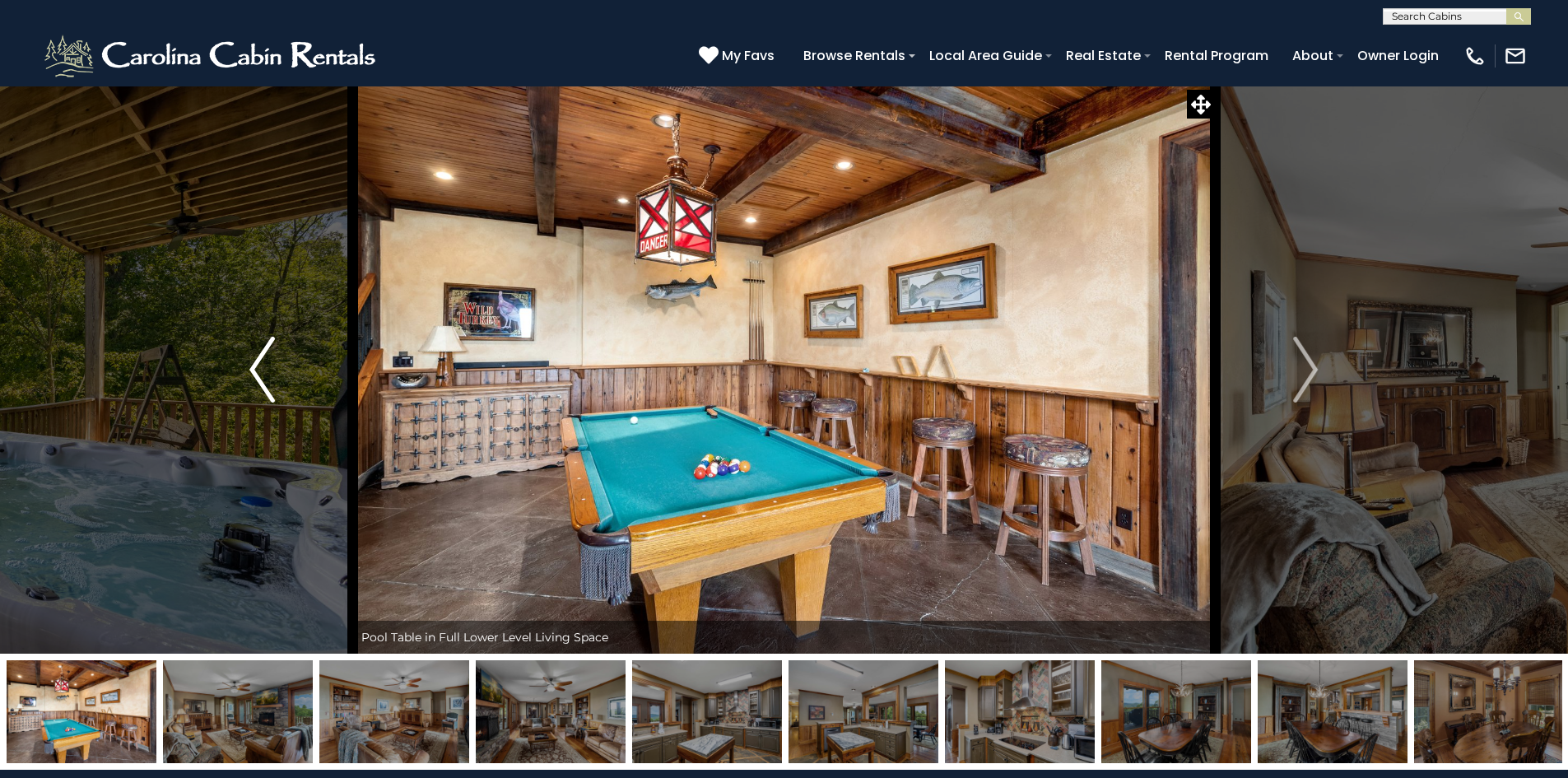
click at [250, 364] on img "Previous" at bounding box center [262, 369] width 25 height 66
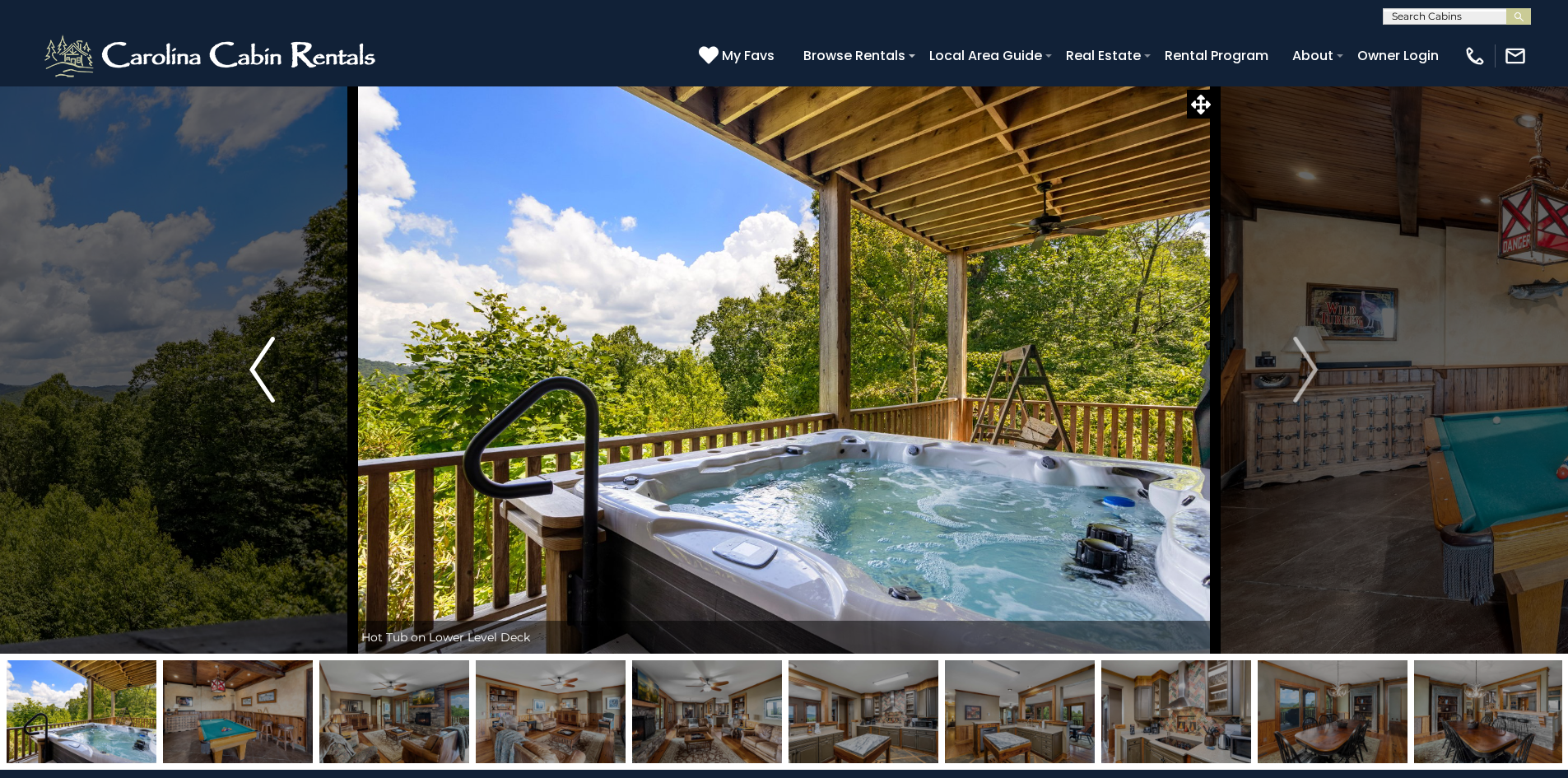
click at [250, 364] on img "Previous" at bounding box center [262, 369] width 25 height 66
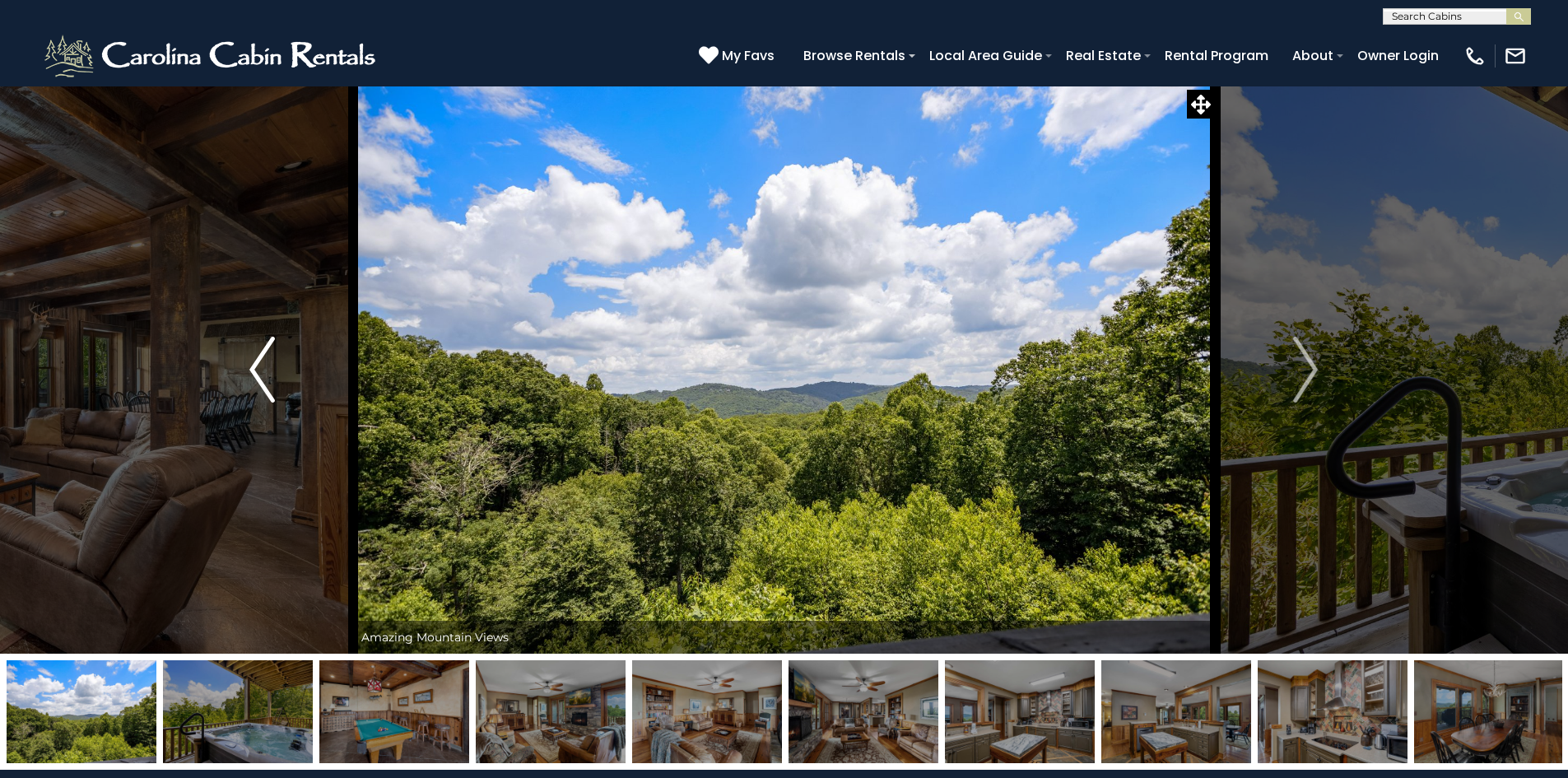
click at [259, 366] on img "Previous" at bounding box center [262, 369] width 25 height 66
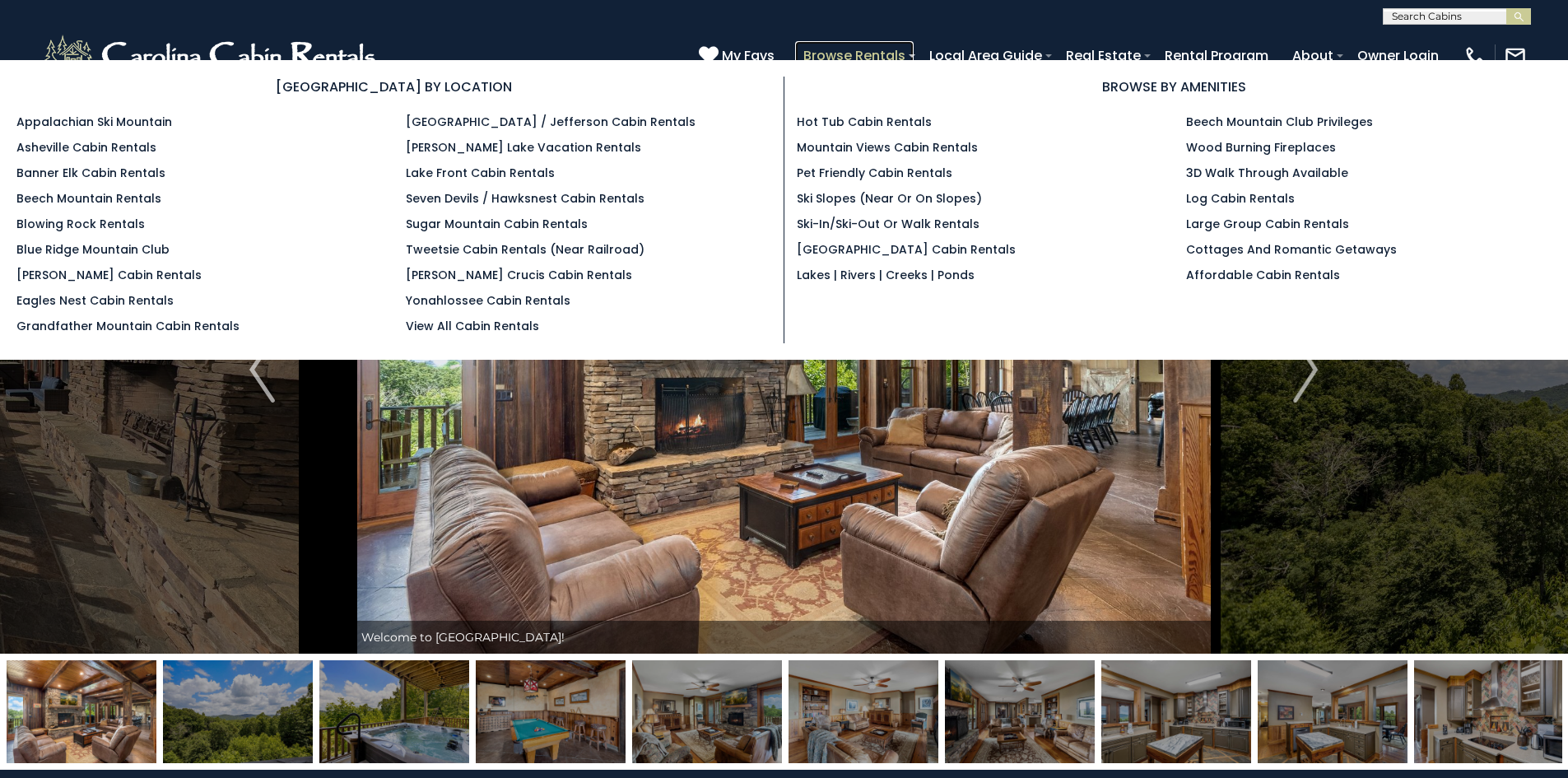
click at [852, 54] on link "Browse Rentals" at bounding box center [854, 56] width 119 height 29
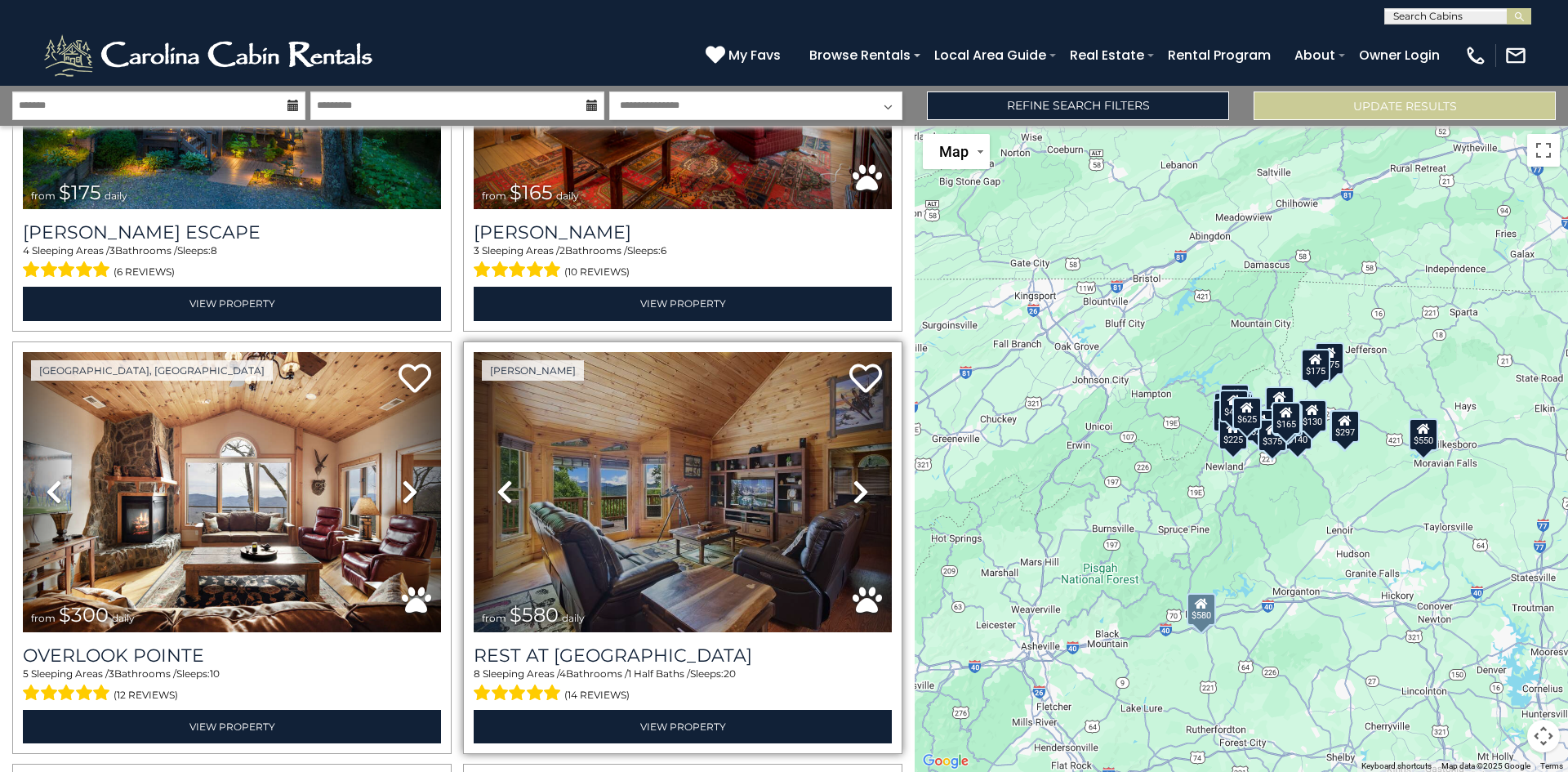
scroll to position [735, 0]
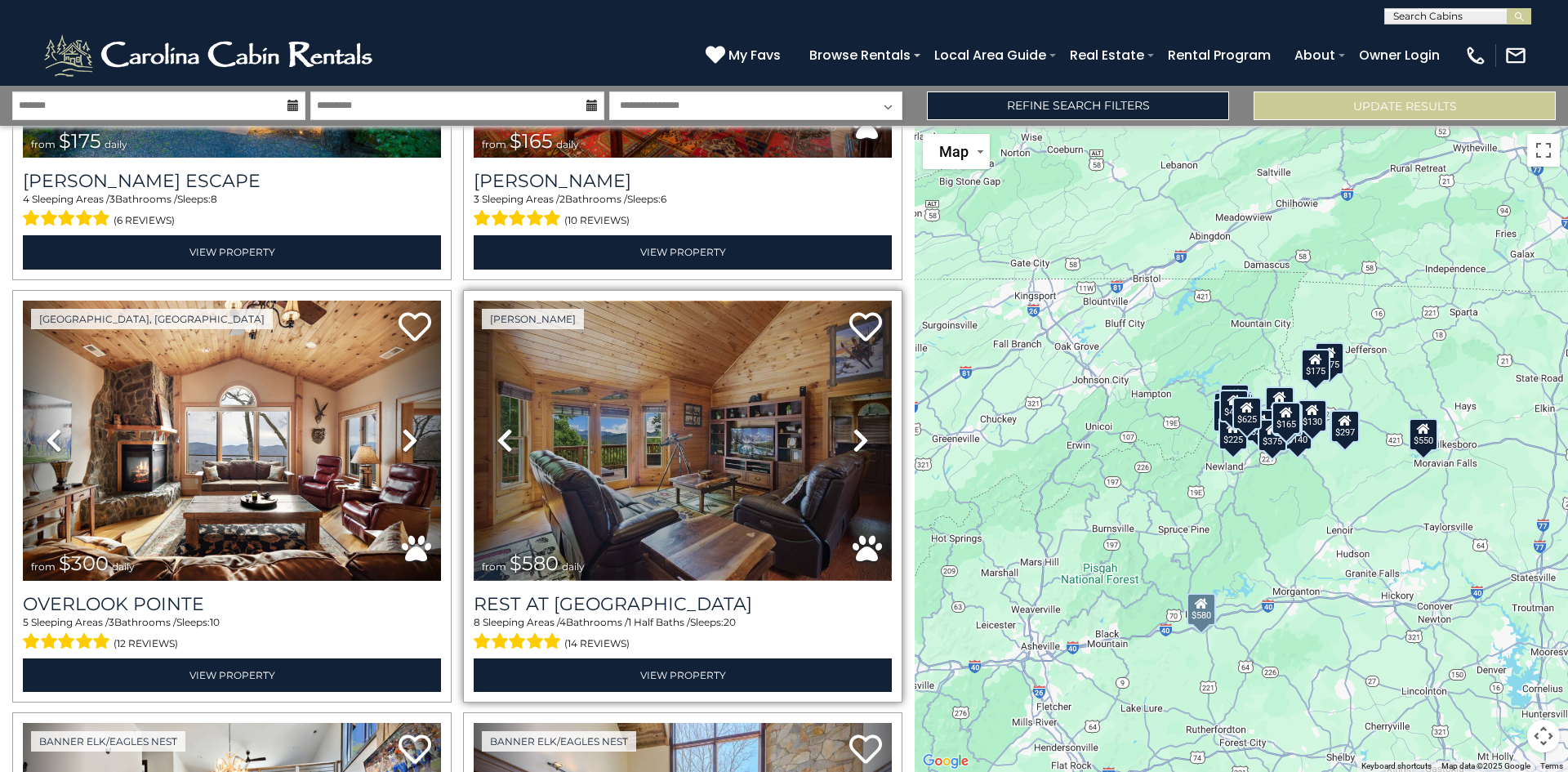
click at [638, 464] on img at bounding box center [683, 440] width 418 height 280
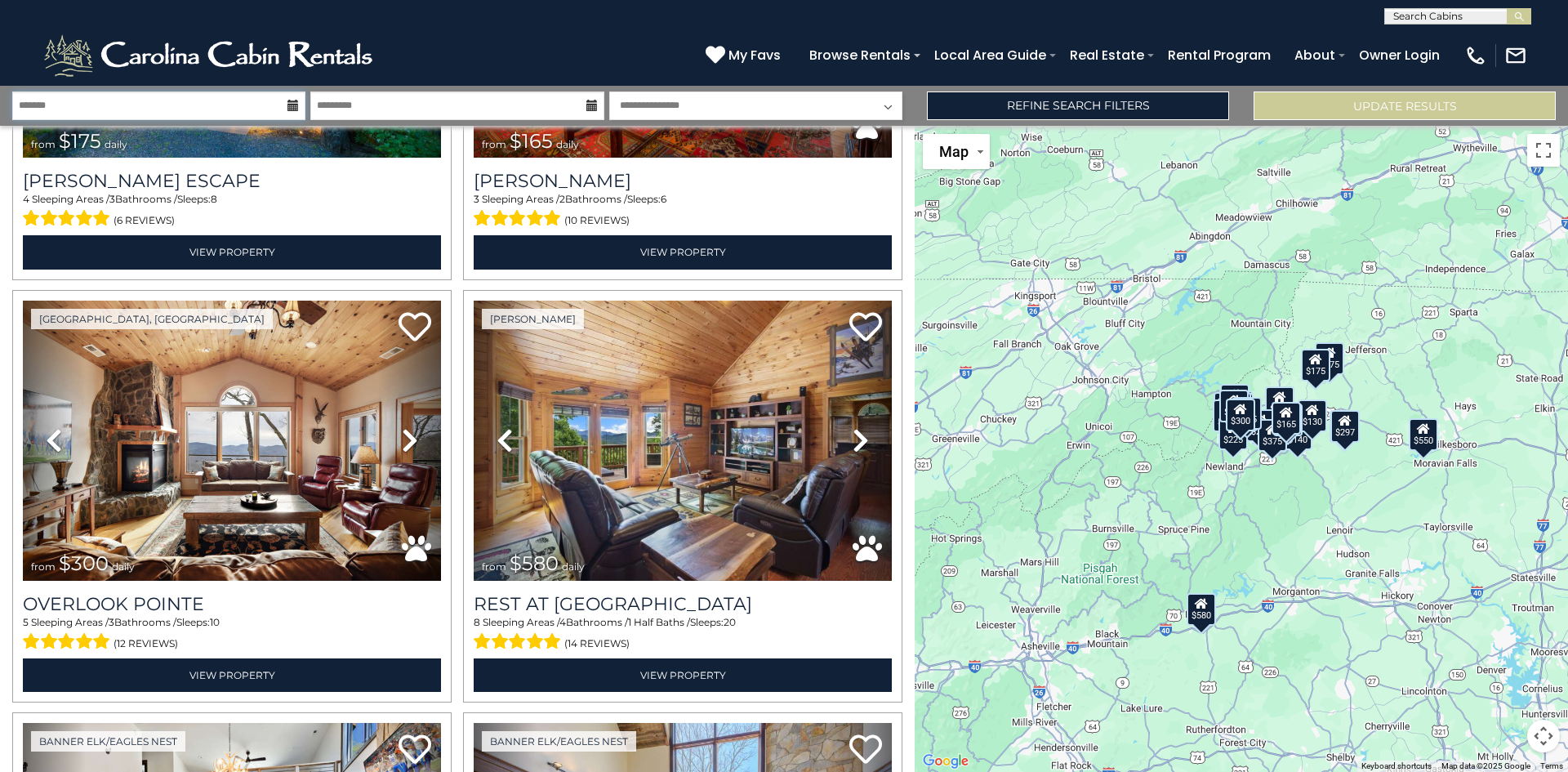
click at [52, 97] on input "text" at bounding box center [159, 105] width 293 height 29
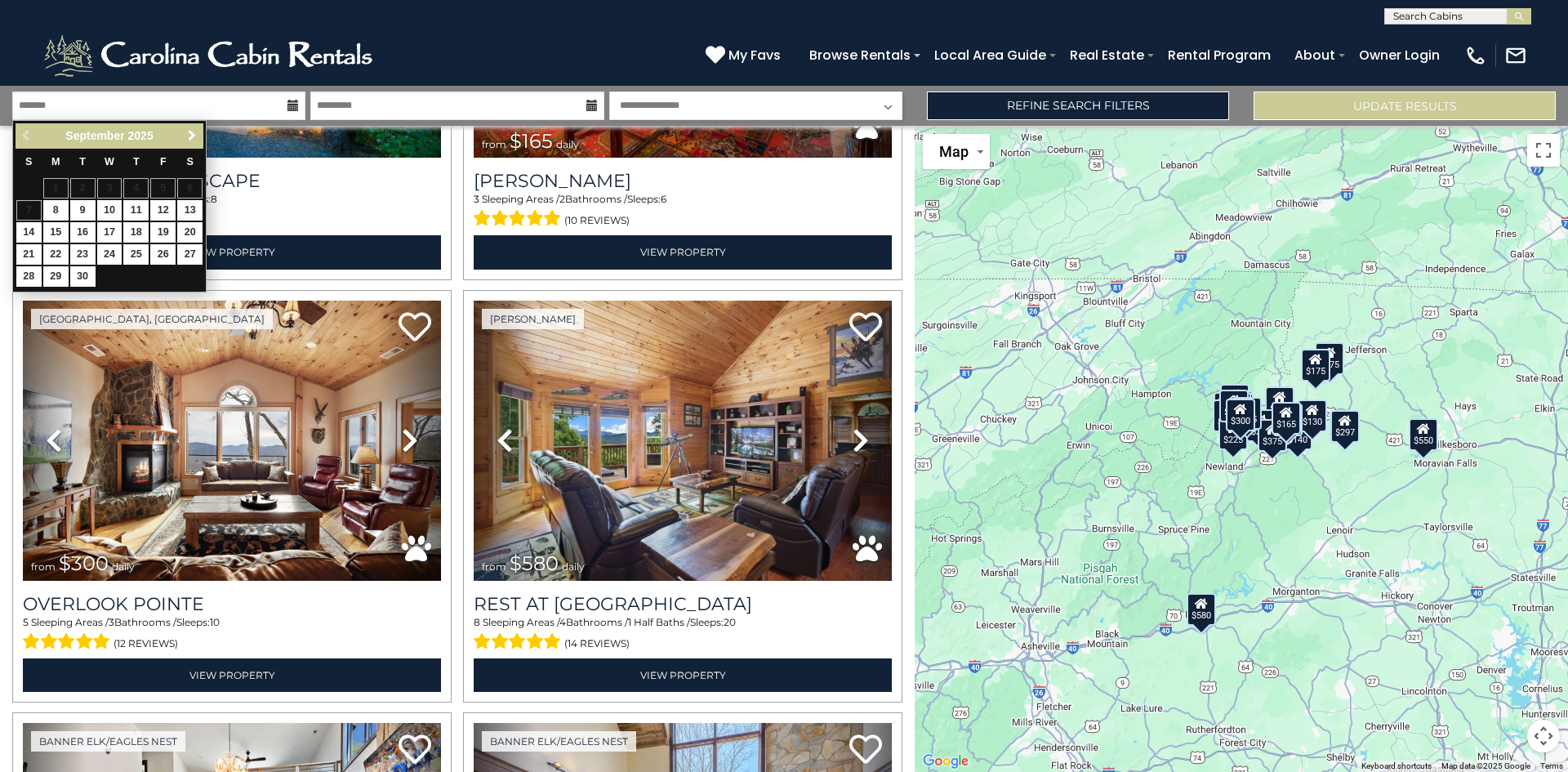
click at [185, 133] on span "Next" at bounding box center [192, 136] width 13 height 13
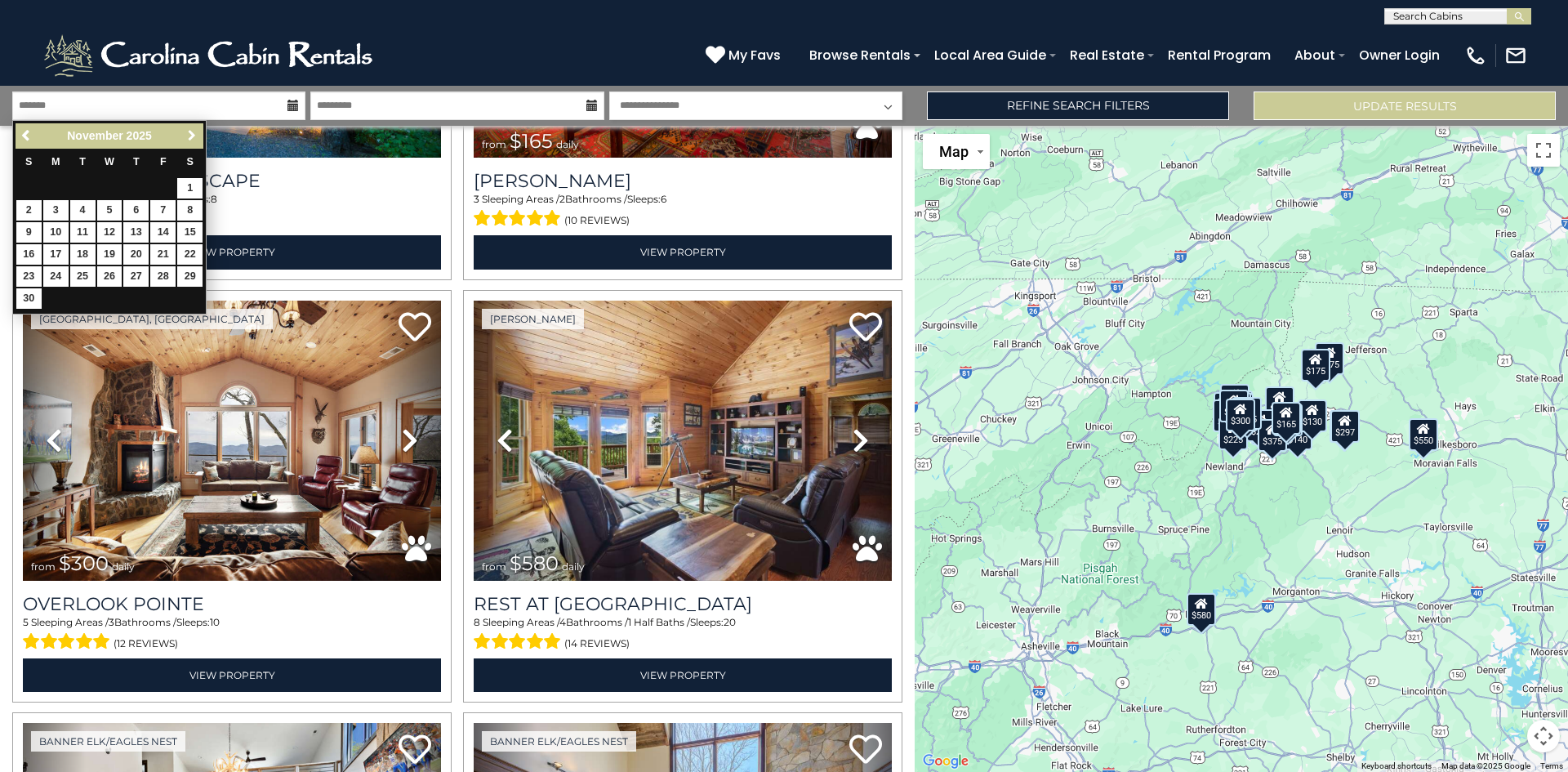
click at [195, 133] on span "Next" at bounding box center [192, 136] width 13 height 13
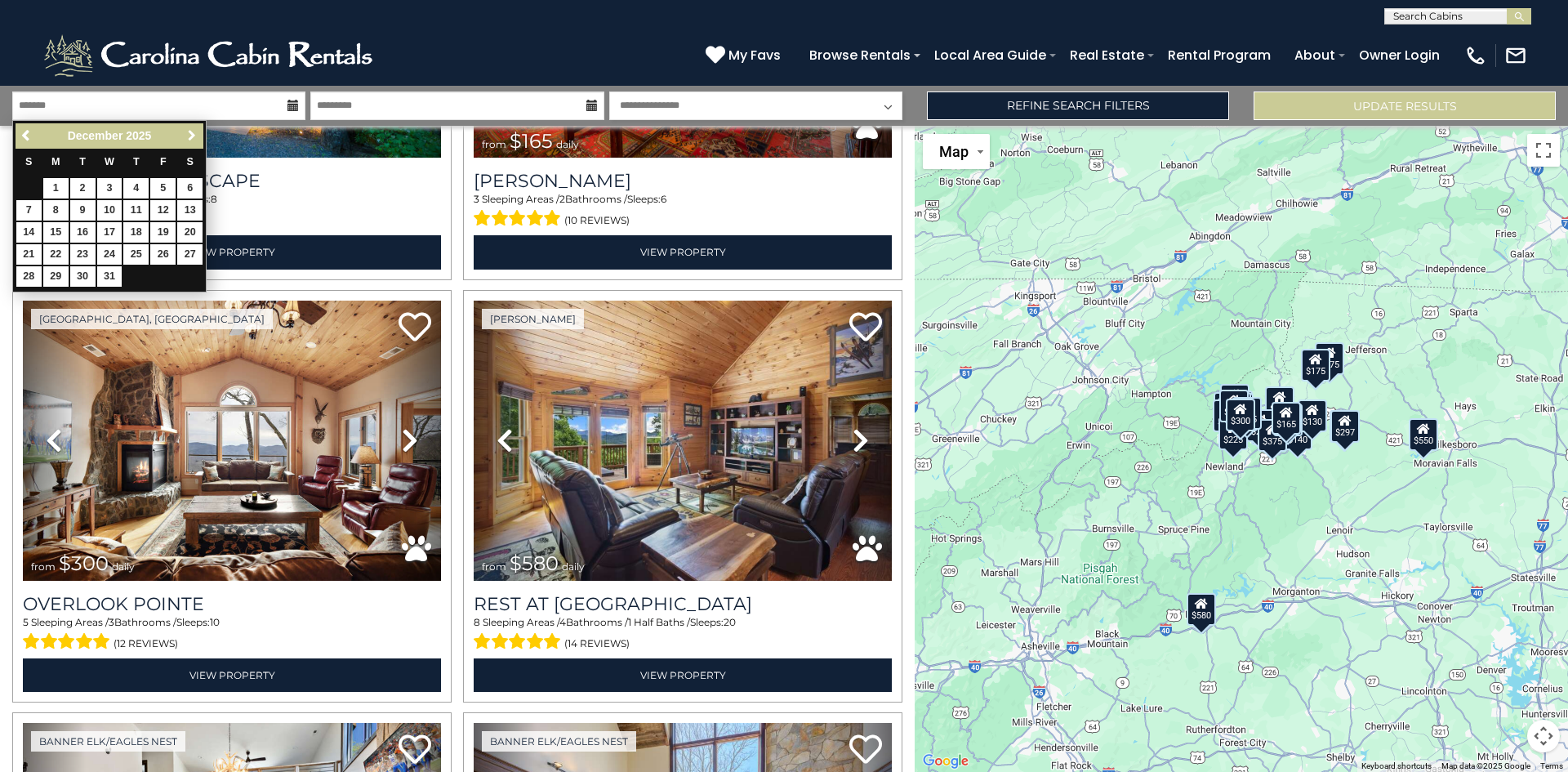
click at [195, 132] on span "Next" at bounding box center [192, 136] width 13 height 13
click at [136, 226] on link "19" at bounding box center [136, 232] width 26 height 21
type input "*******"
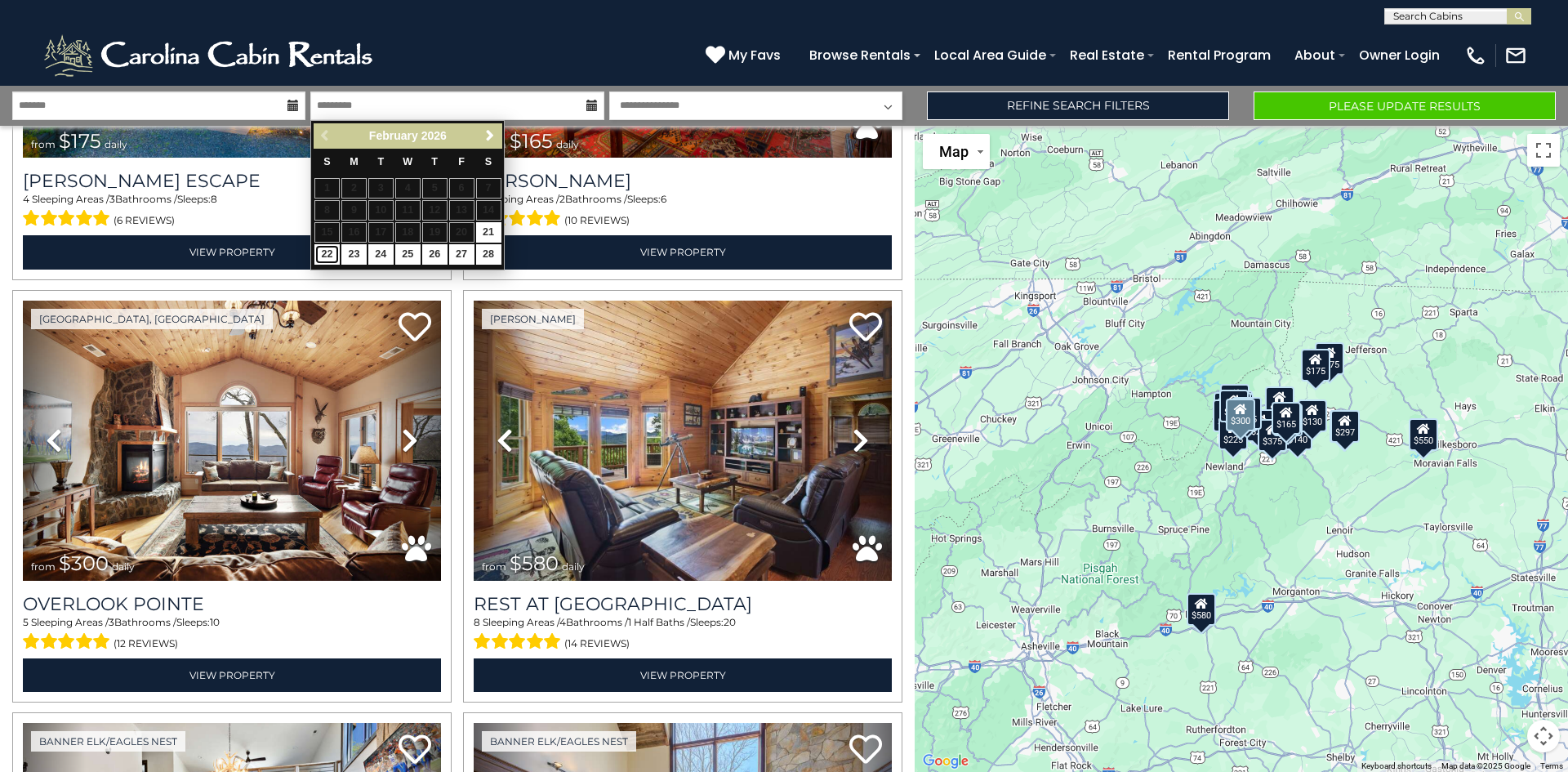
click at [323, 255] on link "22" at bounding box center [327, 254] width 26 height 21
type input "*******"
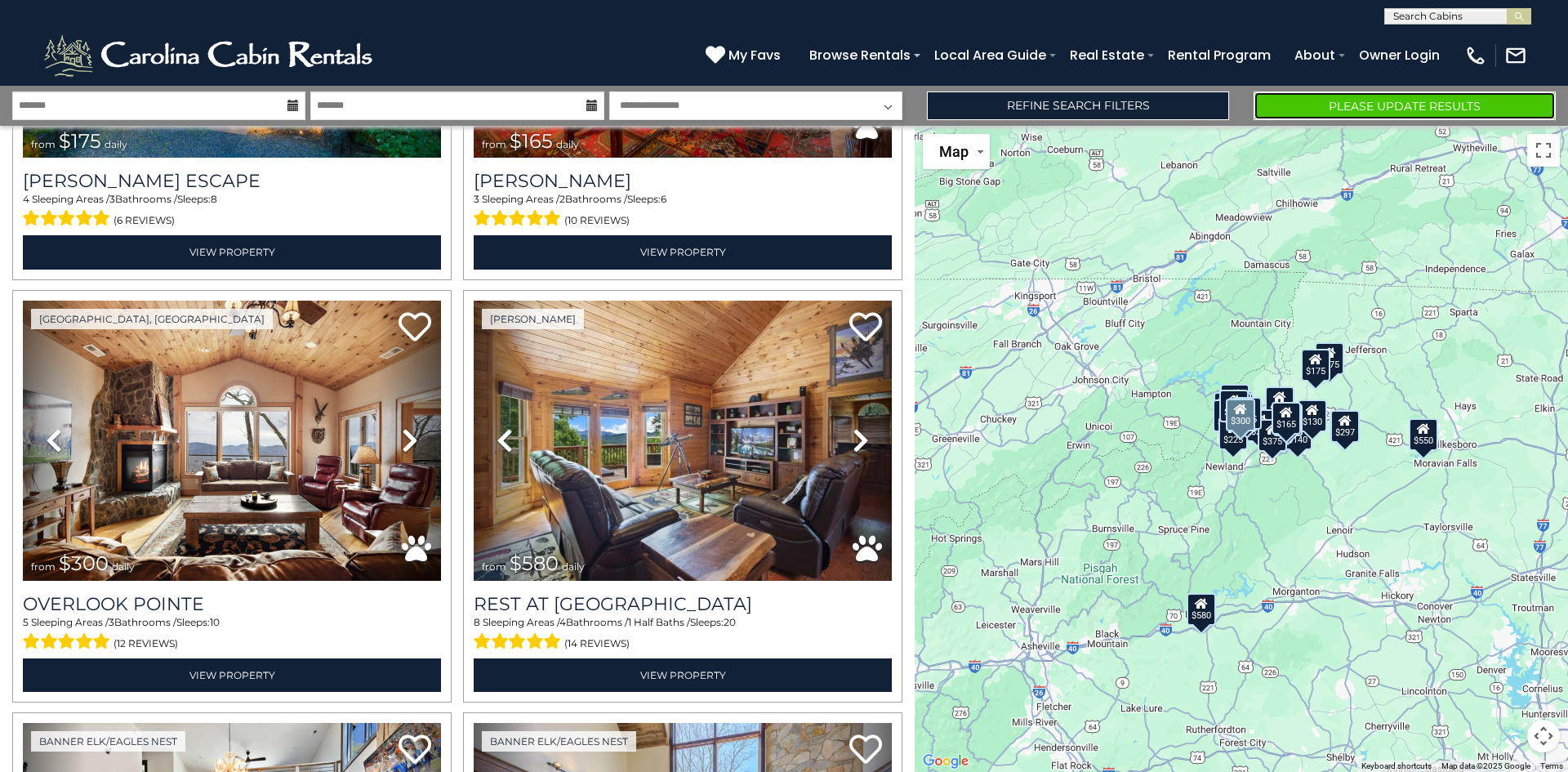
click at [1372, 107] on button "Please Update Results" at bounding box center [1404, 105] width 302 height 29
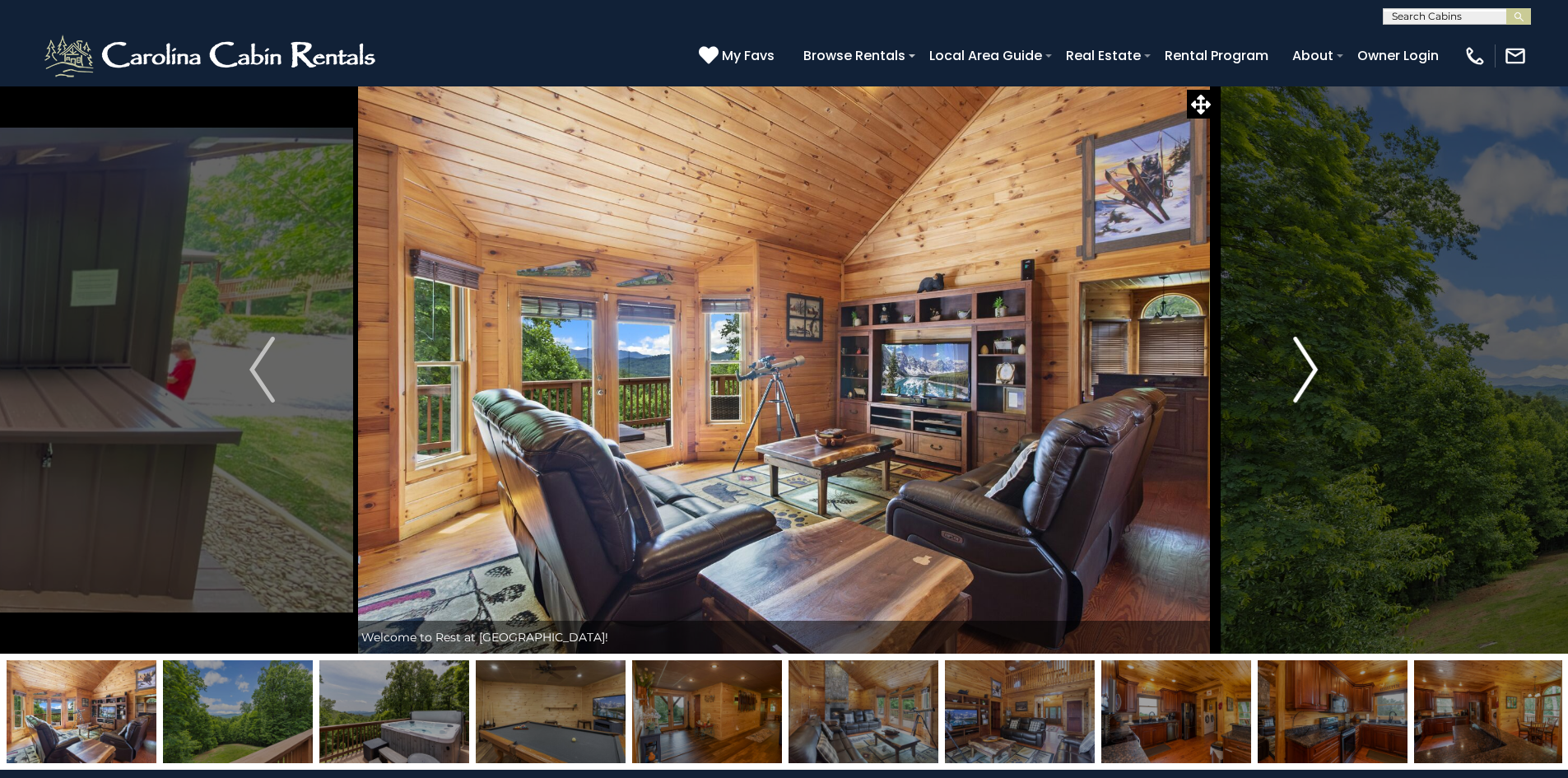
click at [1298, 383] on img "Next" at bounding box center [1305, 369] width 25 height 66
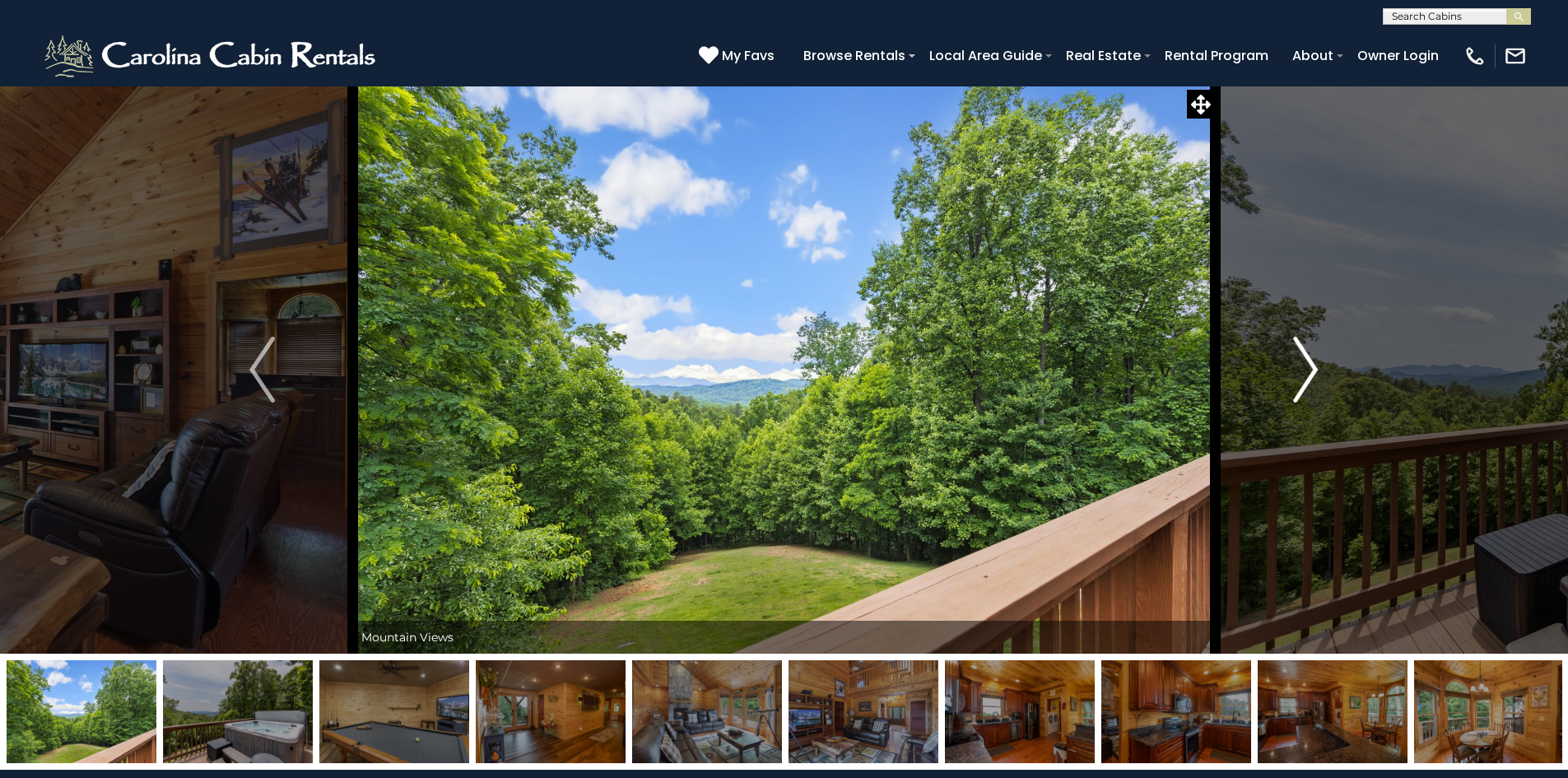
click at [1298, 382] on img "Next" at bounding box center [1305, 369] width 25 height 66
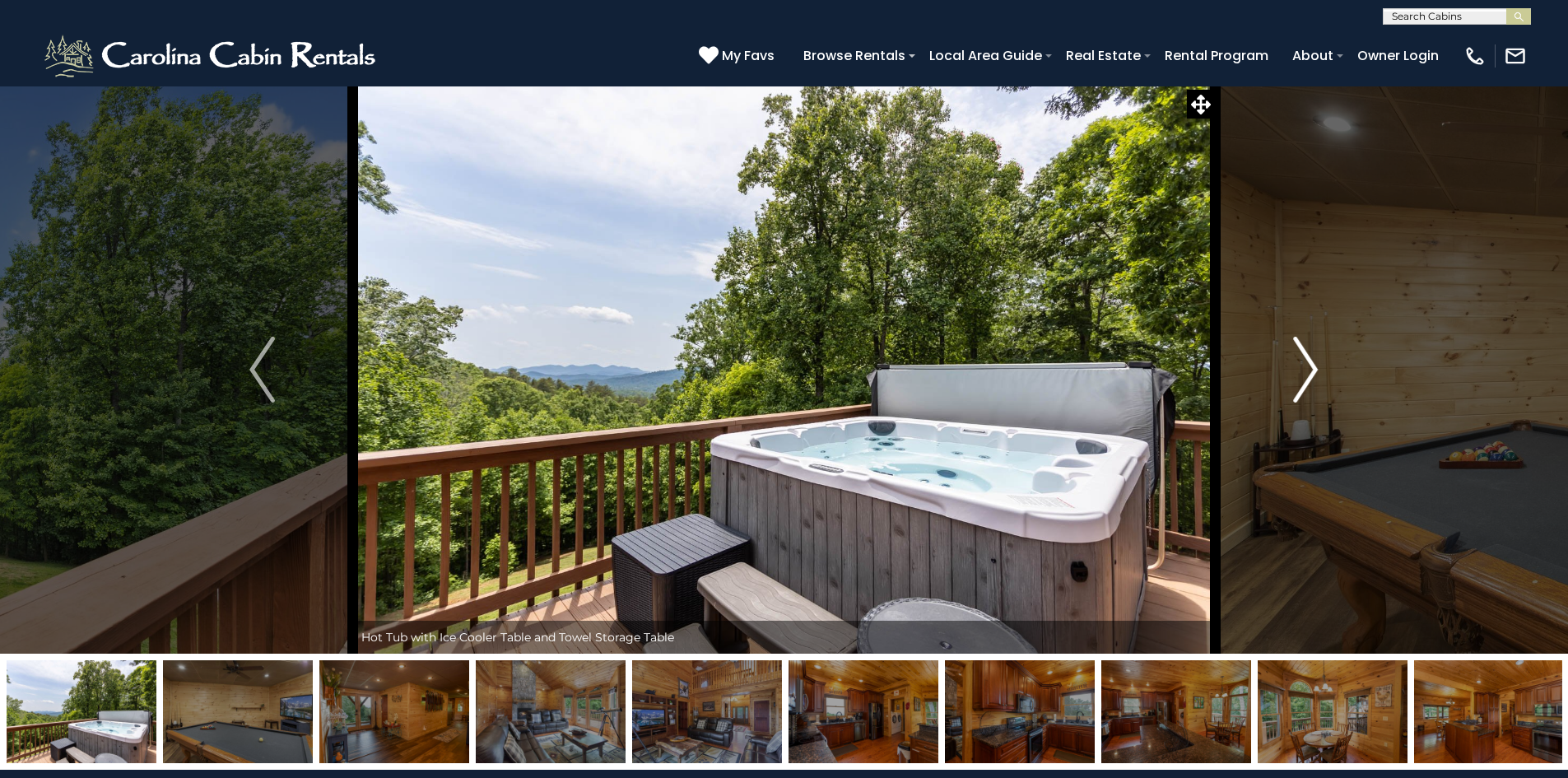
click at [1298, 382] on img "Next" at bounding box center [1305, 369] width 25 height 66
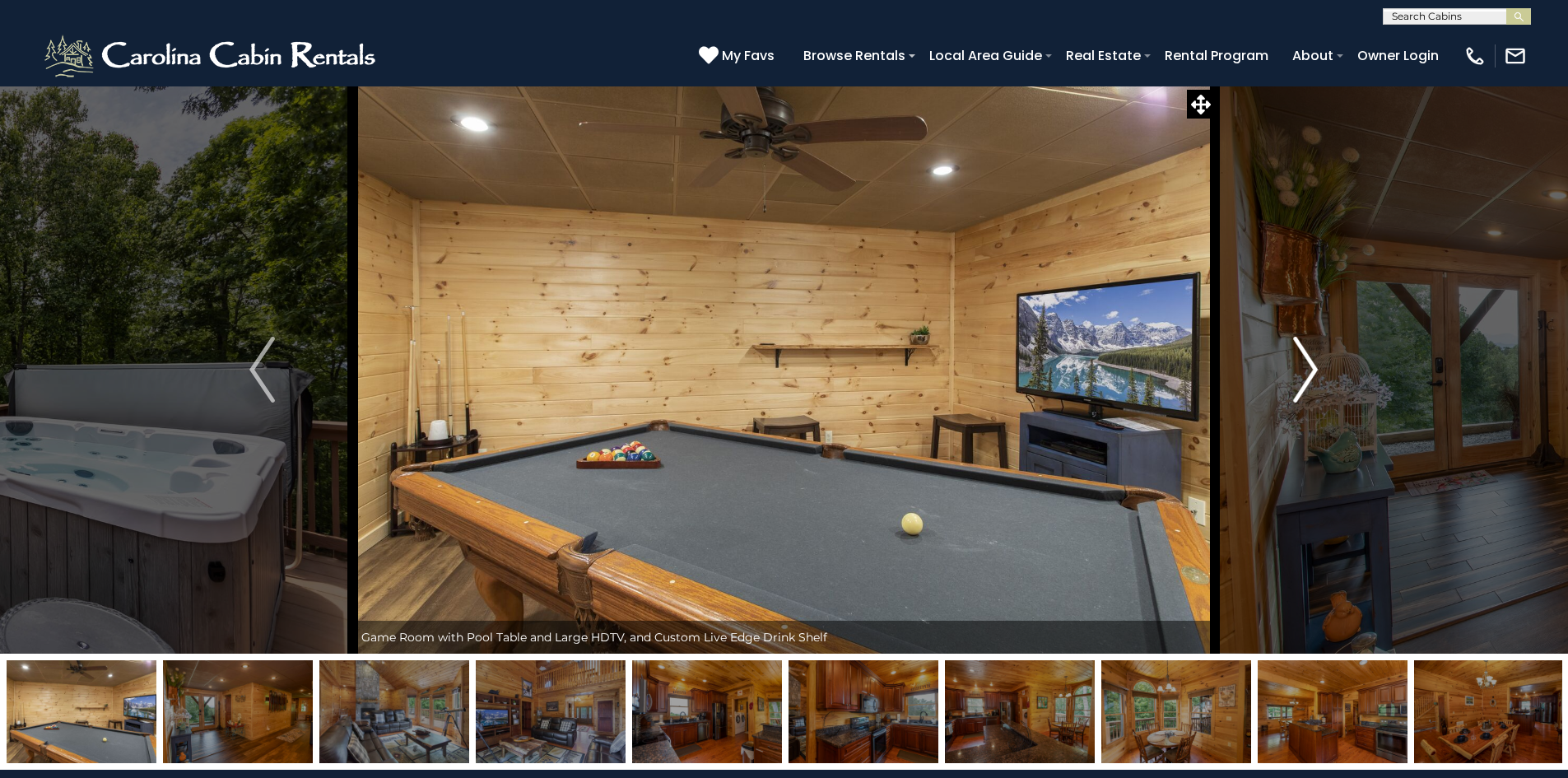
click at [1298, 382] on img "Next" at bounding box center [1305, 369] width 25 height 66
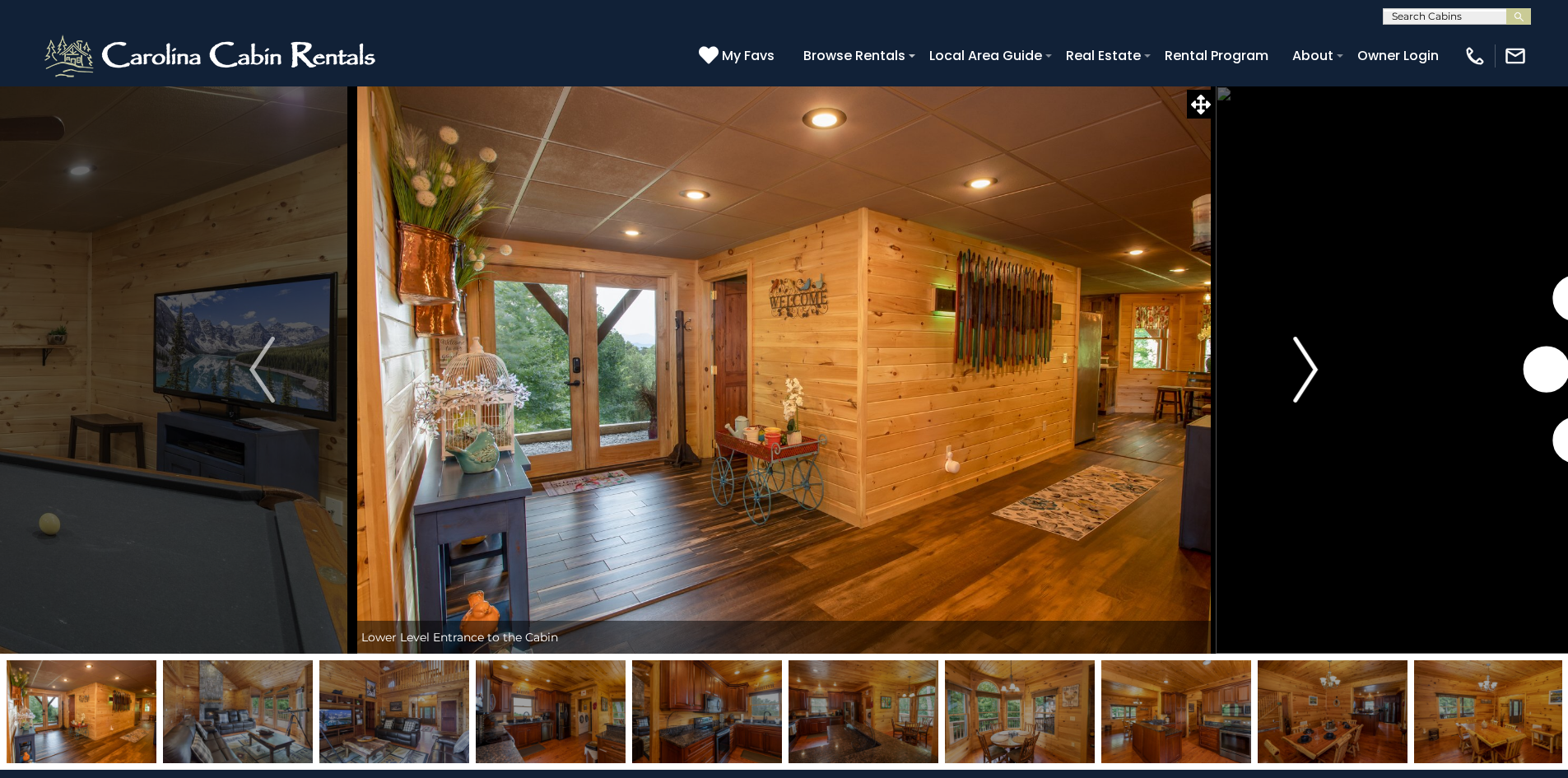
click at [1298, 382] on img "Next" at bounding box center [1305, 369] width 25 height 66
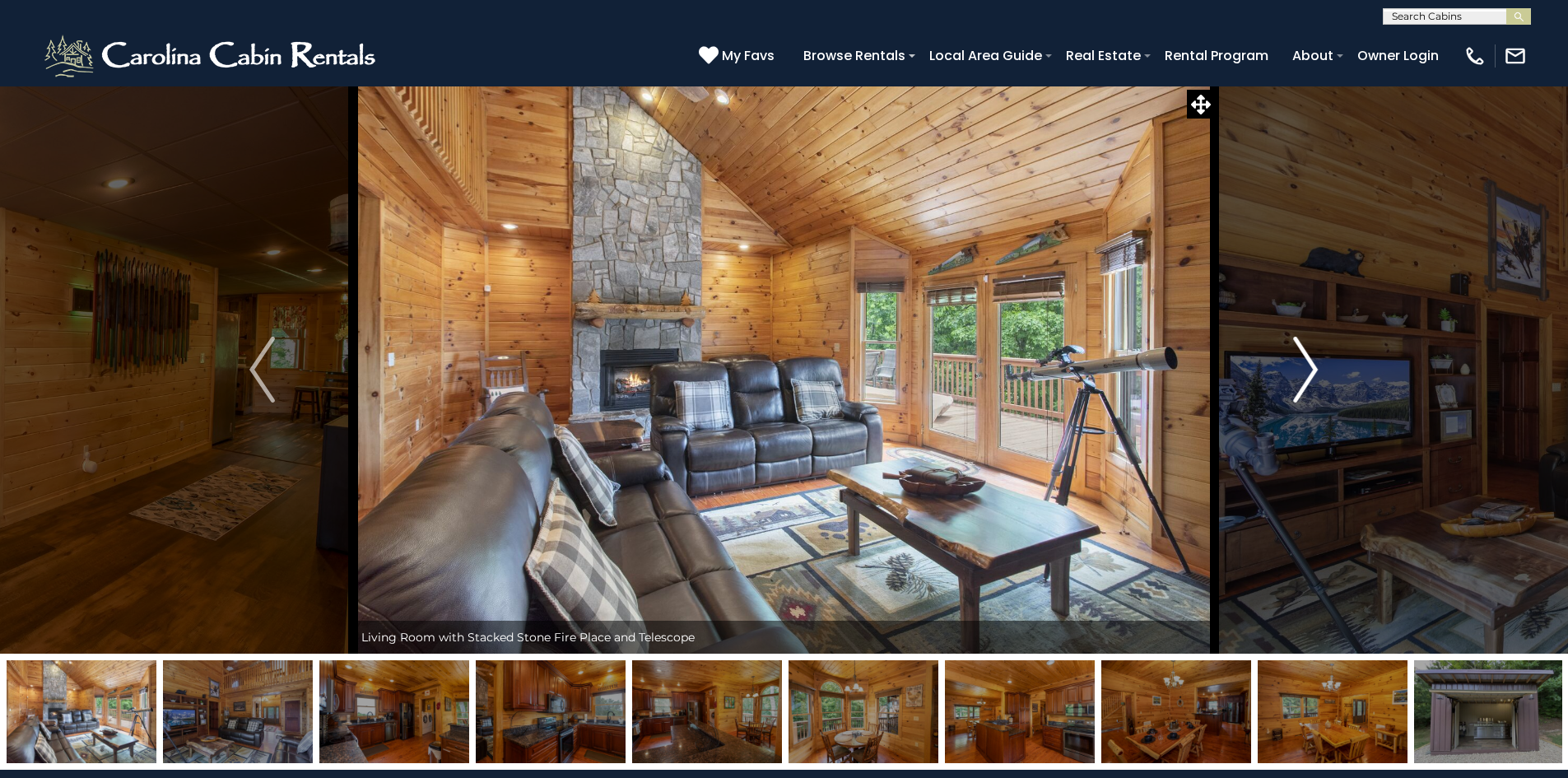
click at [1298, 382] on img "Next" at bounding box center [1305, 369] width 25 height 66
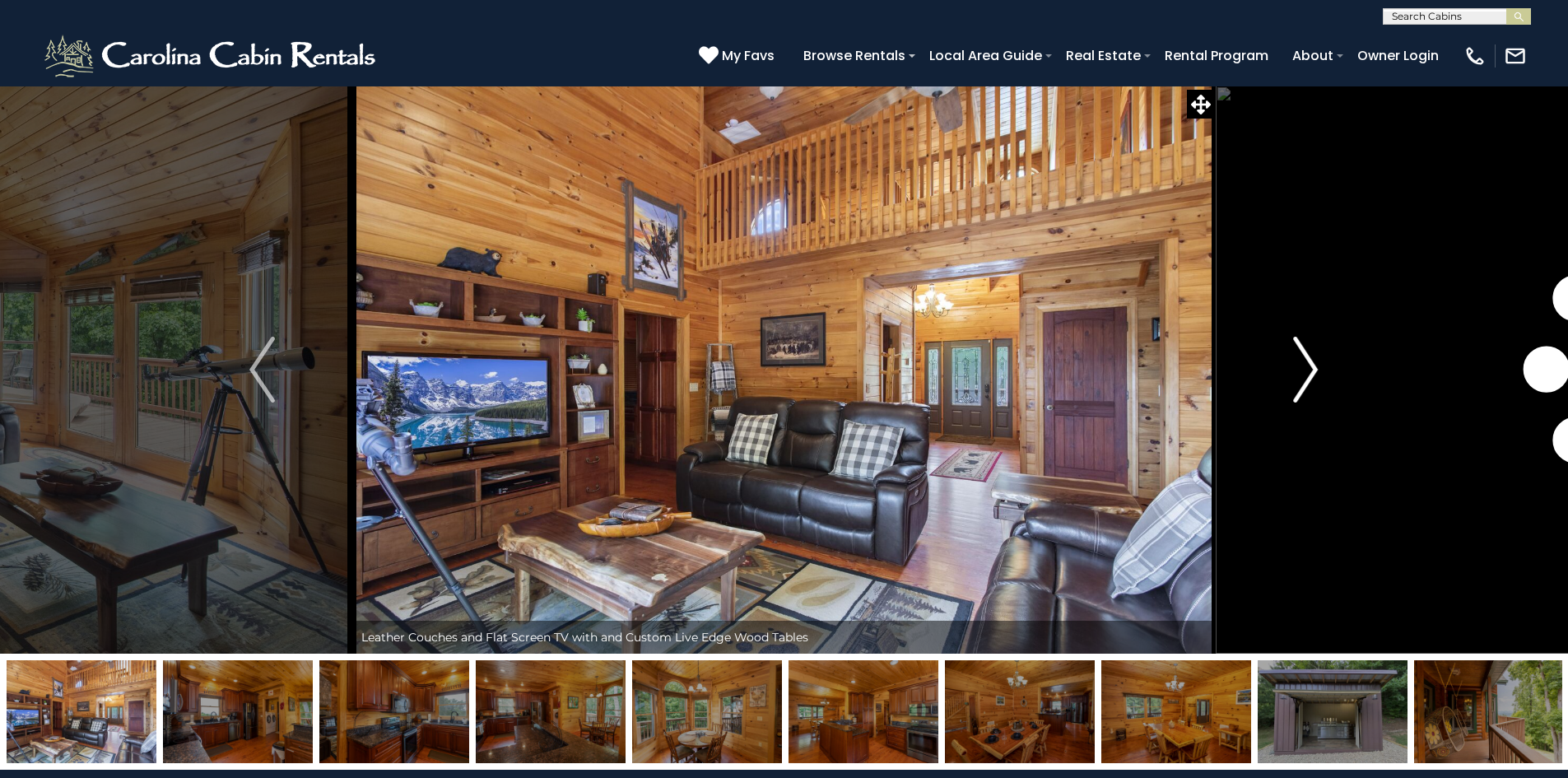
click at [1298, 382] on img "Next" at bounding box center [1305, 369] width 25 height 66
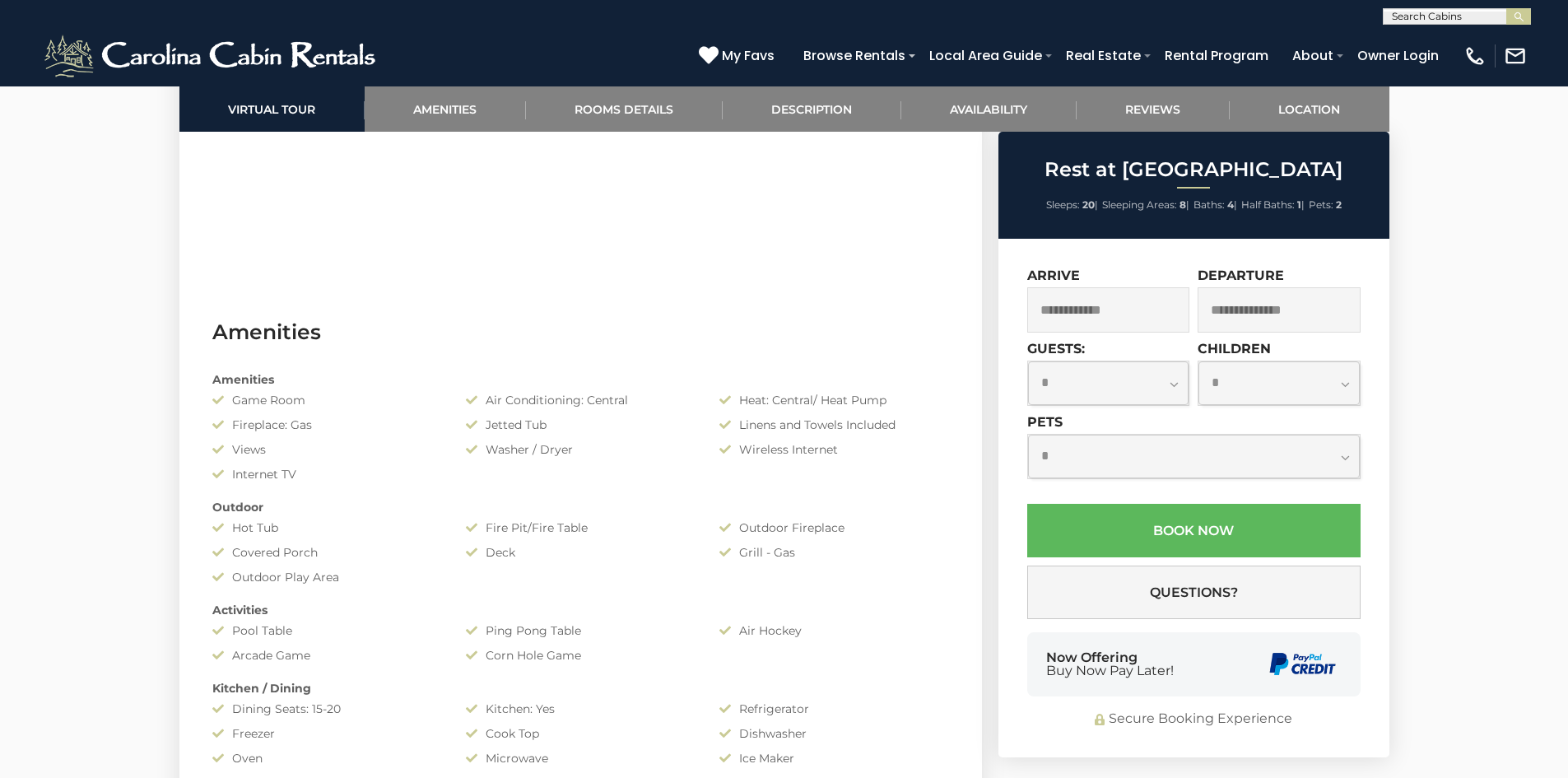
scroll to position [1153, 0]
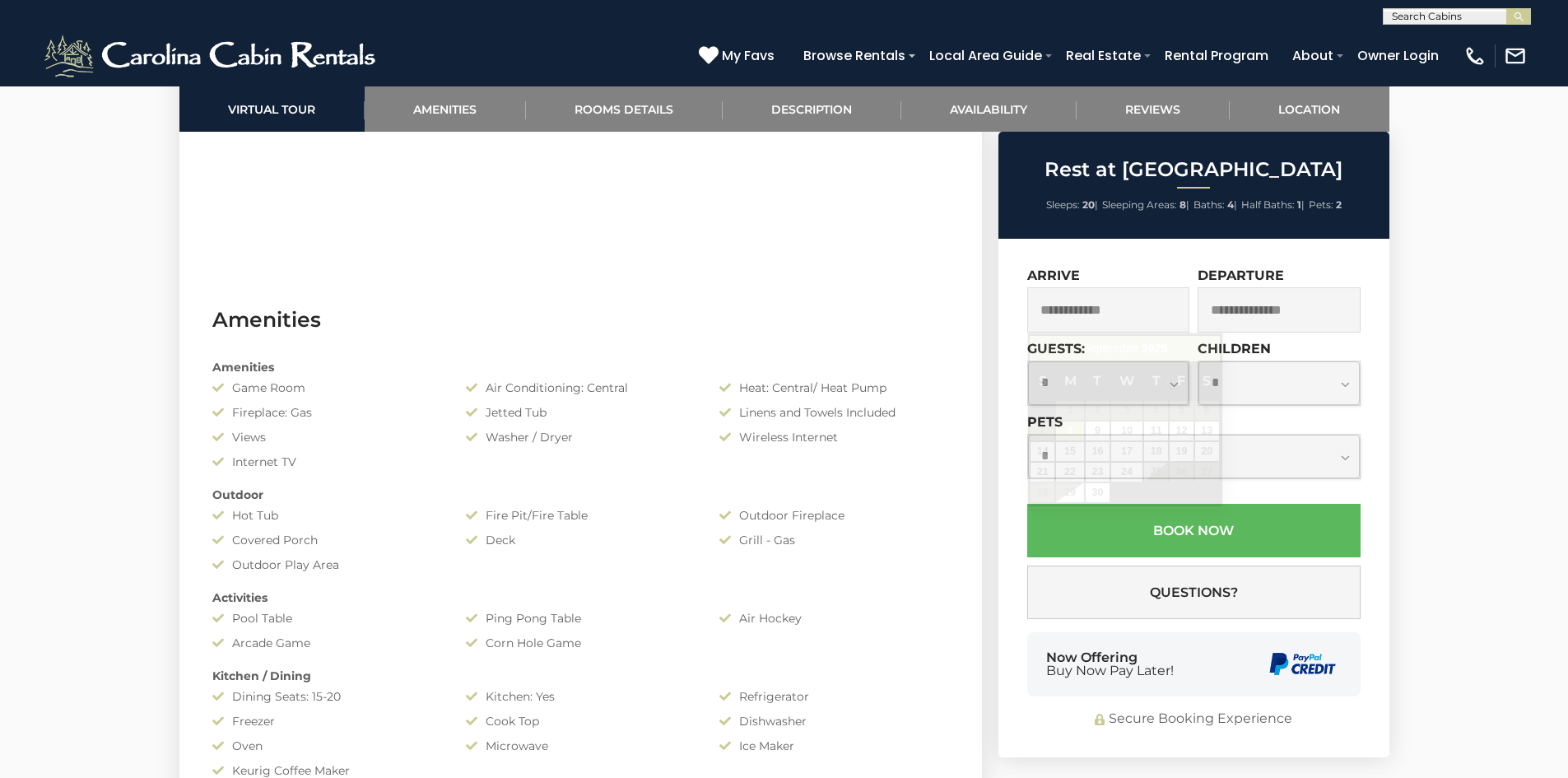
click at [1114, 323] on input "text" at bounding box center [1109, 309] width 163 height 46
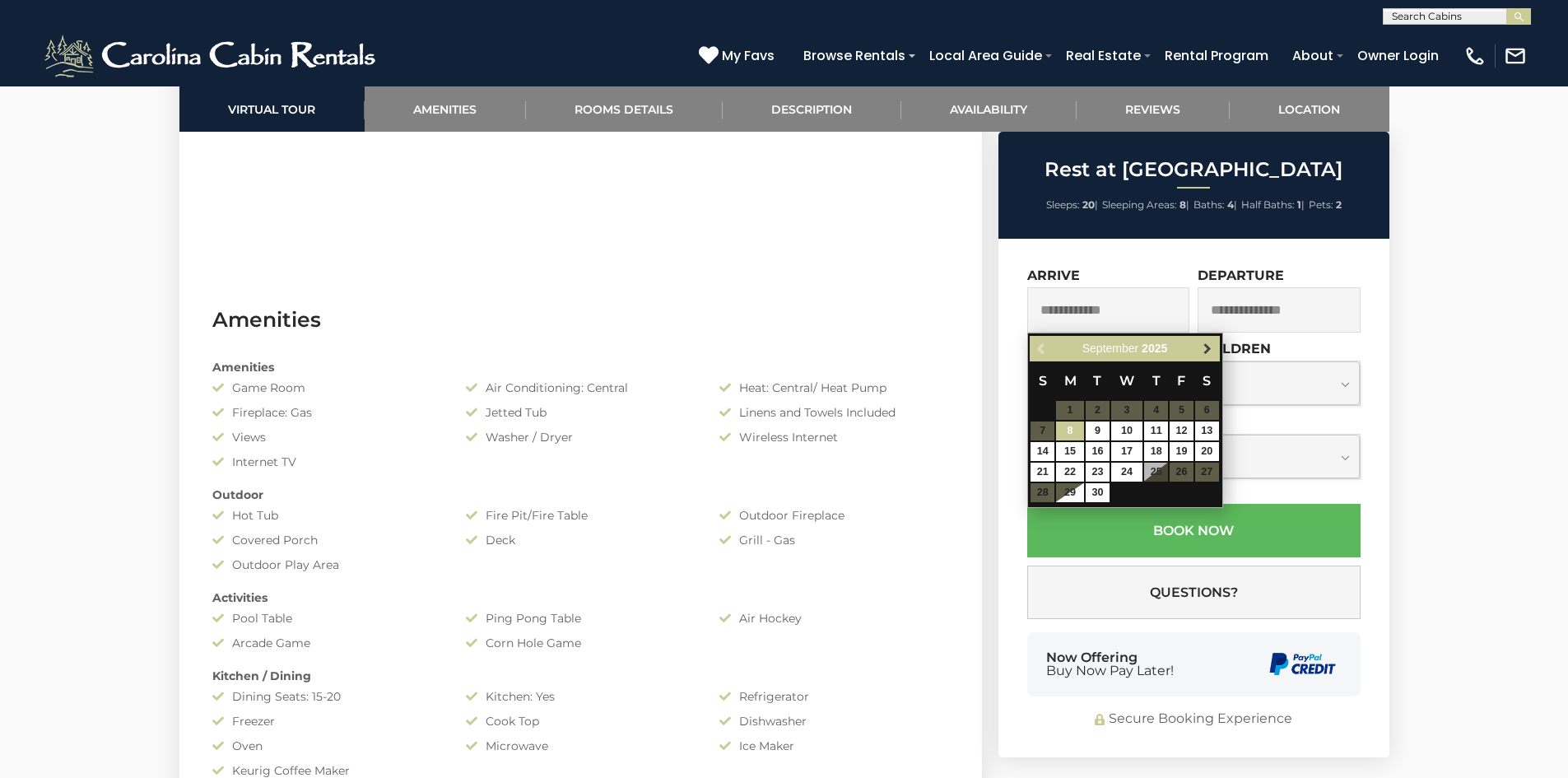
click at [1206, 351] on span "Next" at bounding box center [1207, 349] width 13 height 13
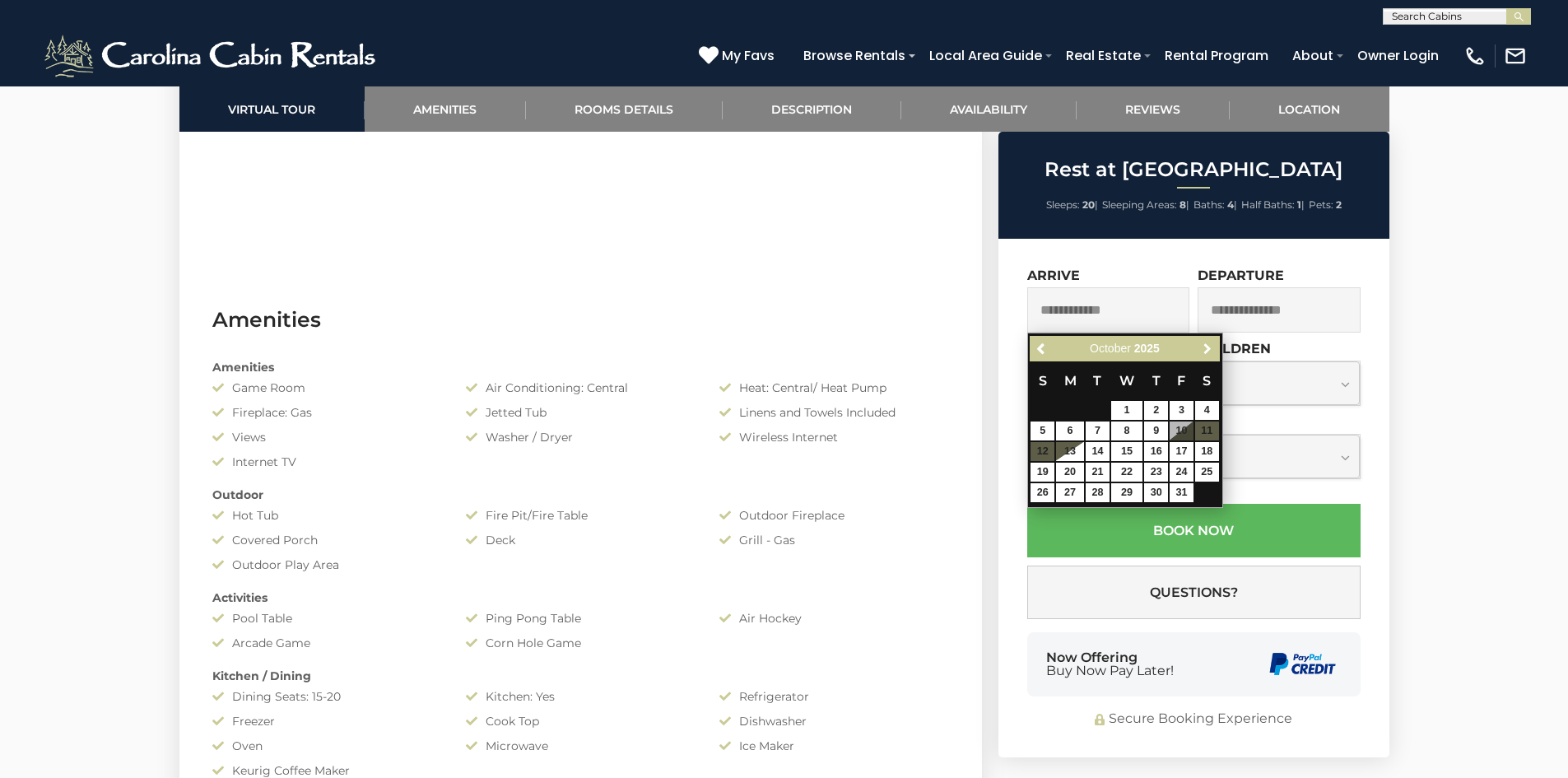
click at [1206, 351] on span "Next" at bounding box center [1207, 349] width 13 height 13
click at [1206, 350] on span "Next" at bounding box center [1207, 349] width 13 height 13
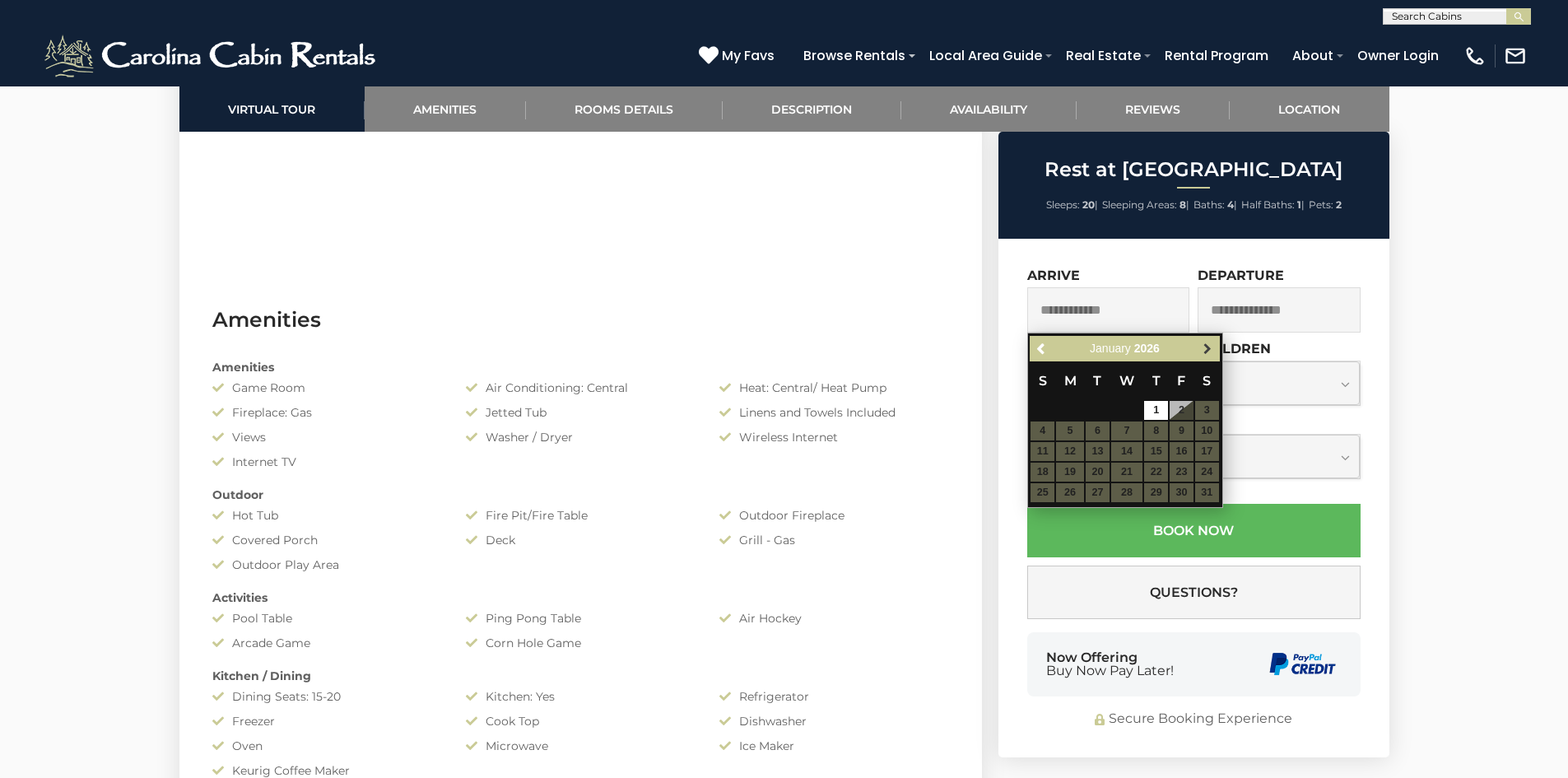
click at [1206, 349] on span "Next" at bounding box center [1207, 349] width 13 height 13
click at [1167, 439] on table "S M T W T F S 1 2 3 4 5 6 7 8 9 10 11 12 13 14 15 16 17 18 19 20 21 22 23 24 25…" at bounding box center [1124, 422] width 189 height 121
drag, startPoint x: 1172, startPoint y: 451, endPoint x: 1171, endPoint y: 443, distance: 8.1
click at [1172, 449] on table "S M T W T F S 1 2 3 4 5 6 7 8 9 10 11 12 13 14 15 16 17 18 19 20 21 22 23 24 25…" at bounding box center [1124, 422] width 189 height 121
click at [1200, 343] on link "Next" at bounding box center [1207, 348] width 21 height 21
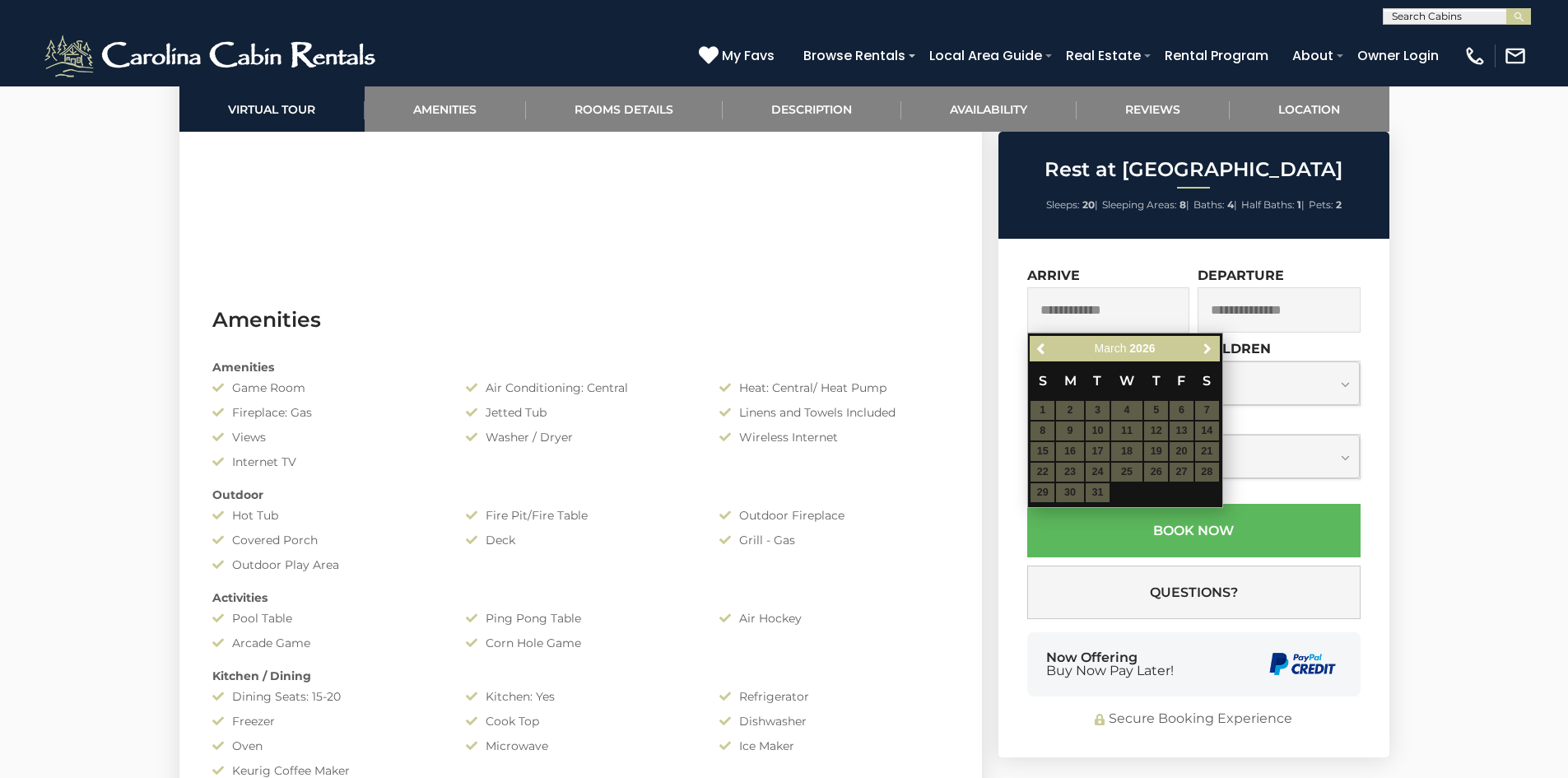
click at [1200, 343] on link "Next" at bounding box center [1207, 348] width 21 height 21
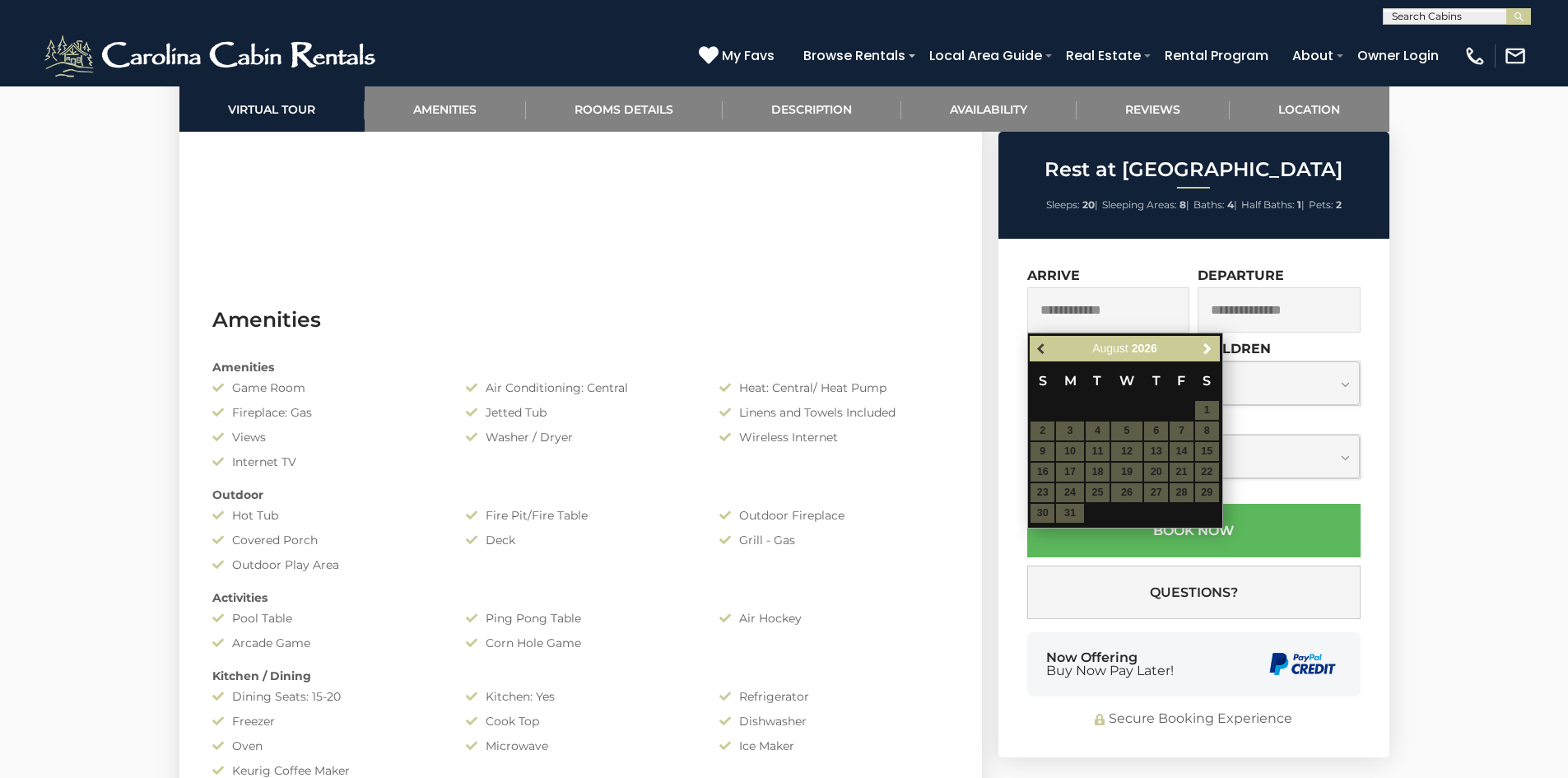
click at [1039, 343] on span "Previous" at bounding box center [1042, 349] width 13 height 13
click at [1039, 344] on span "Previous" at bounding box center [1042, 349] width 13 height 13
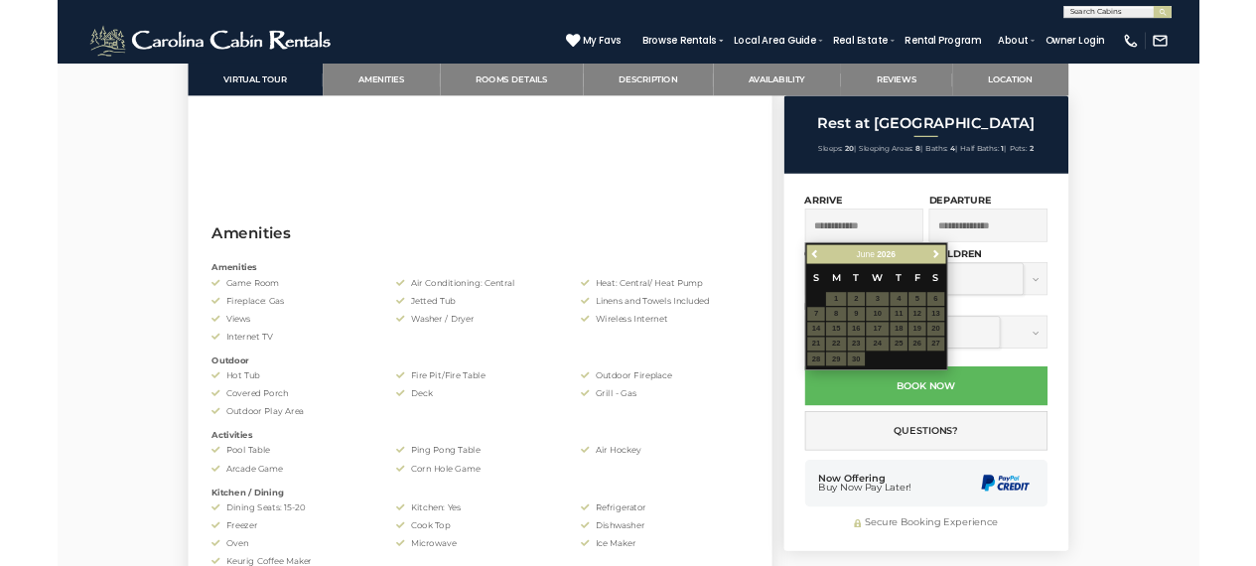
scroll to position [1231, 0]
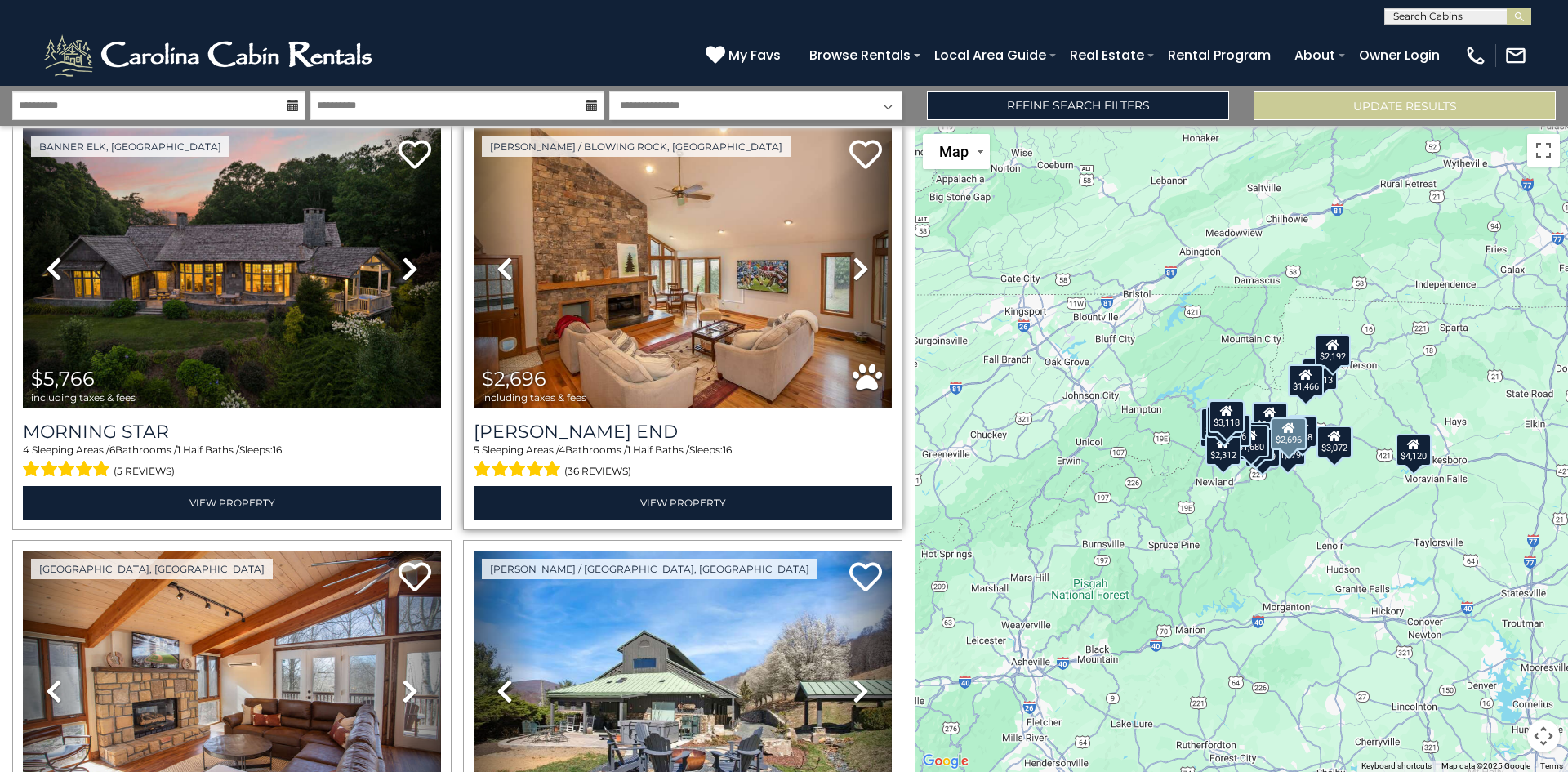
scroll to position [5796, 0]
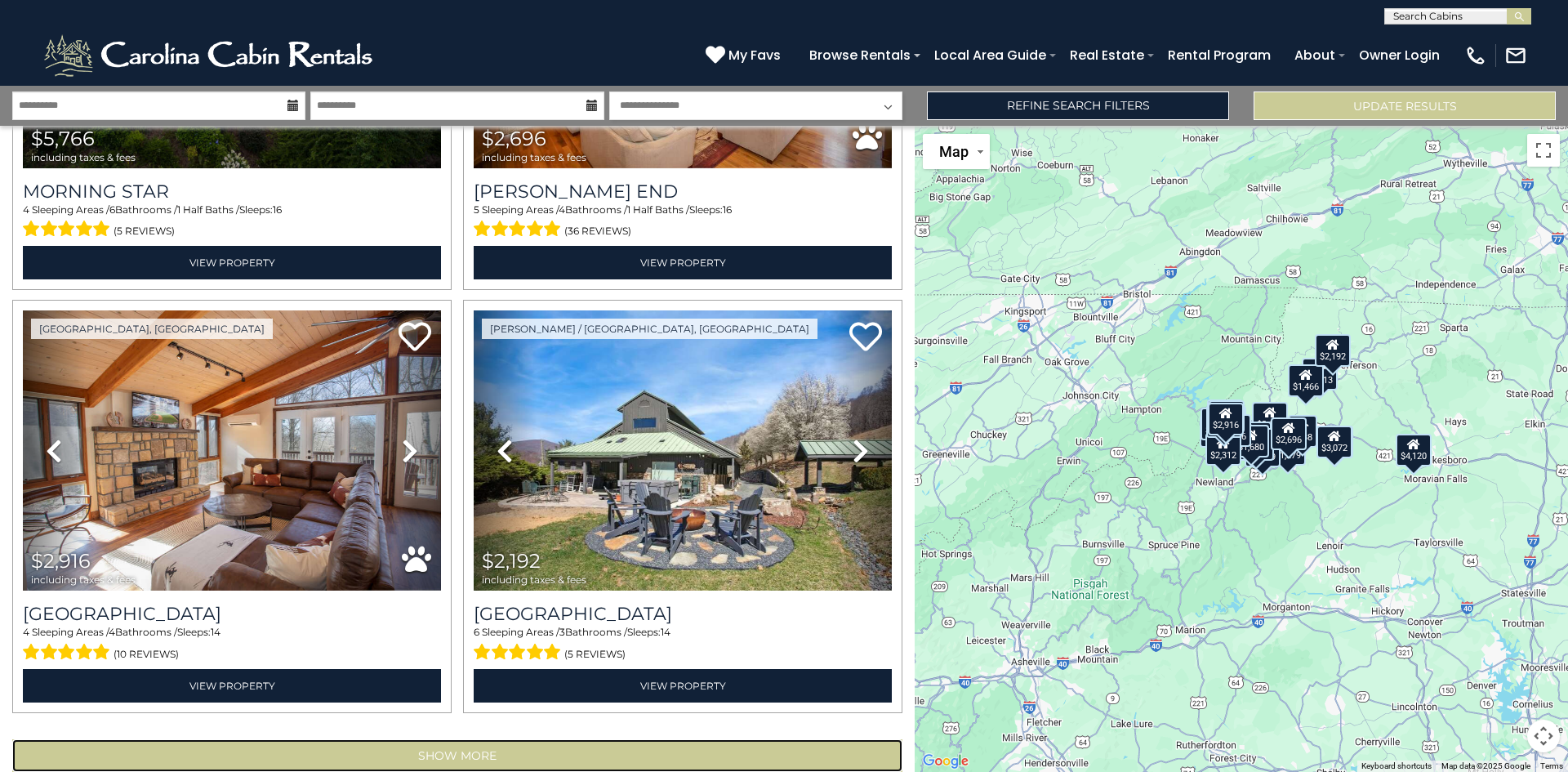
click at [447, 739] on button "Show More" at bounding box center [457, 756] width 890 height 33
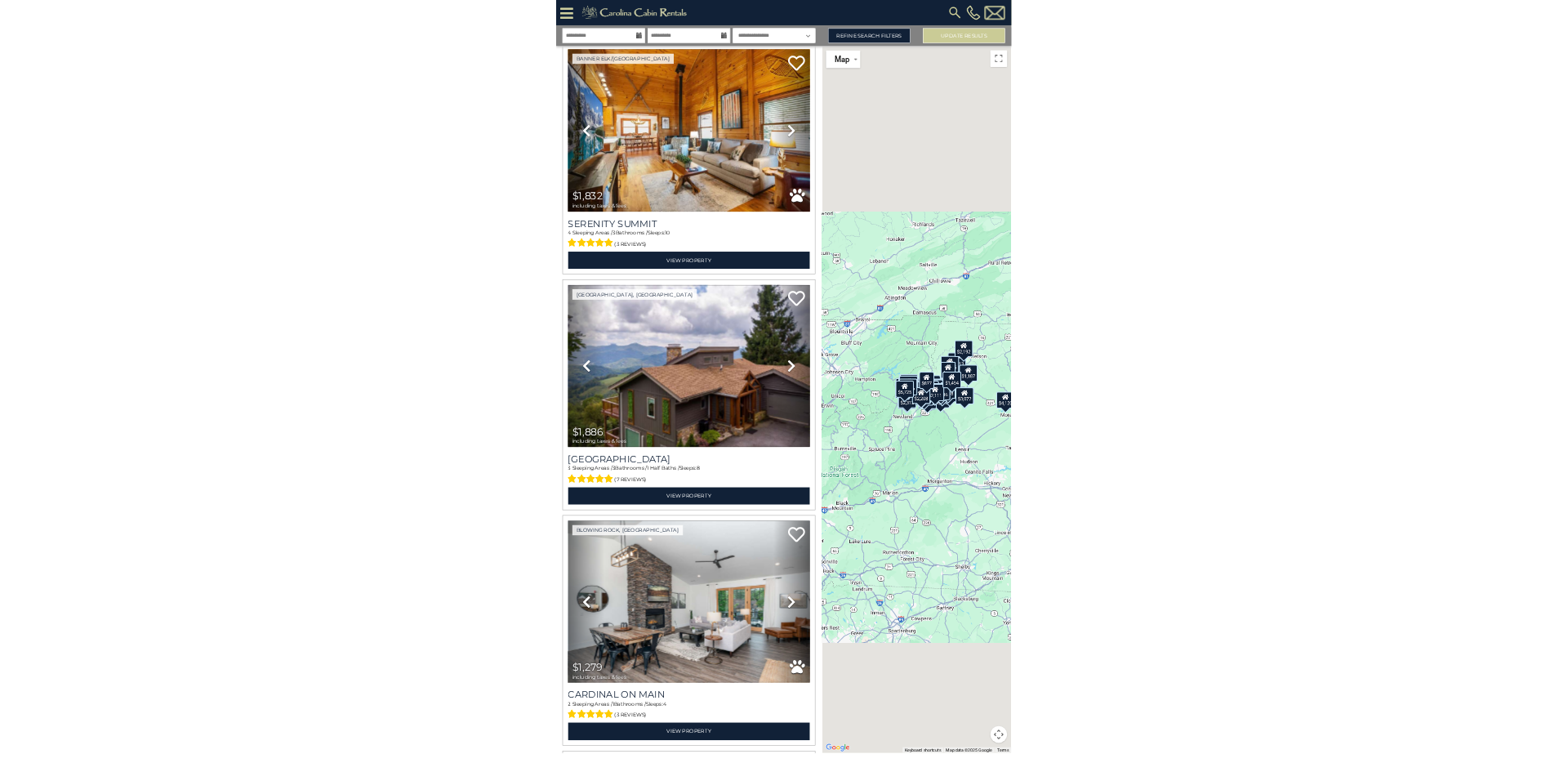
scroll to position [6449, 0]
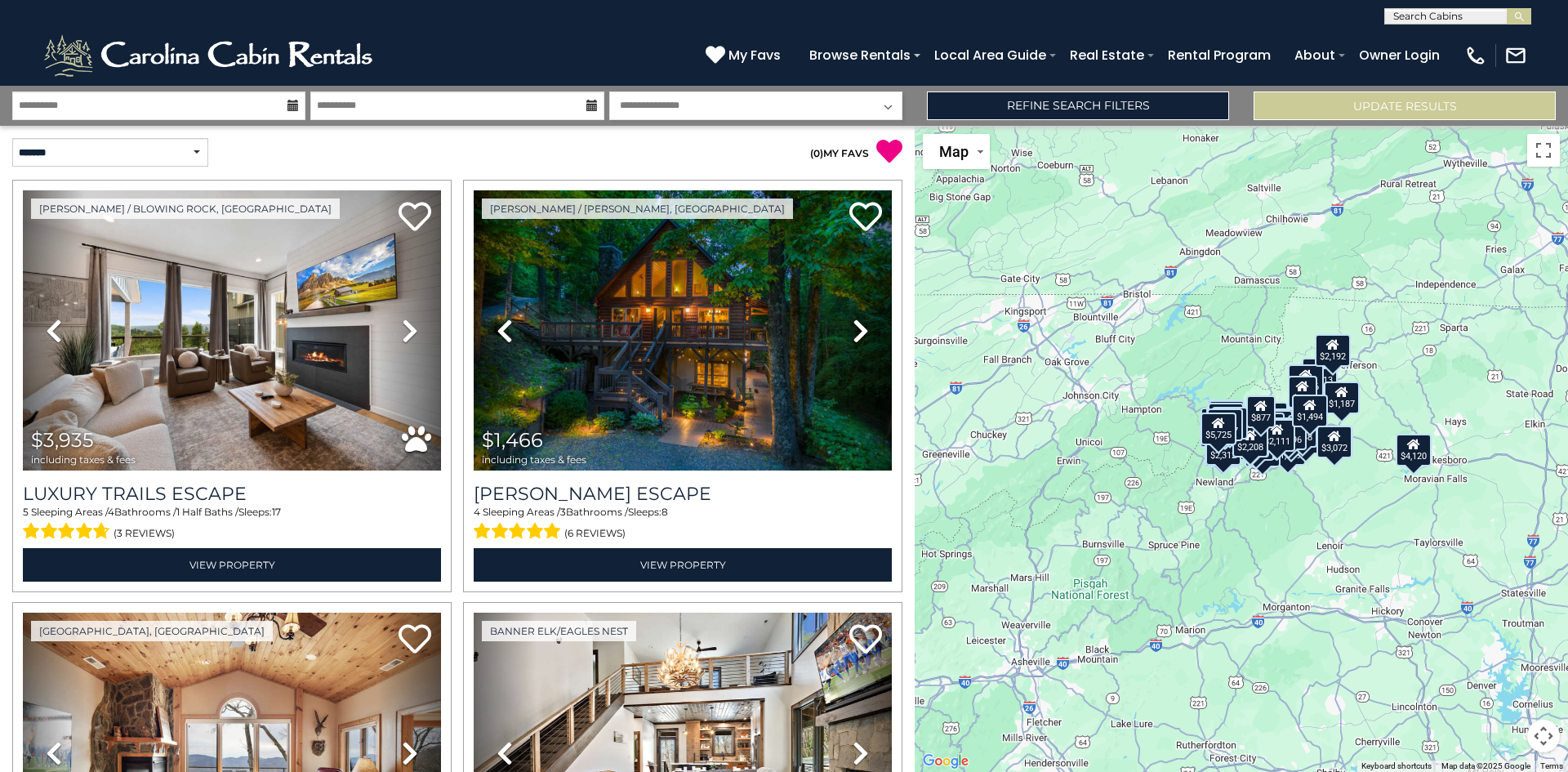
scroll to position [6449, 0]
